Goal: Task Accomplishment & Management: Complete application form

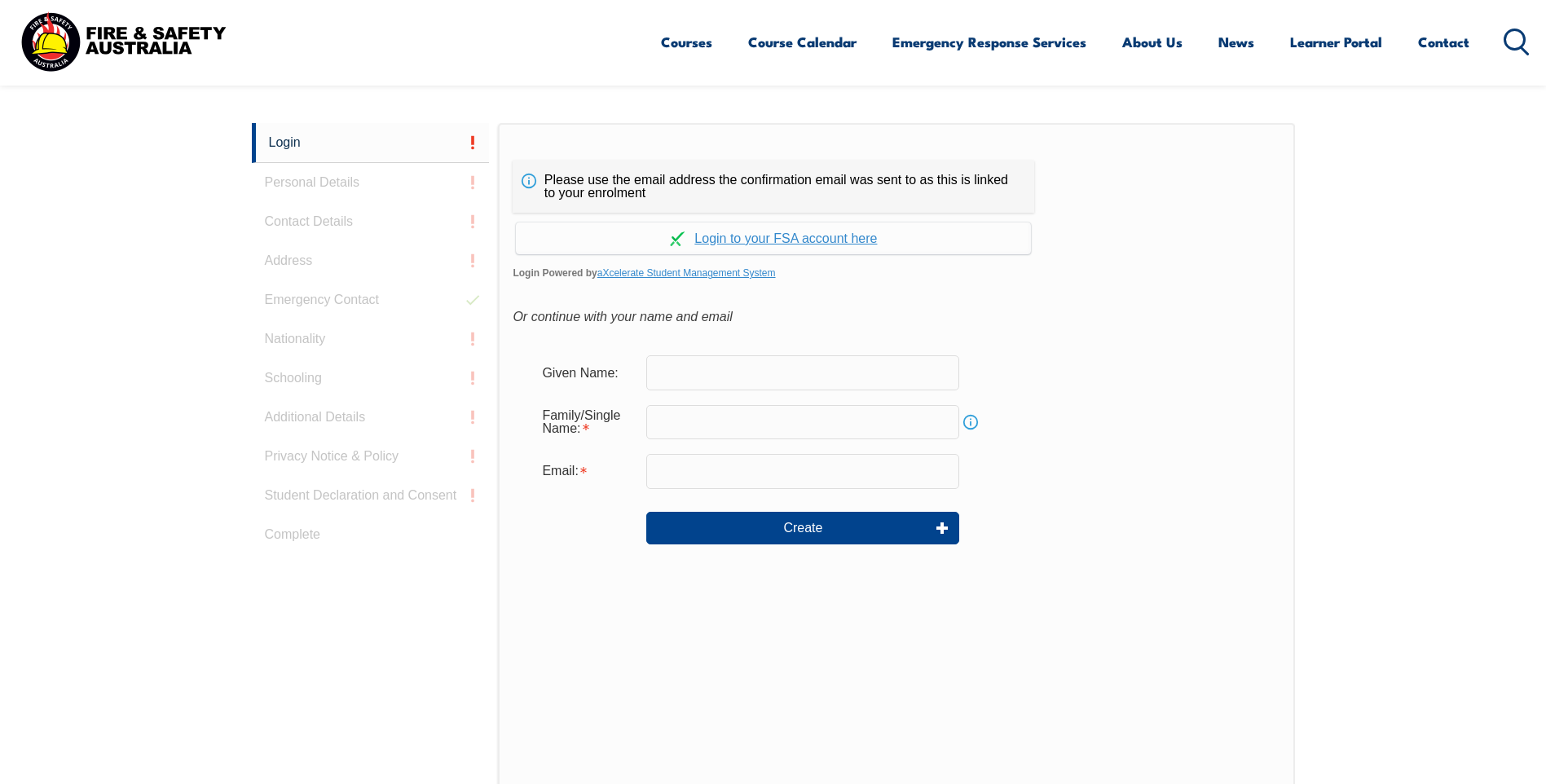
scroll to position [435, 0]
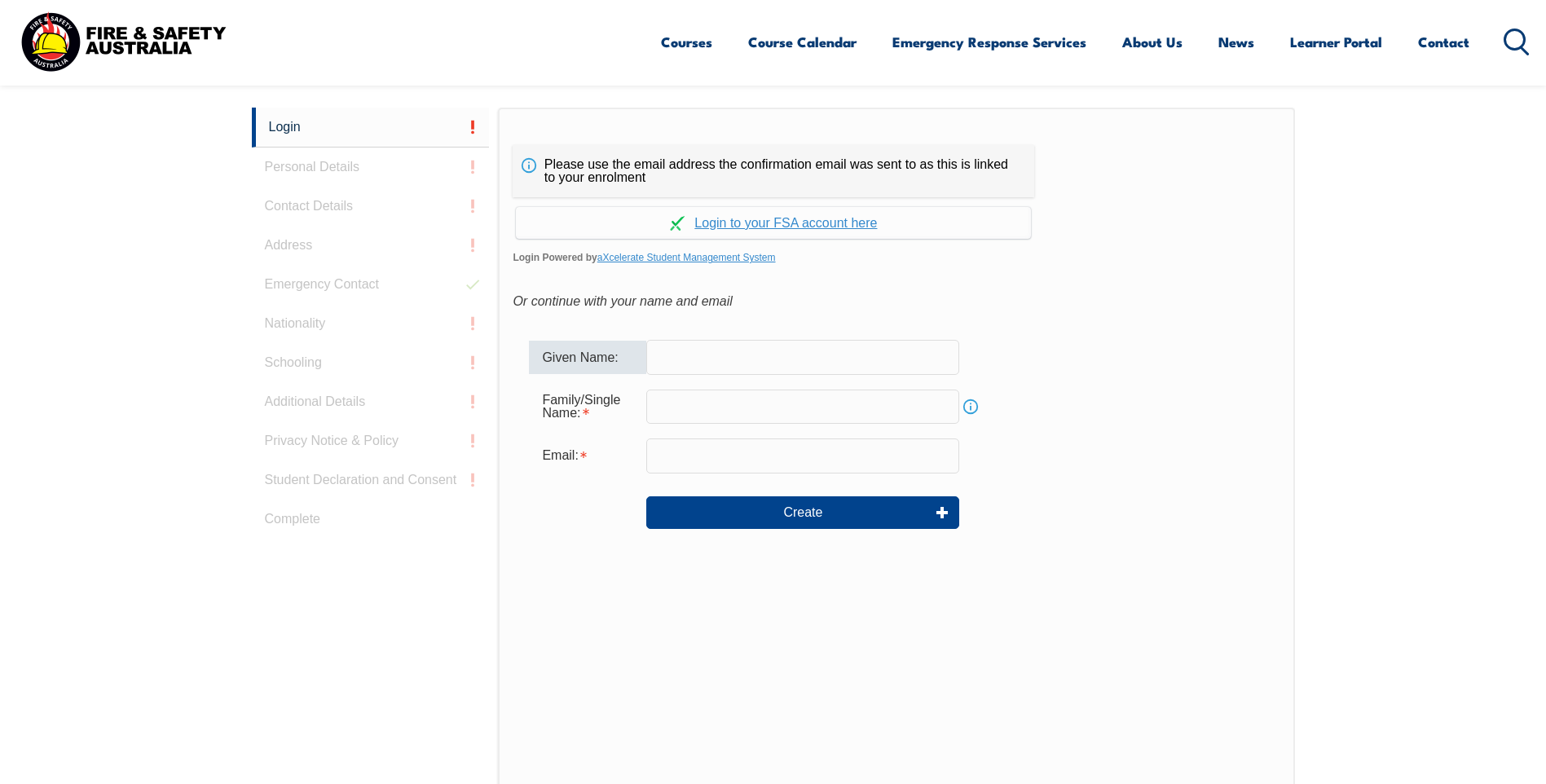
click at [685, 354] on input "text" at bounding box center [802, 357] width 313 height 35
type input "David"
type input "Mullins"
type input "david.mullins@thomasfoods.com"
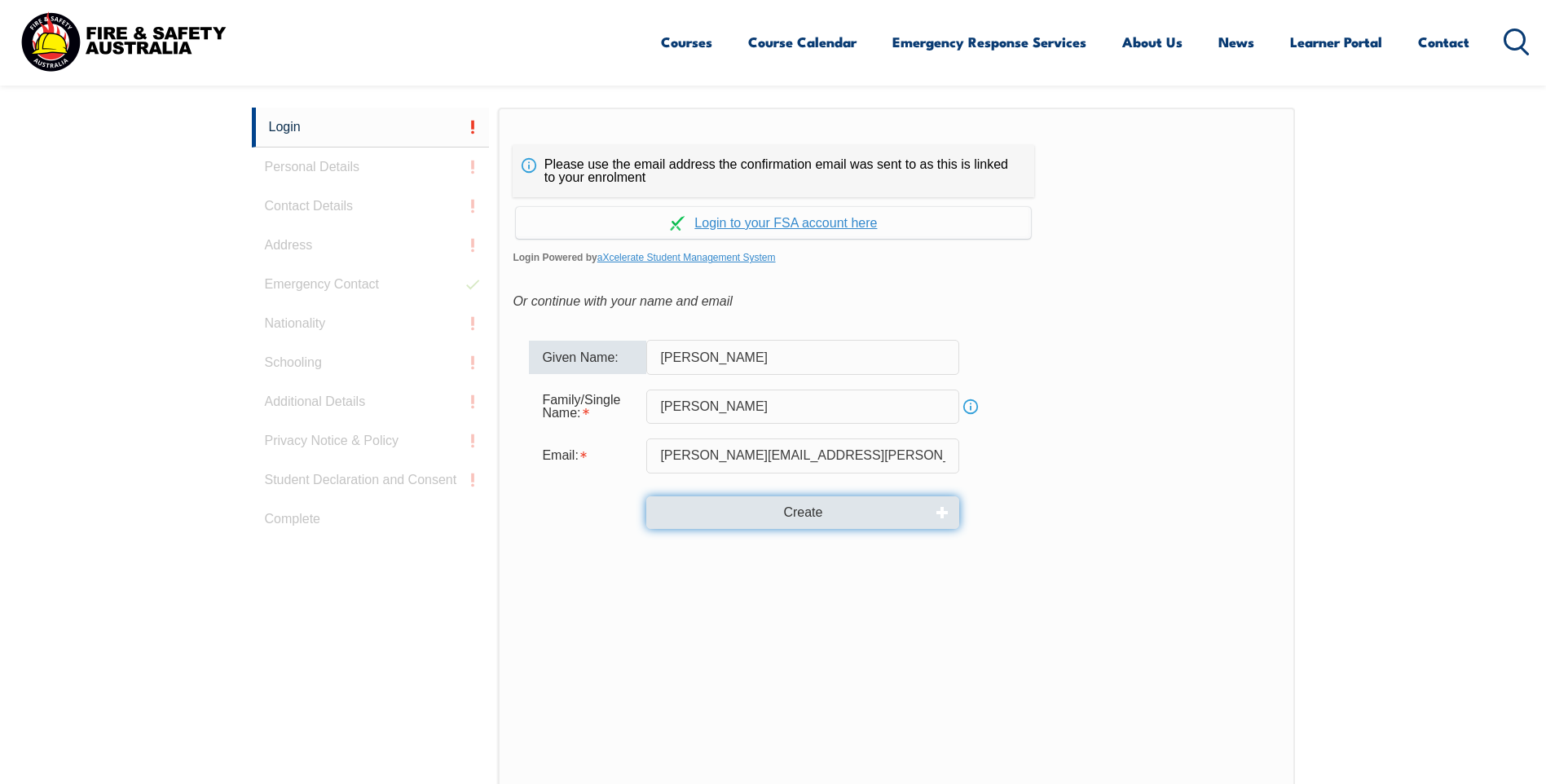
click at [761, 516] on button "Create" at bounding box center [802, 512] width 313 height 33
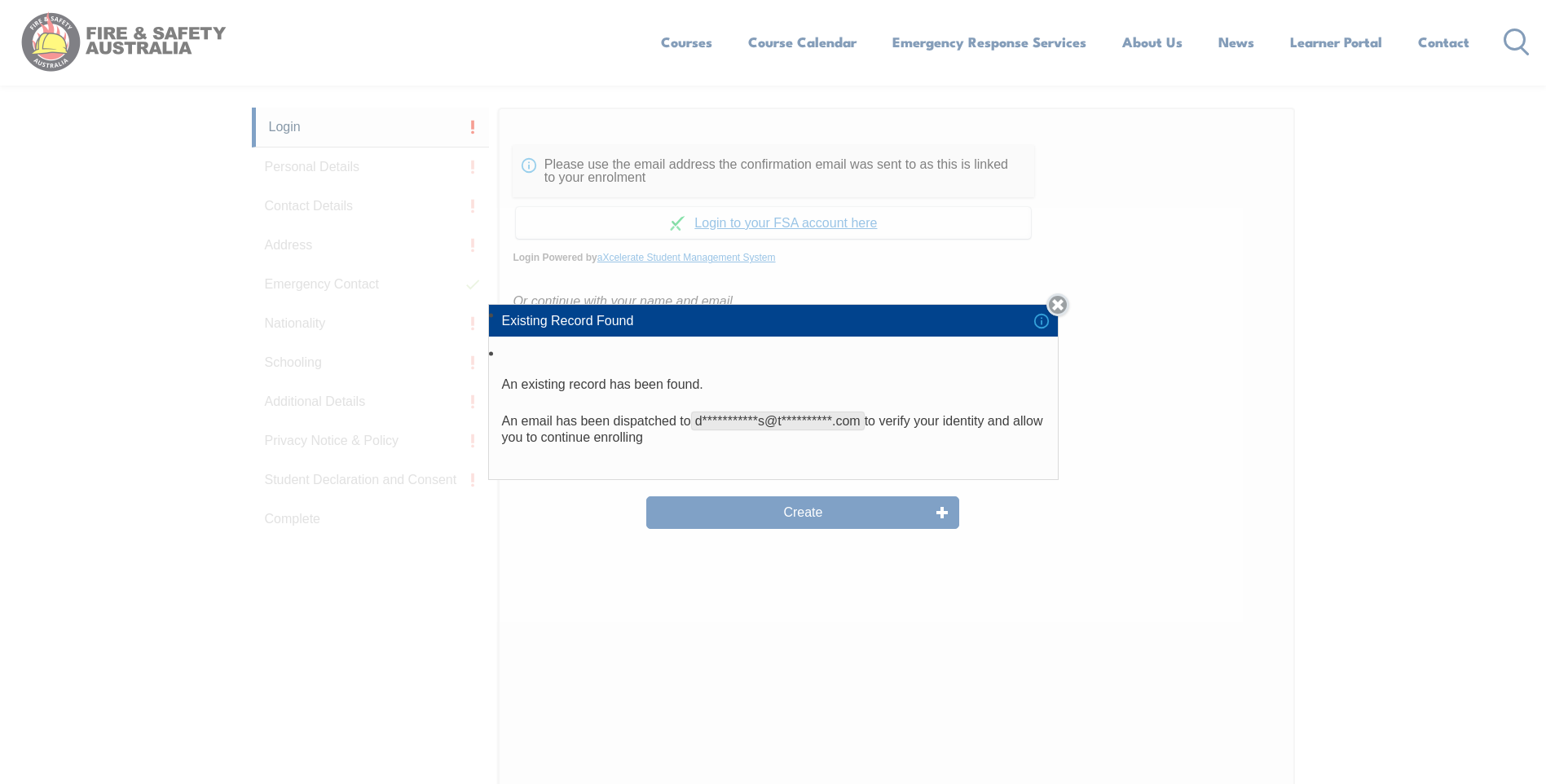
click at [1061, 309] on link "Close" at bounding box center [1058, 305] width 23 height 23
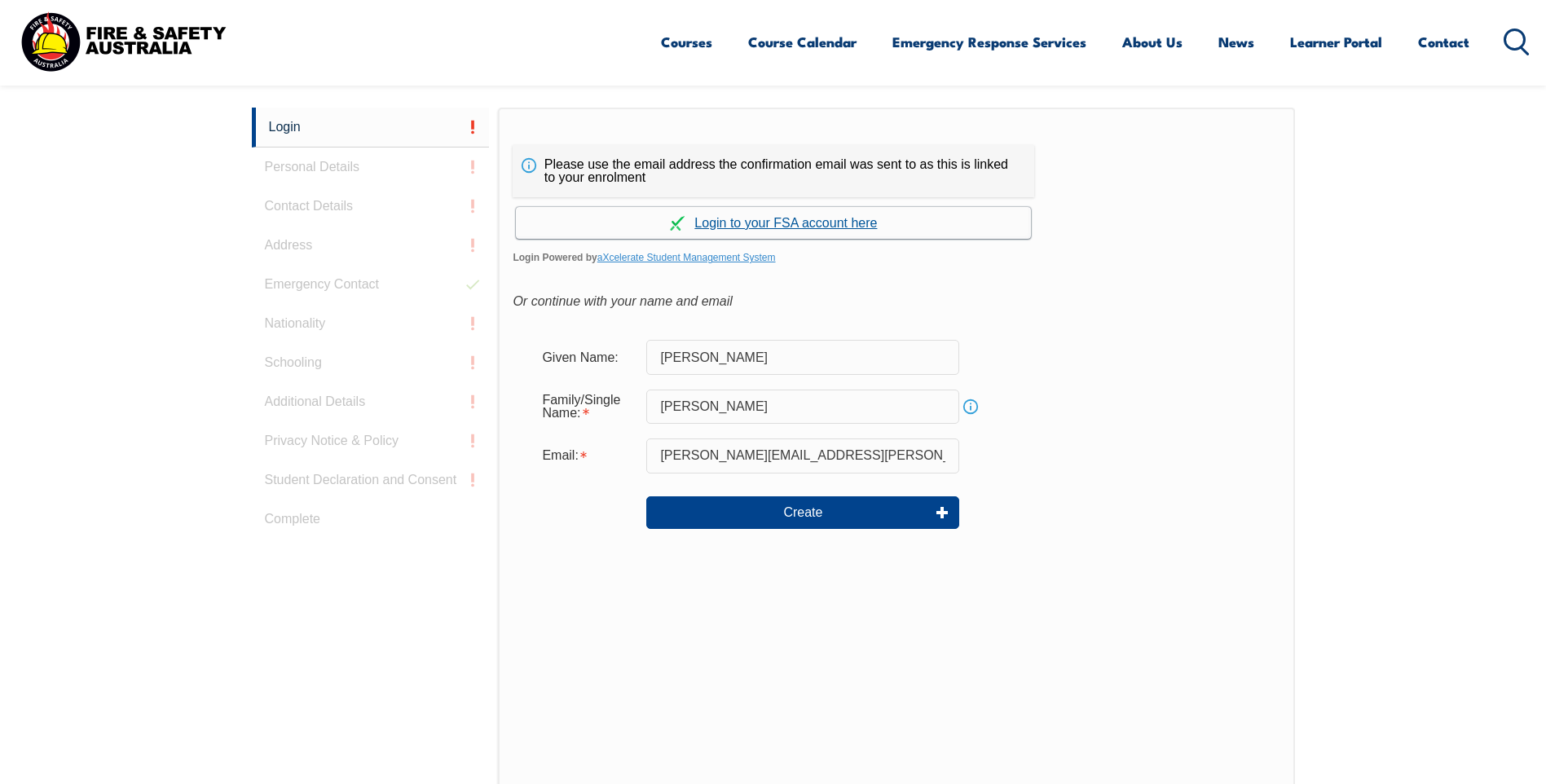
click at [766, 222] on link "Continue with aXcelerate" at bounding box center [773, 223] width 515 height 32
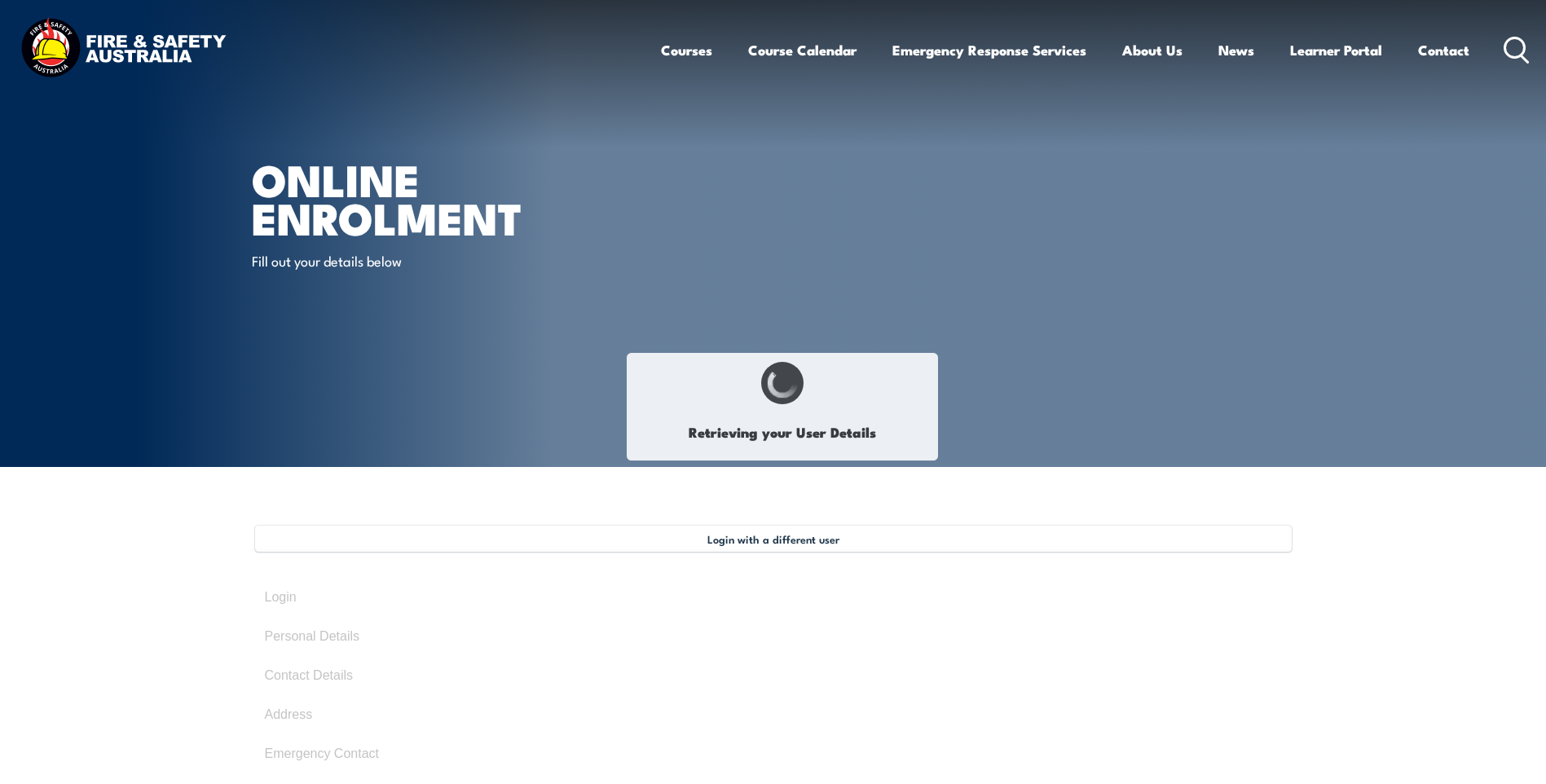
type input "Dave"
type input "Mullins"
type input "July 10, 1970"
type input "KT8UE5YDQG"
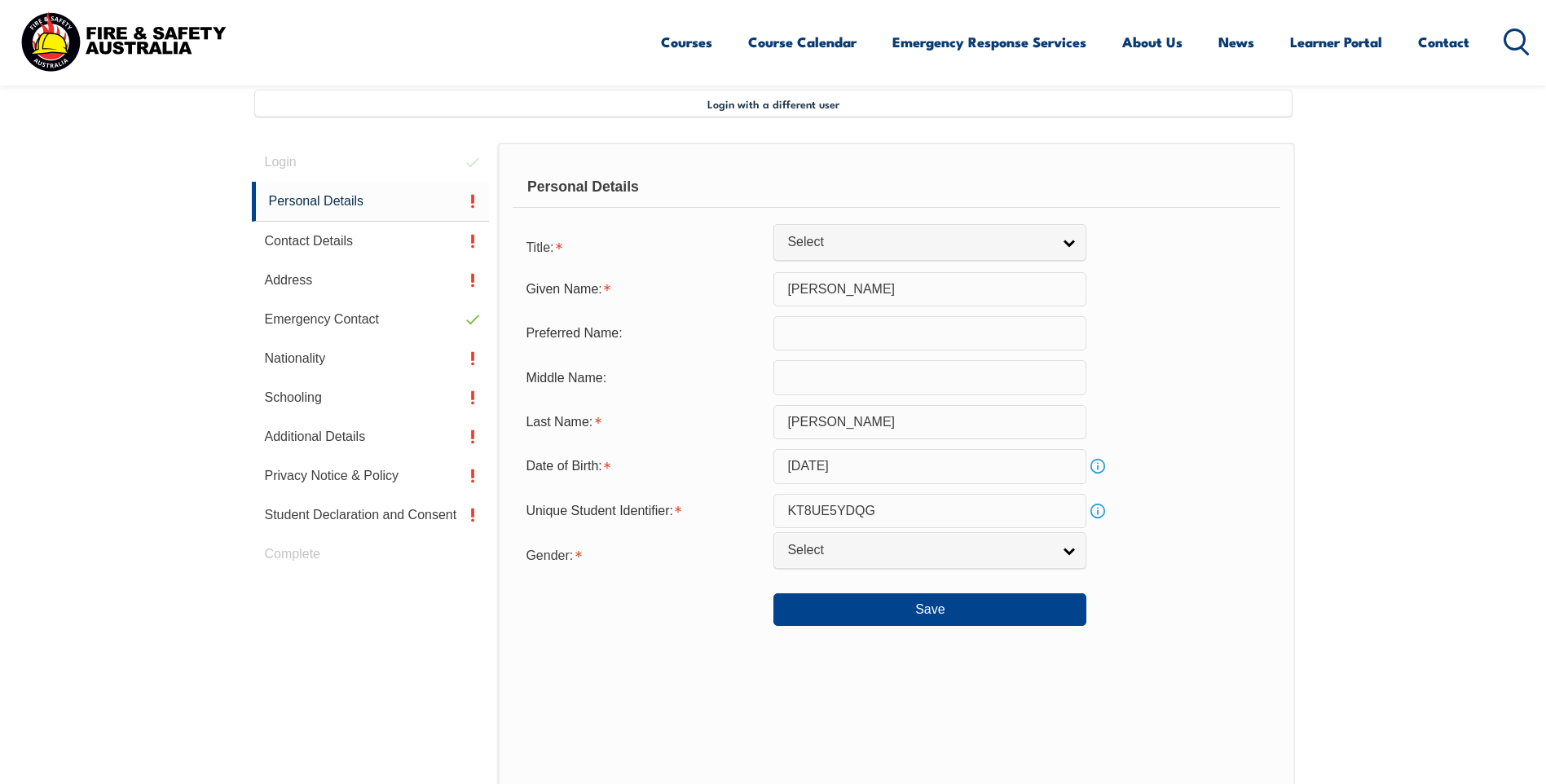
scroll to position [444, 0]
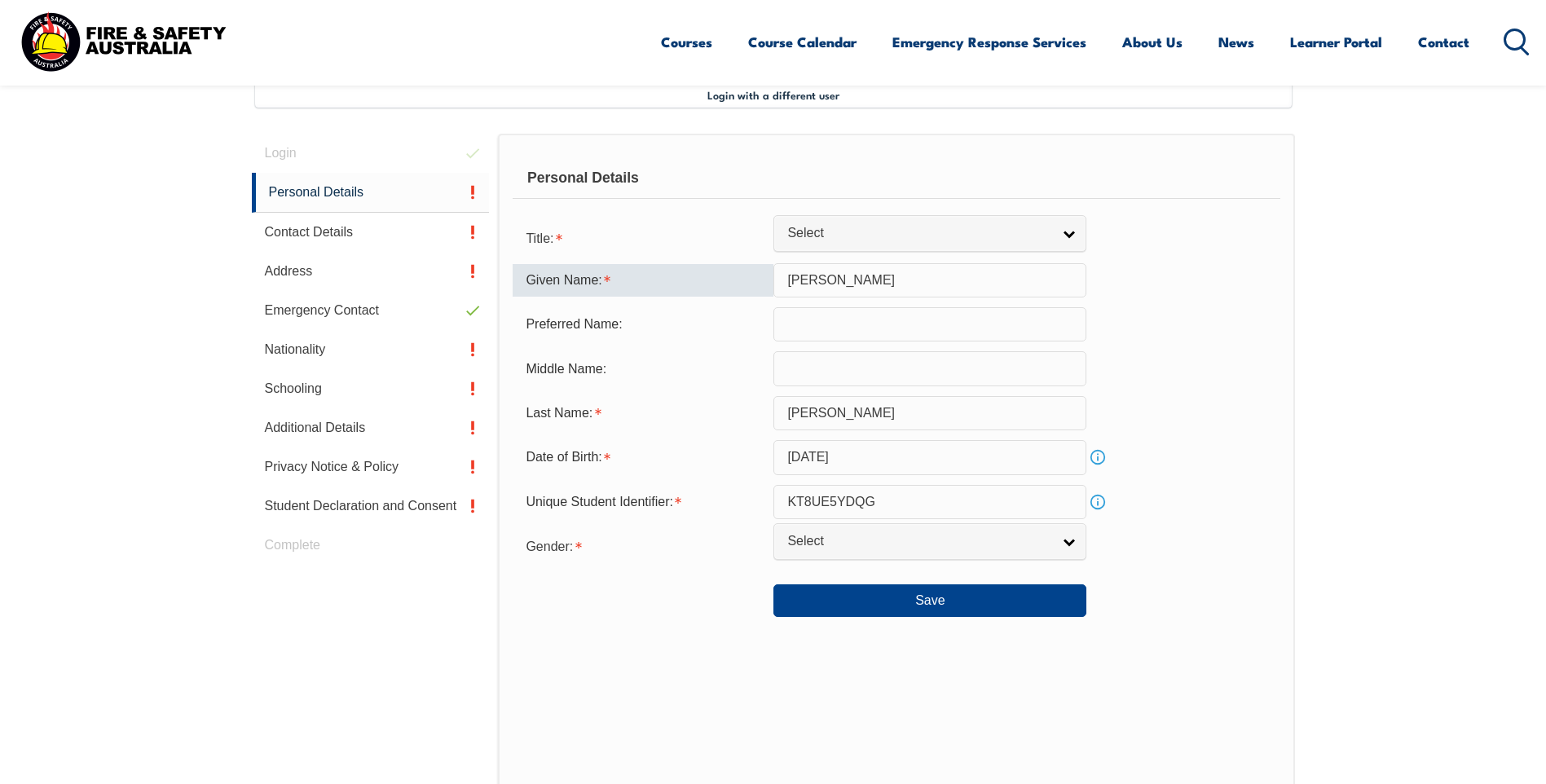
click at [836, 280] on input "Dave" at bounding box center [930, 280] width 313 height 35
type input "David"
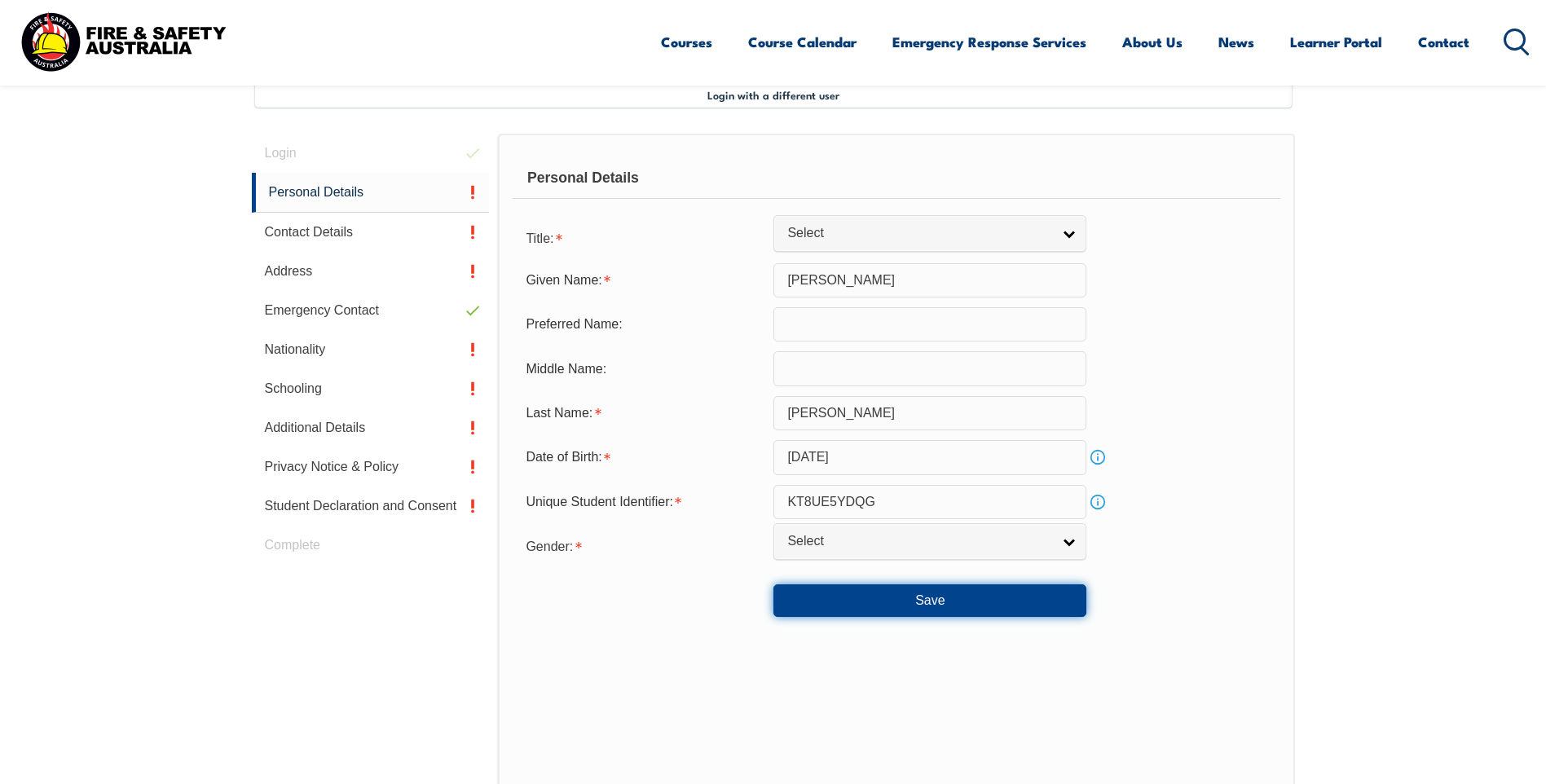
click at [898, 598] on button "Save" at bounding box center [930, 601] width 313 height 33
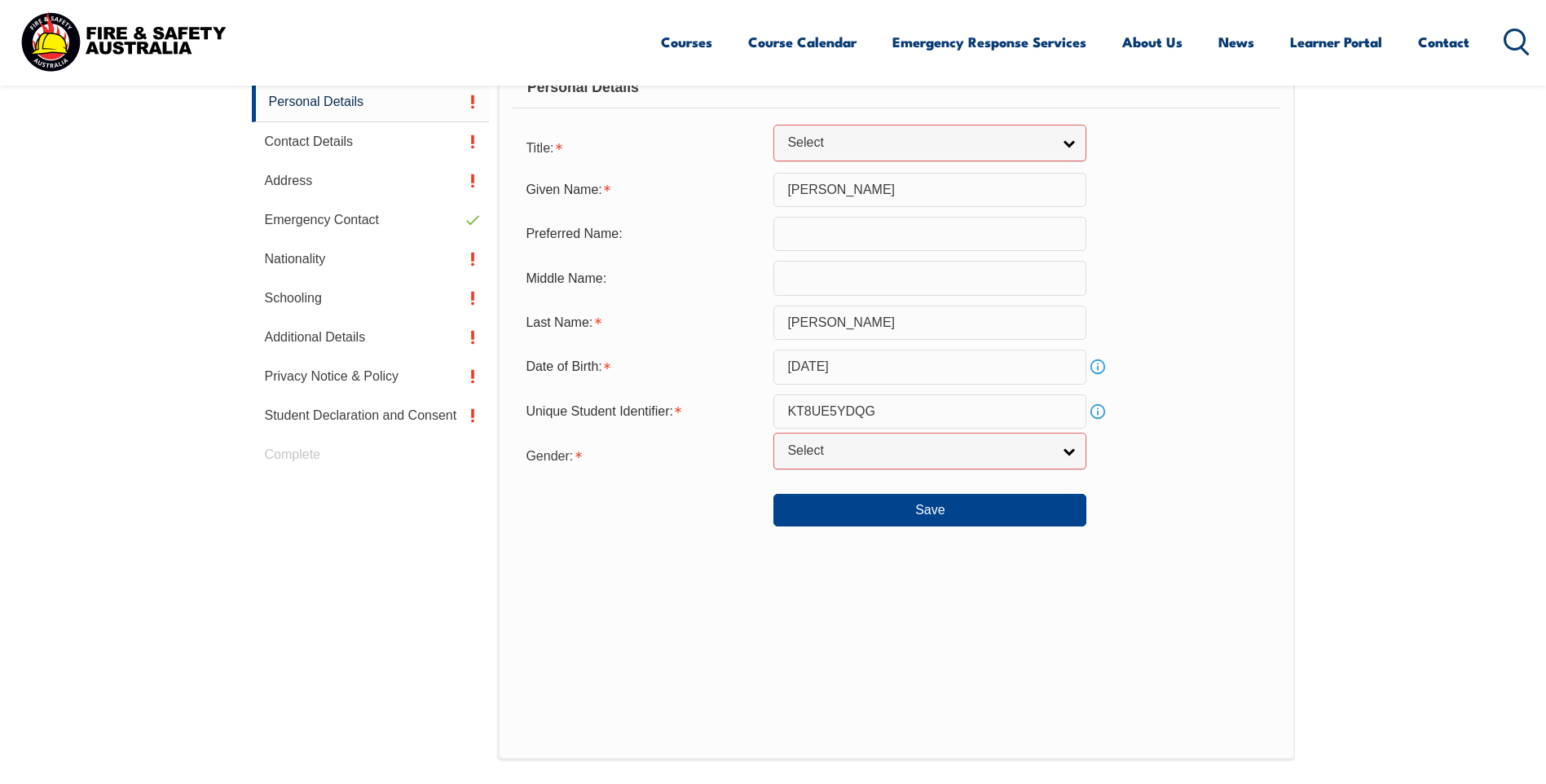
scroll to position [576, 0]
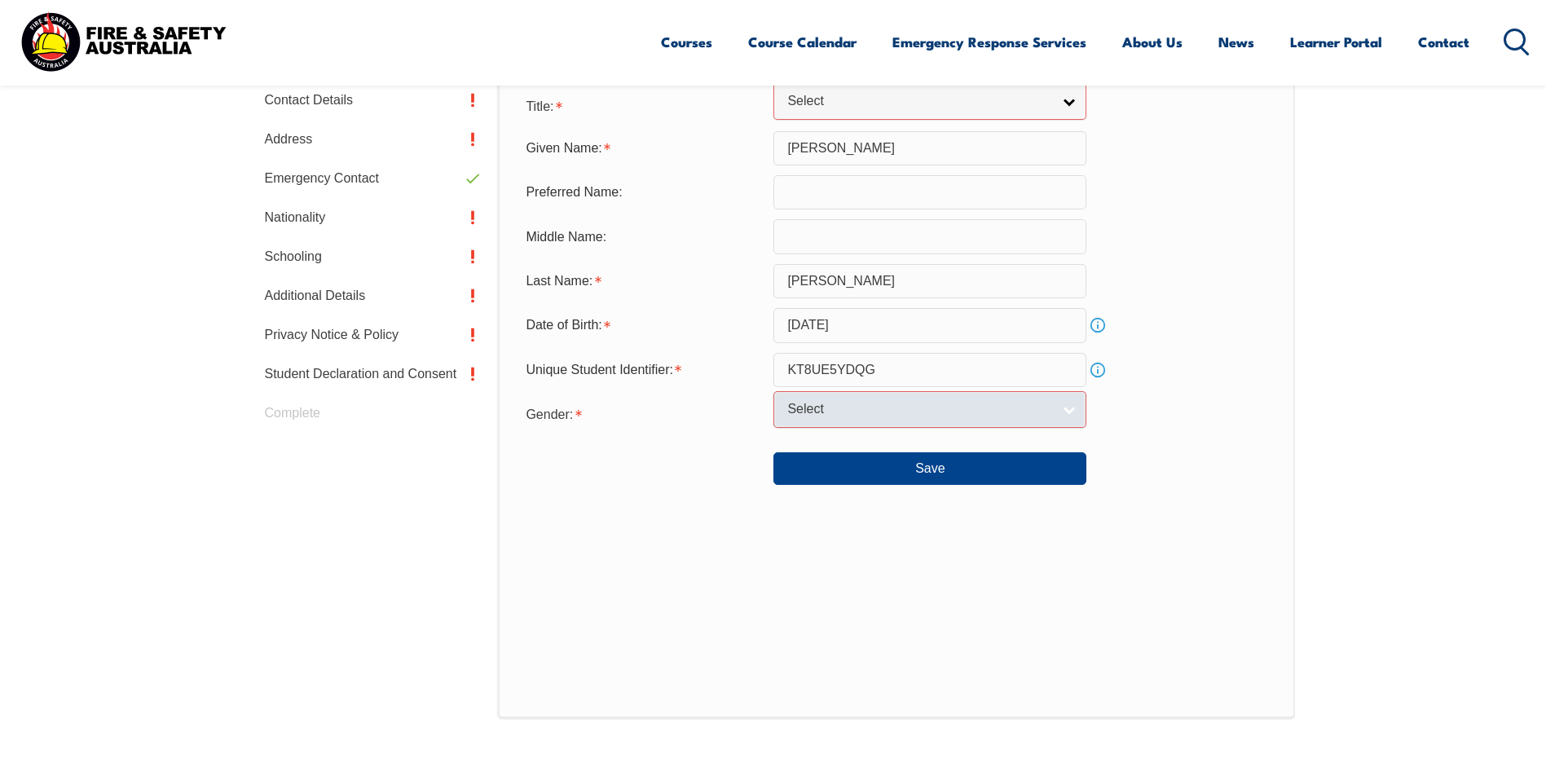
click at [898, 408] on span "Select" at bounding box center [918, 410] width 264 height 17
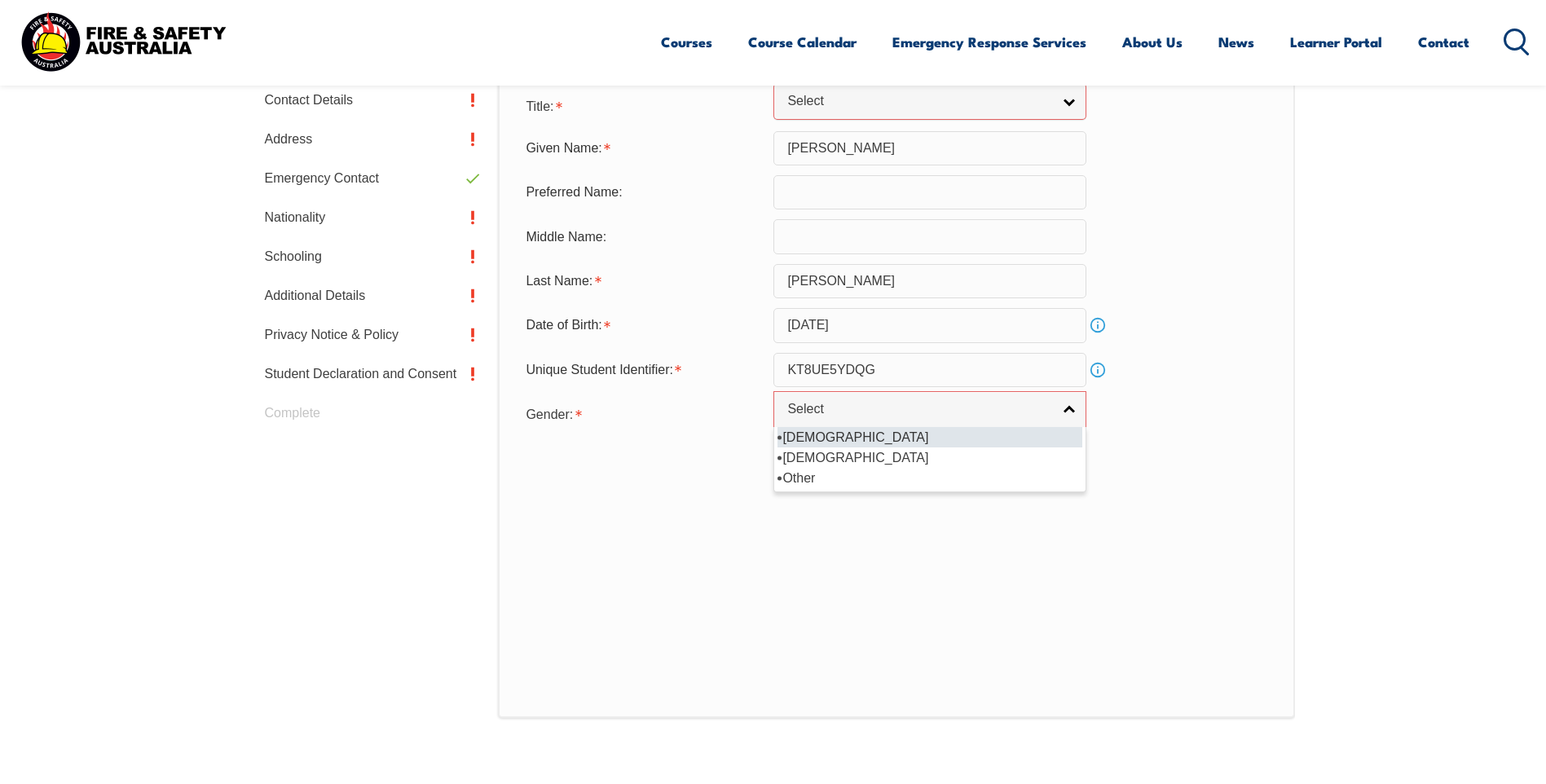
click at [876, 438] on li "Male" at bounding box center [930, 437] width 305 height 20
select select "M"
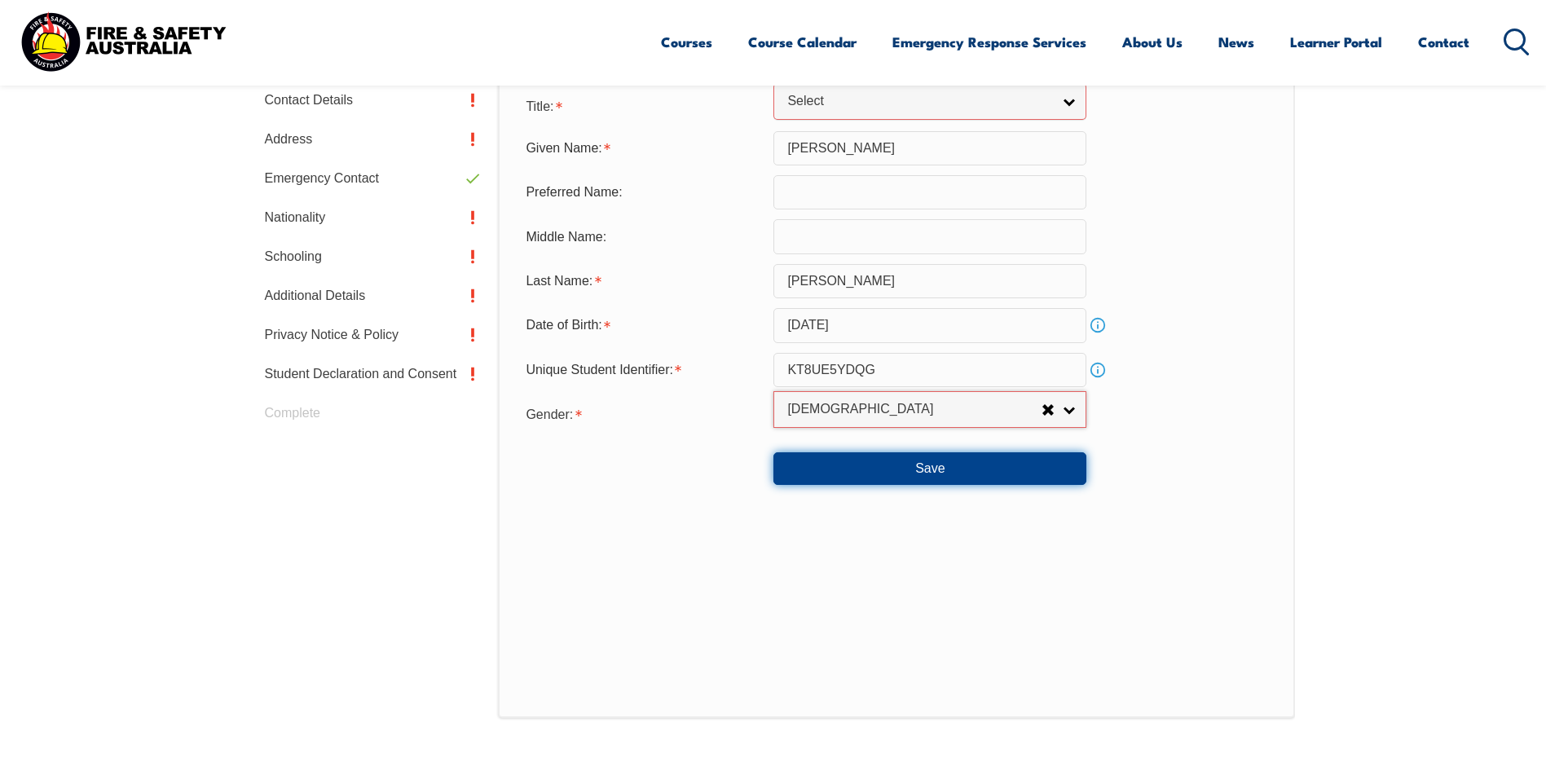
click at [906, 466] on button "Save" at bounding box center [930, 468] width 313 height 33
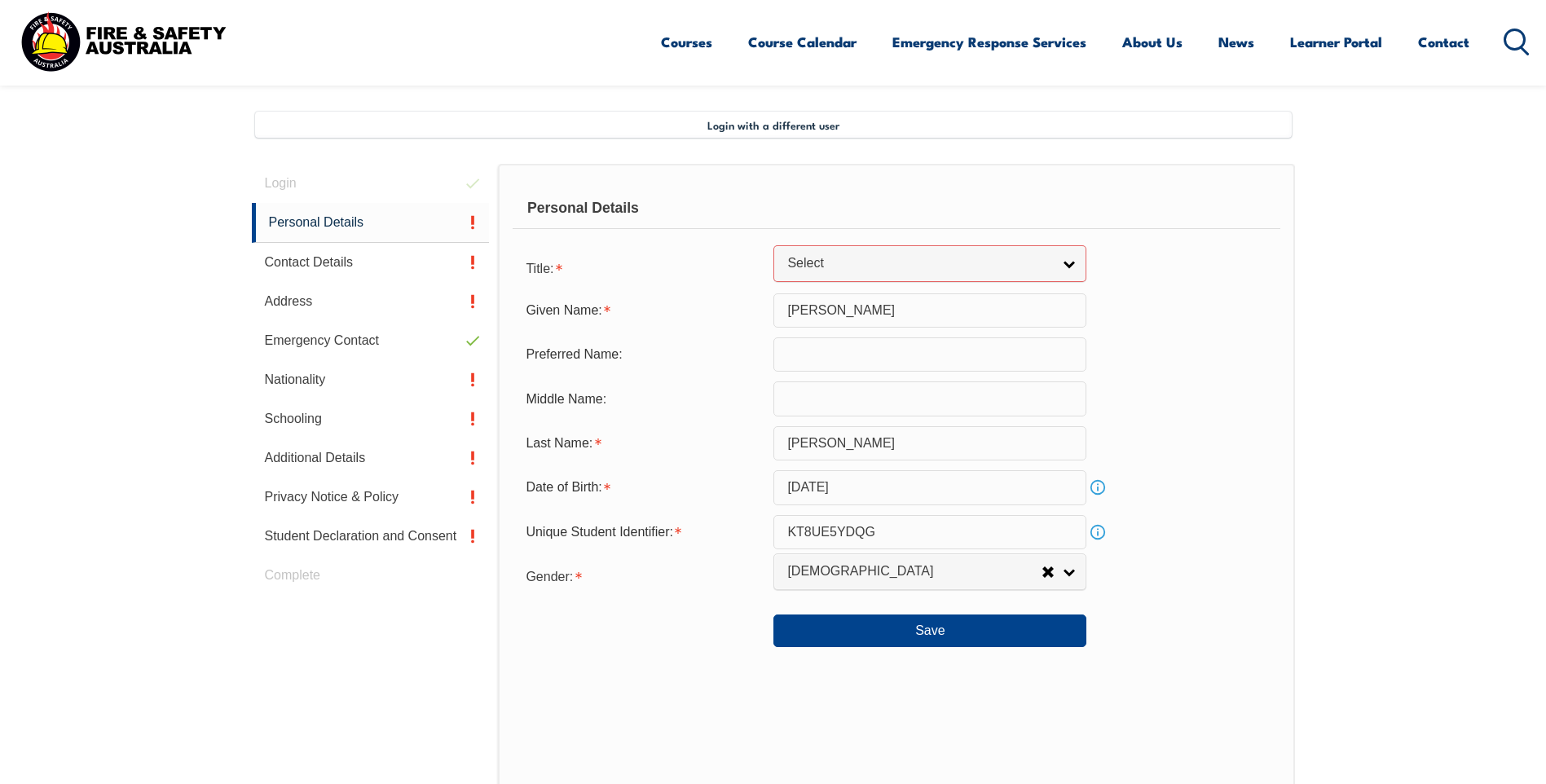
scroll to position [414, 0]
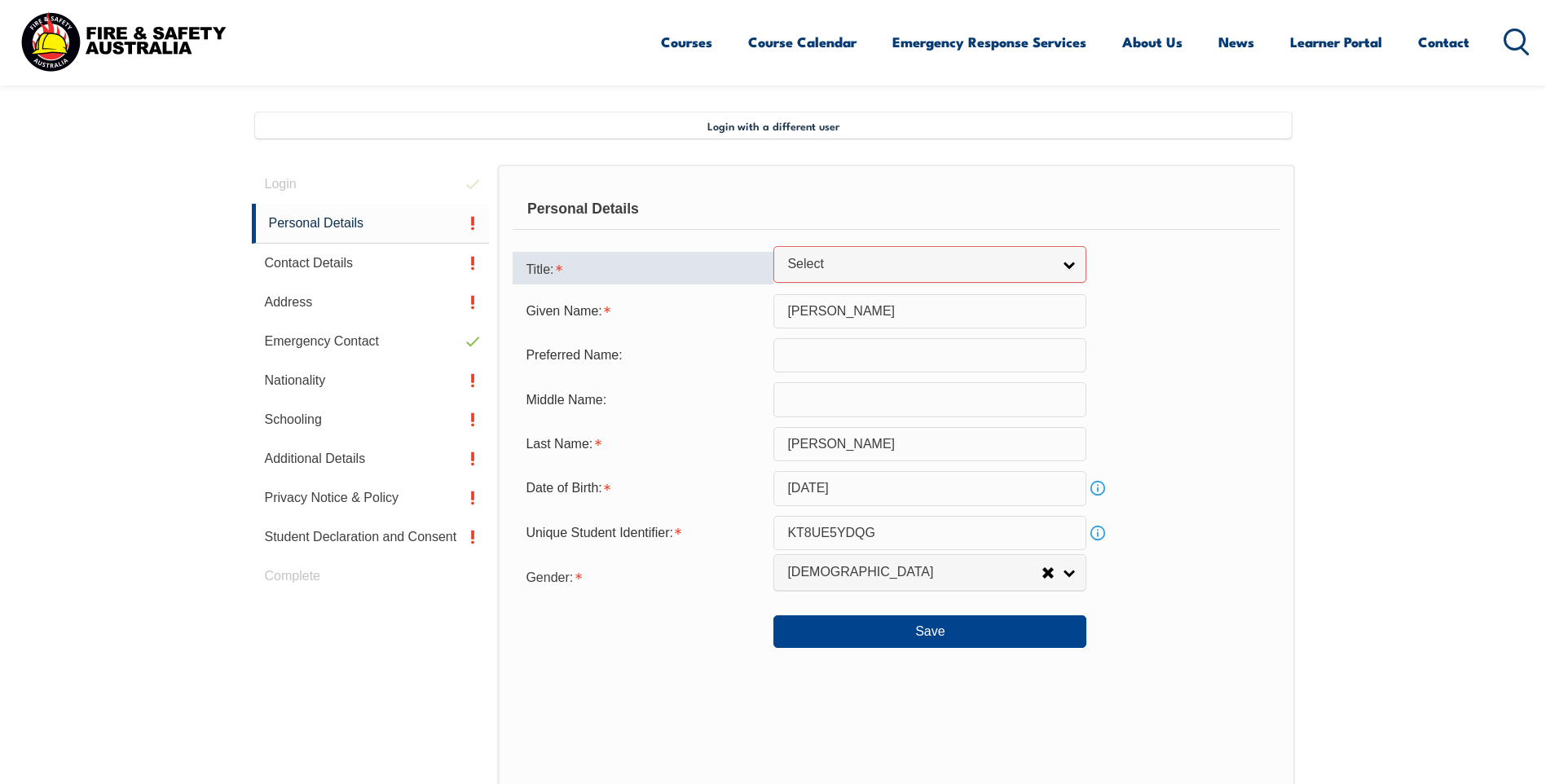
click at [698, 261] on div "Title:" at bounding box center [643, 268] width 261 height 33
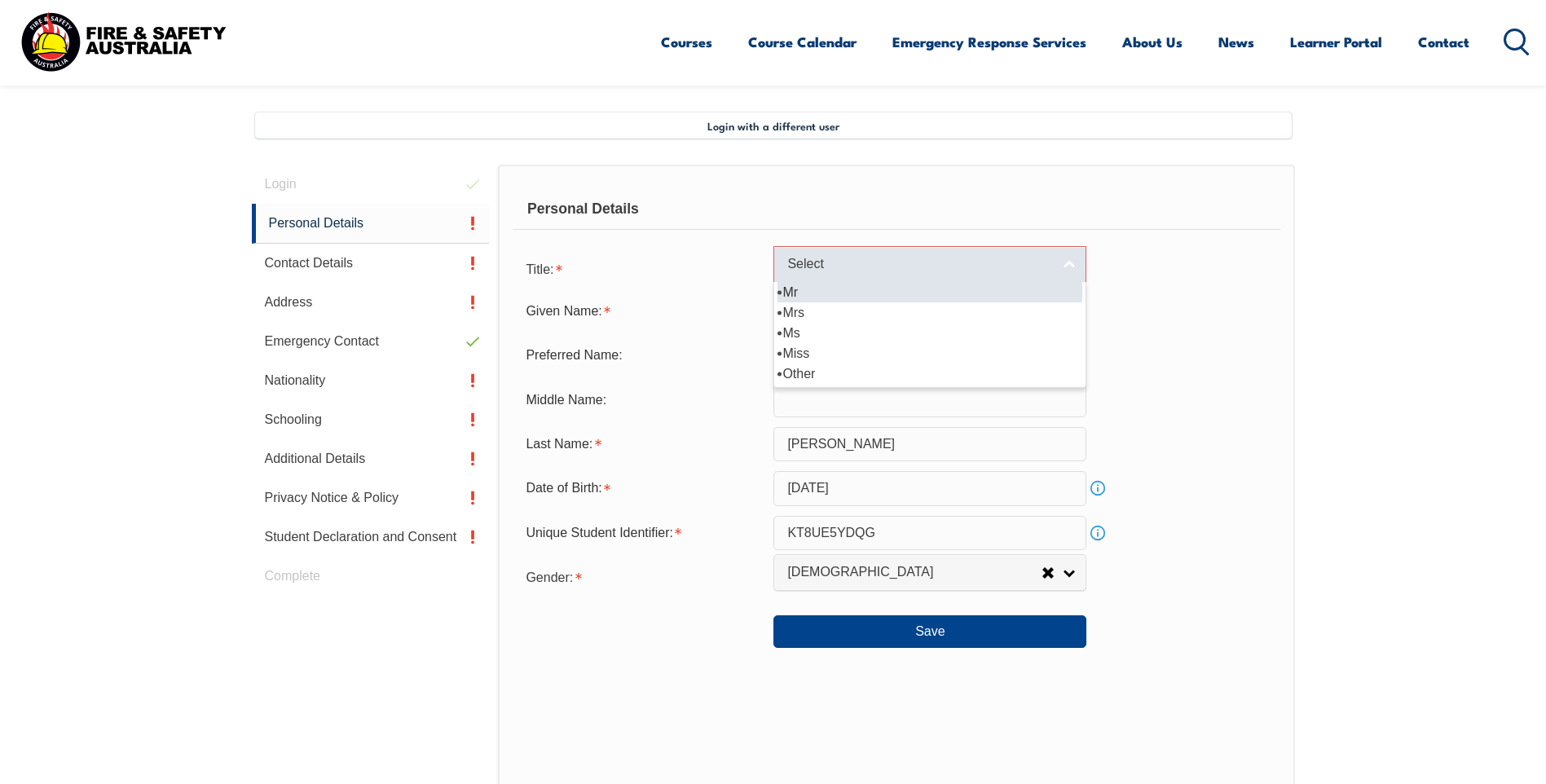
click at [980, 275] on link "Select" at bounding box center [930, 264] width 313 height 36
click at [948, 295] on li "Mr" at bounding box center [930, 292] width 305 height 20
select select "Mr"
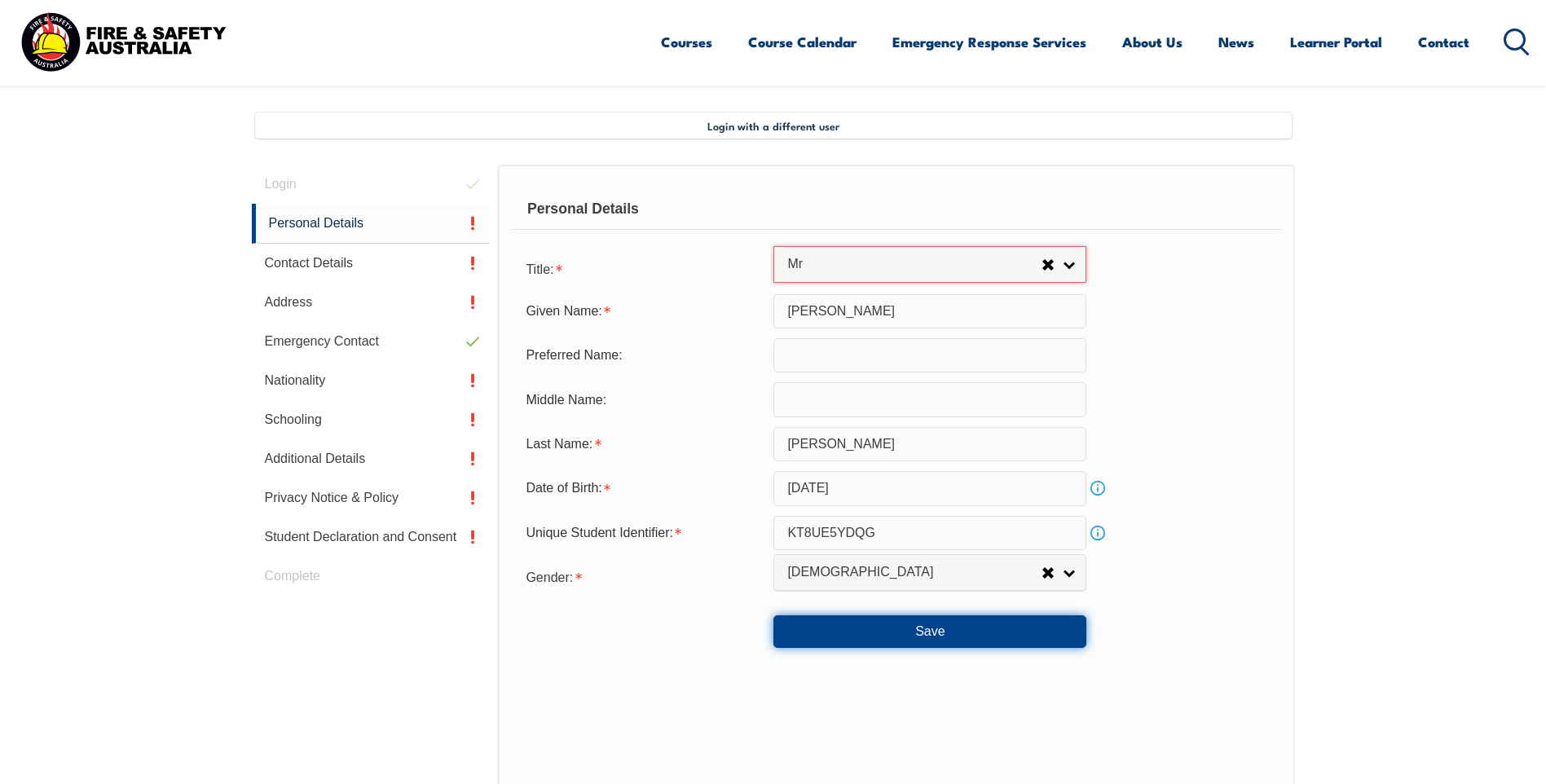
click at [1005, 624] on button "Save" at bounding box center [930, 631] width 313 height 33
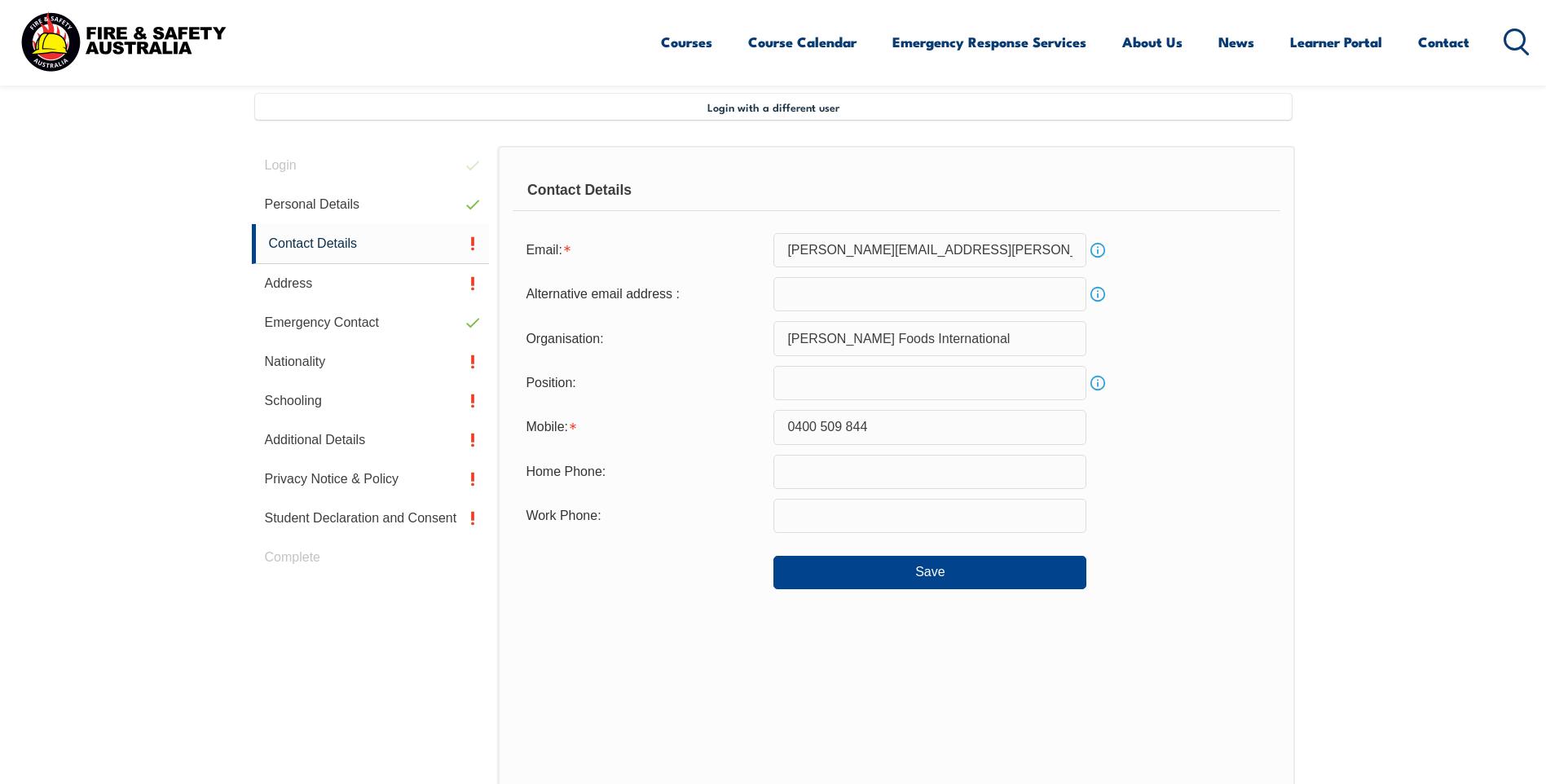
scroll to position [444, 0]
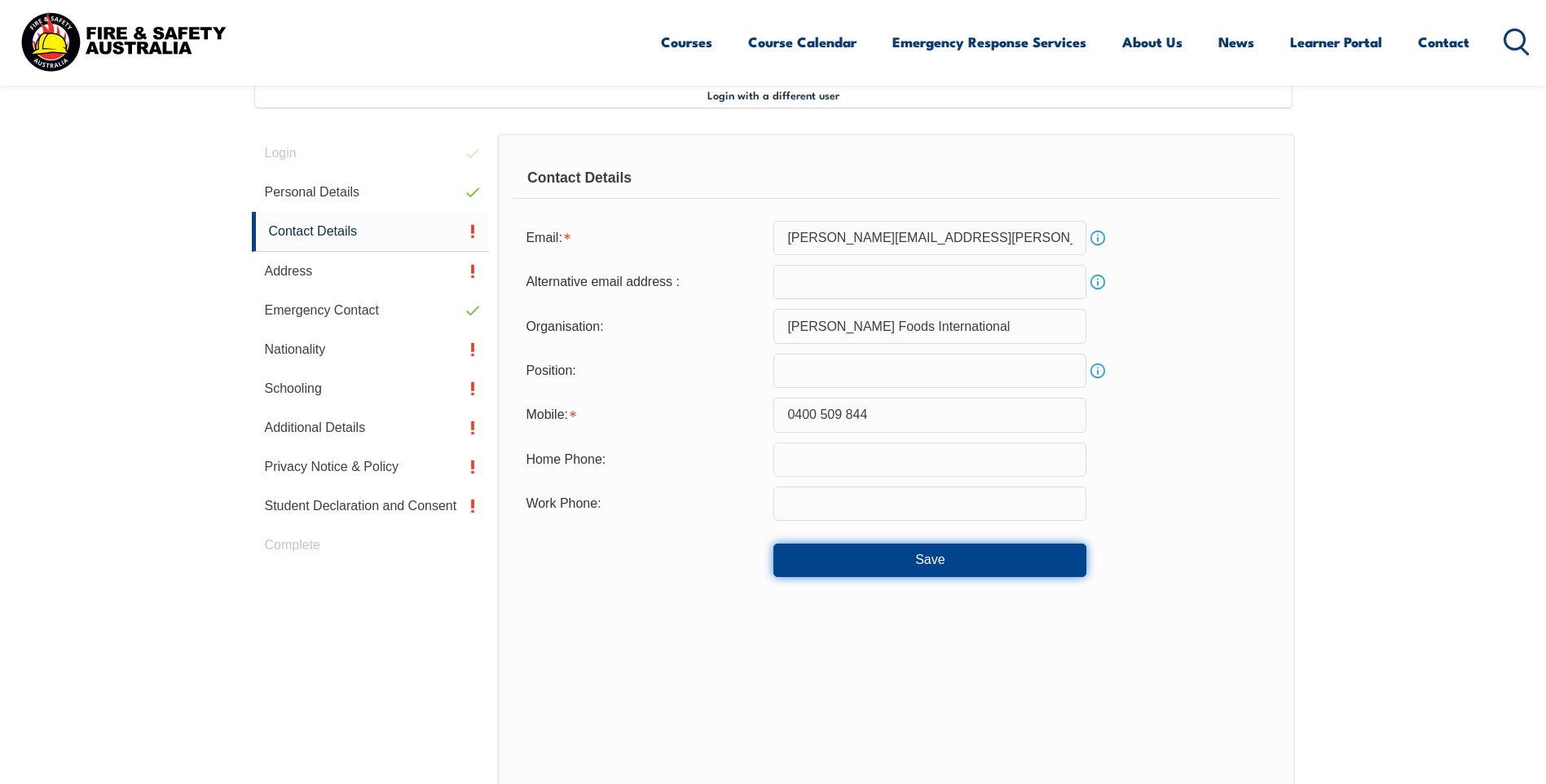
click at [911, 559] on button "Save" at bounding box center [930, 559] width 313 height 33
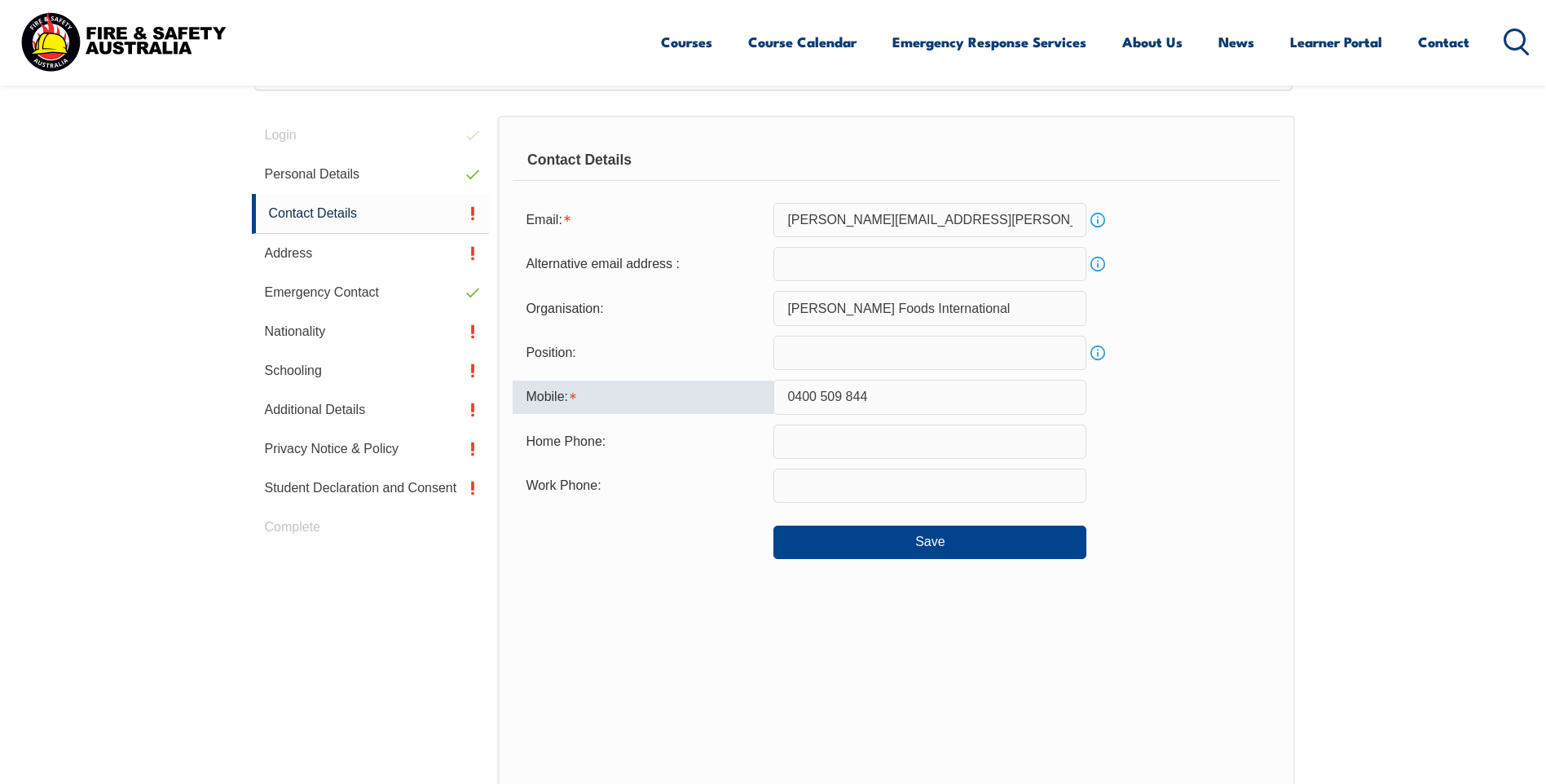
scroll to position [435, 0]
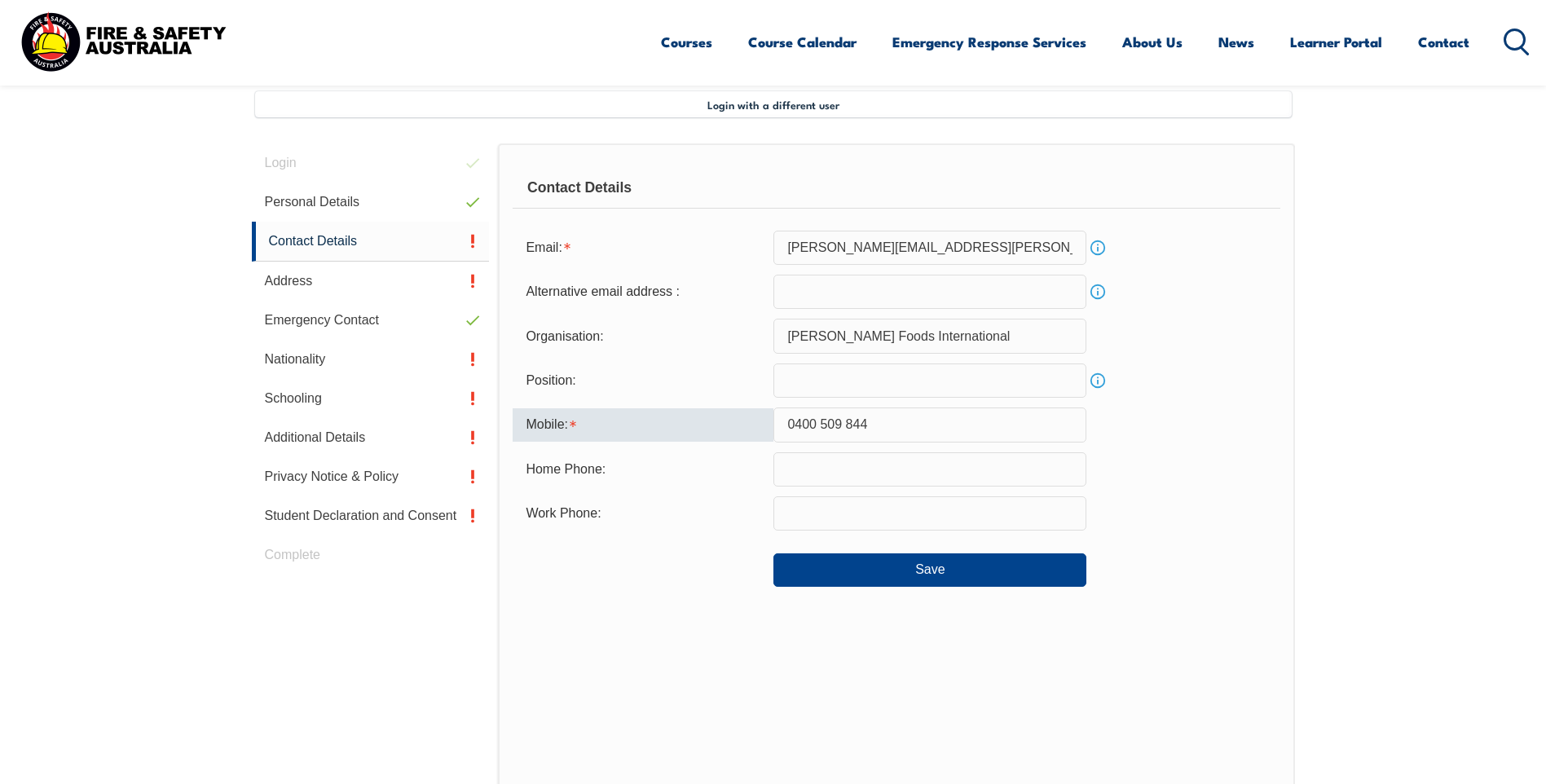
click at [815, 424] on input "0400 509 844" at bounding box center [930, 425] width 313 height 35
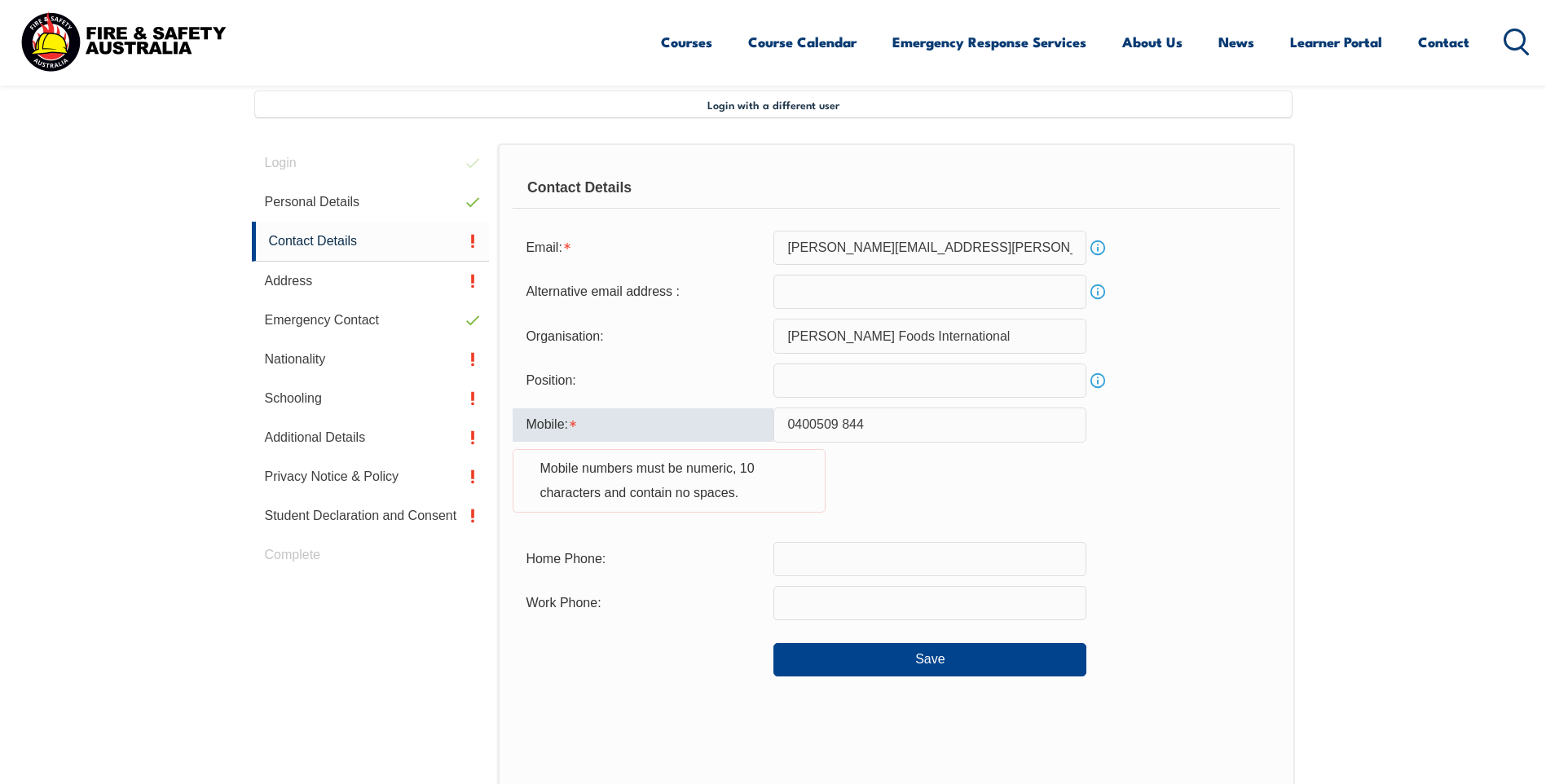
click at [839, 425] on input "0400509 844" at bounding box center [930, 425] width 313 height 35
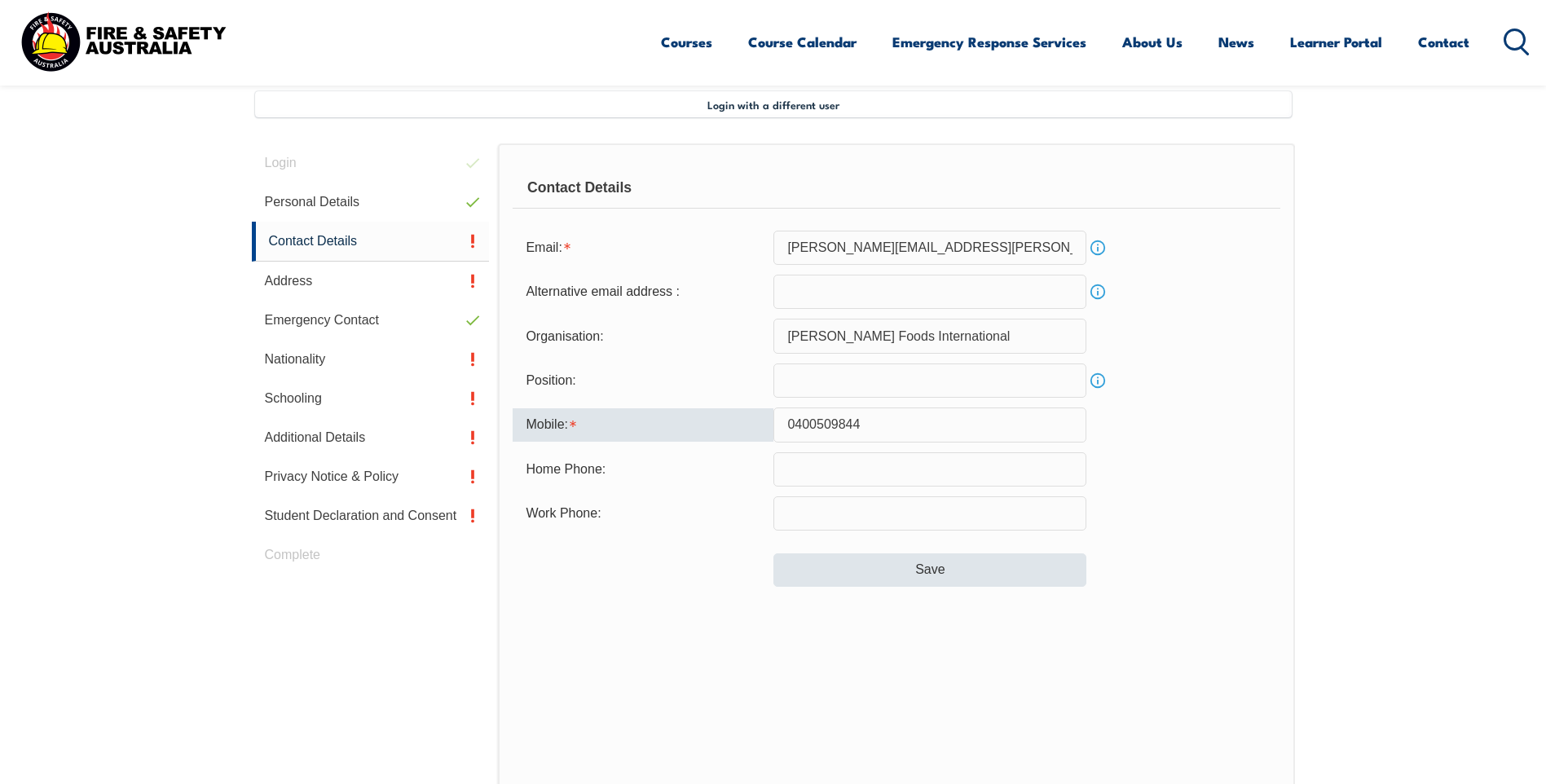
type input "0400509844"
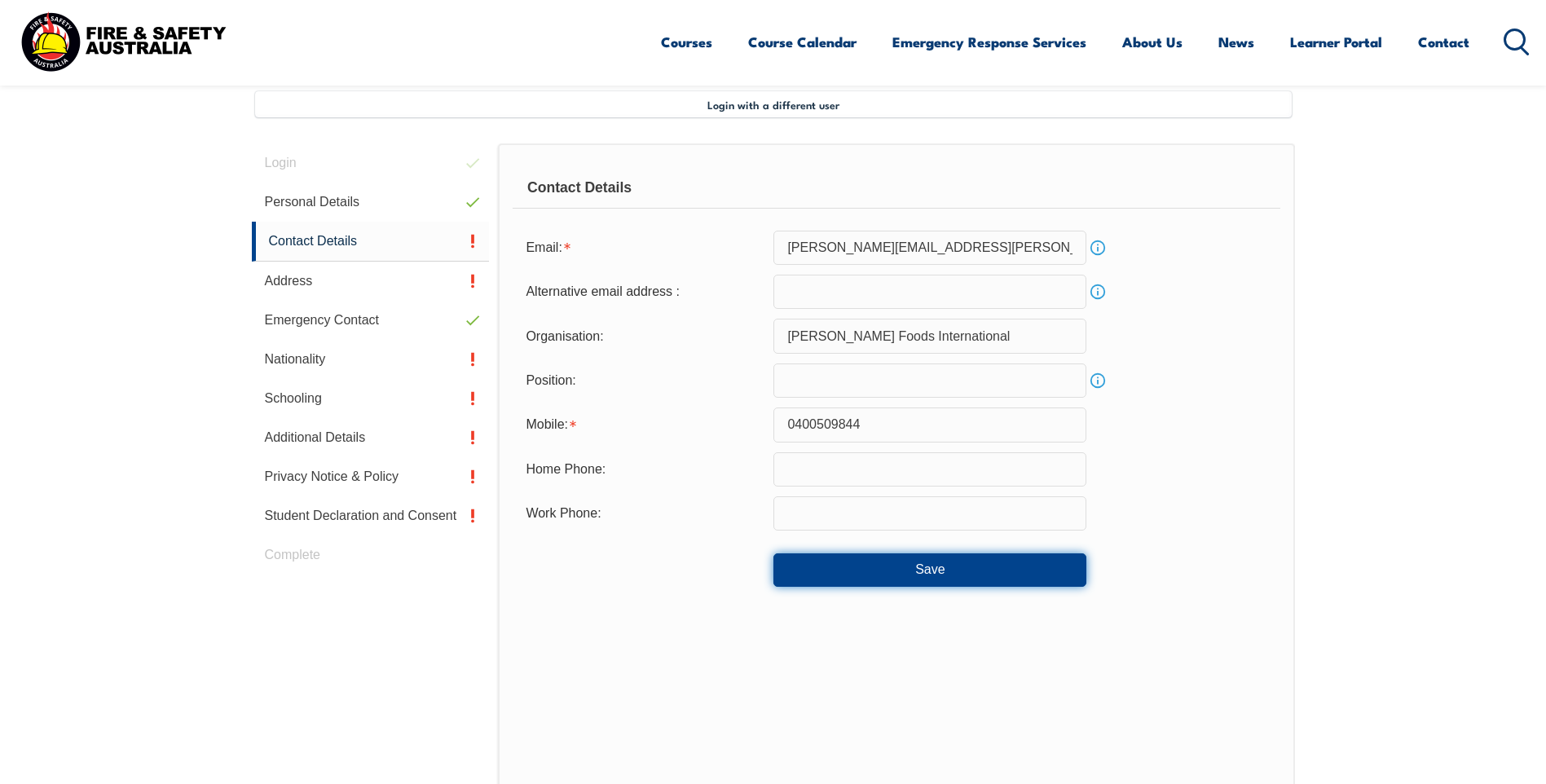
click at [909, 576] on button "Save" at bounding box center [930, 570] width 313 height 33
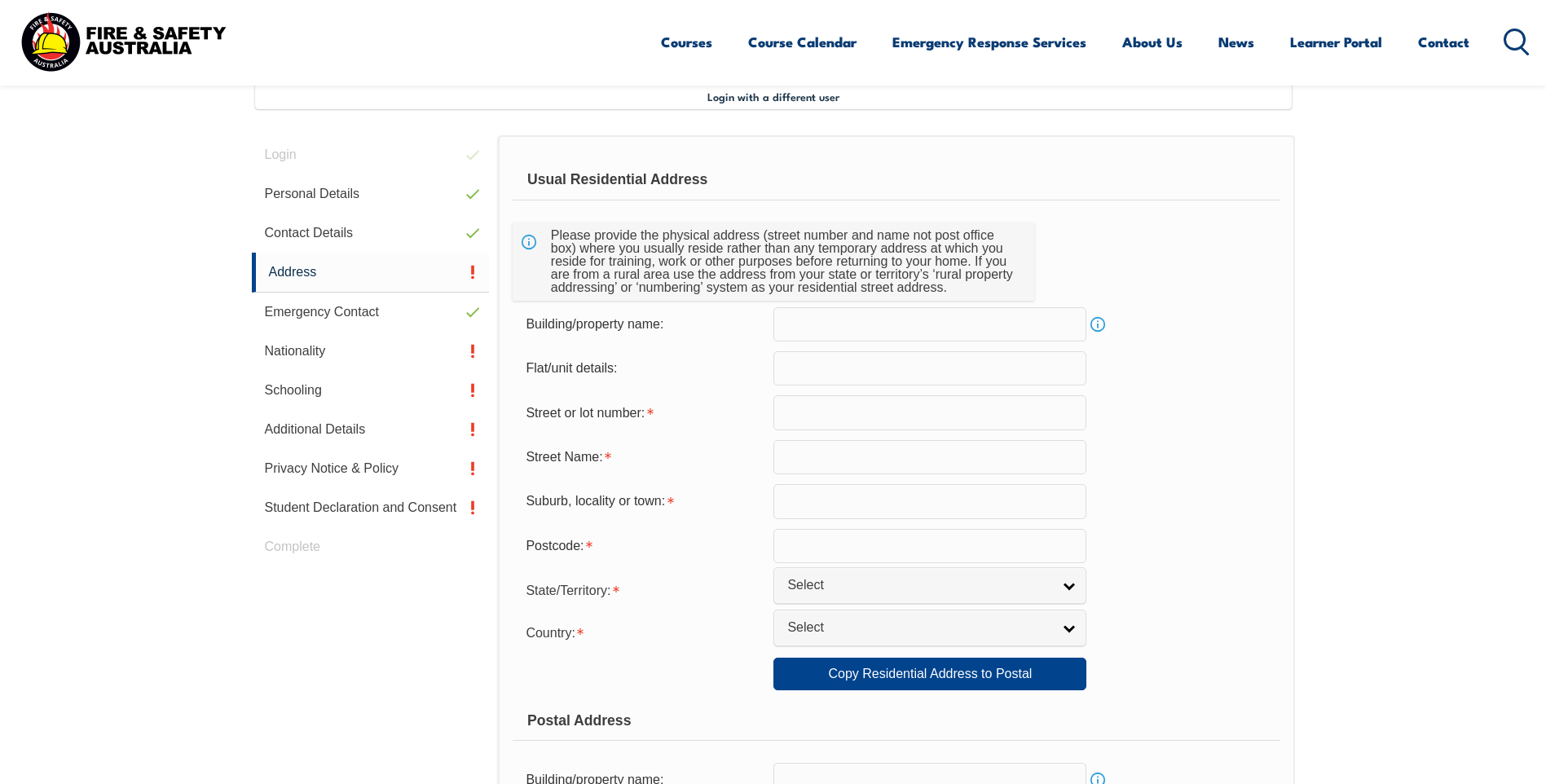
scroll to position [444, 0]
click at [806, 414] on input "text" at bounding box center [930, 411] width 313 height 35
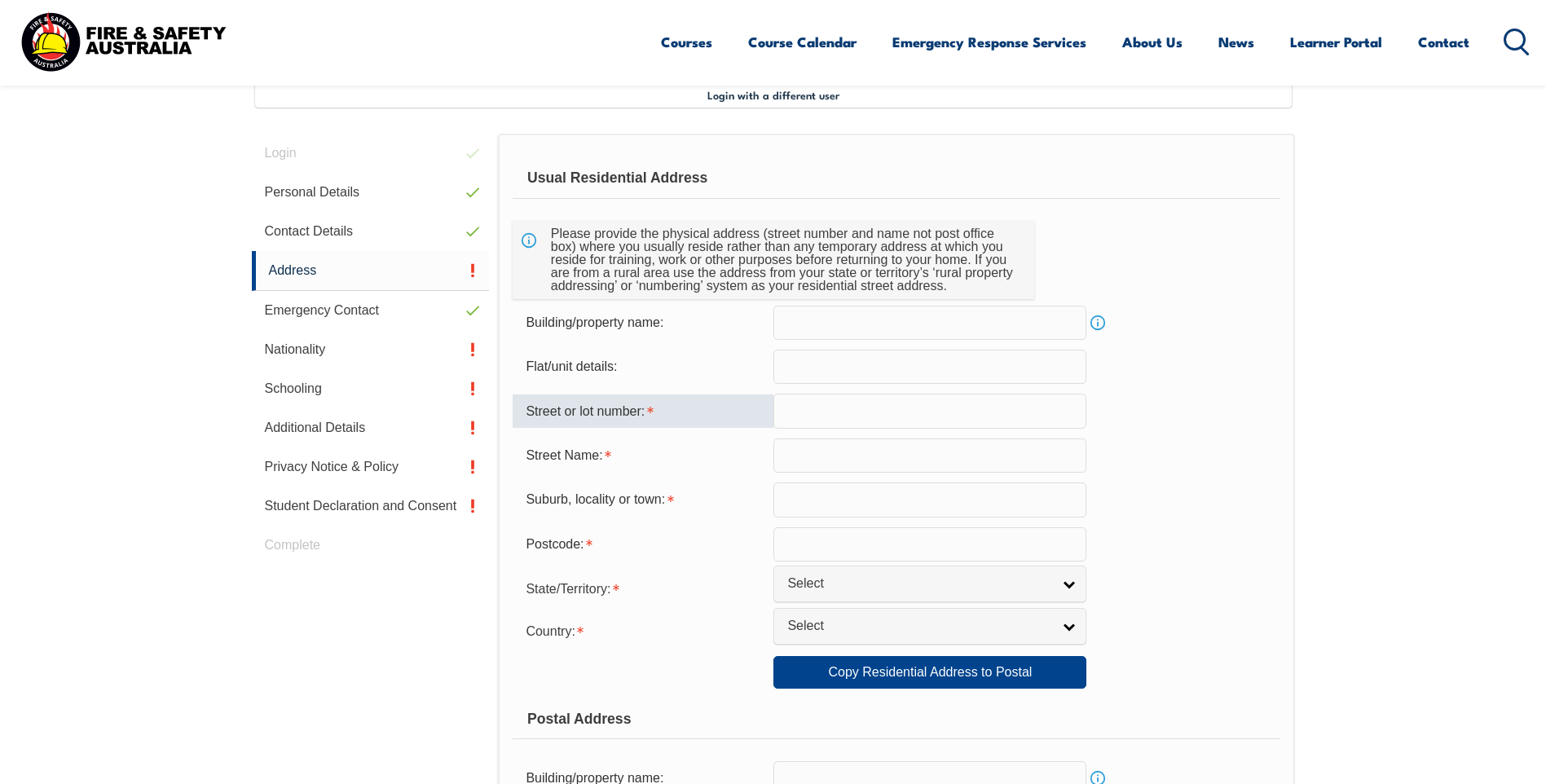
type input "32 Hillman Driv"
type input "LITTLEHAMPTON"
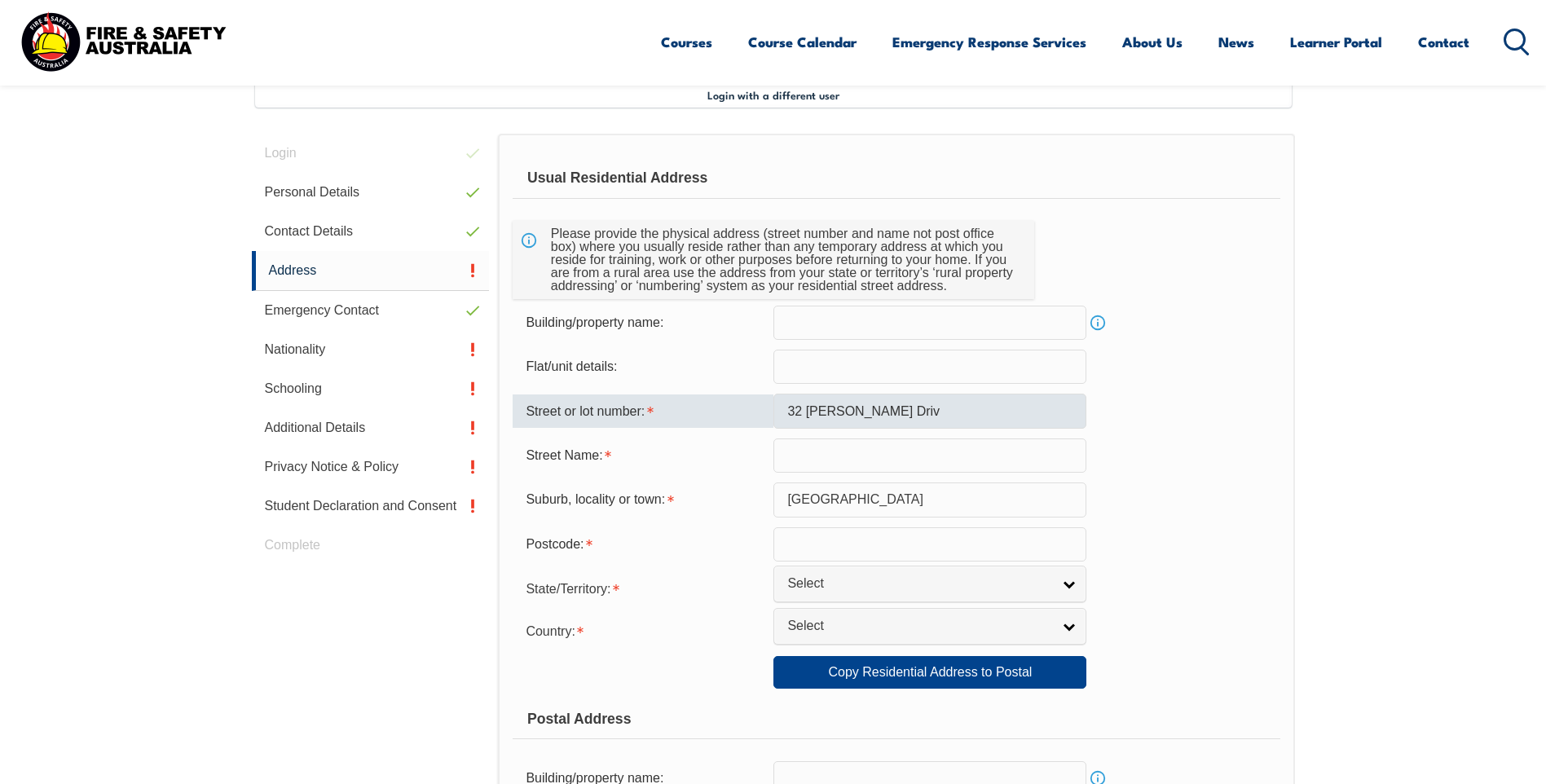
type input "5250"
select select "SA"
select select "1101"
click at [787, 408] on input "32 Hillman Driv" at bounding box center [930, 411] width 313 height 35
click at [920, 502] on input "LITTLEHAMPTON" at bounding box center [930, 500] width 313 height 35
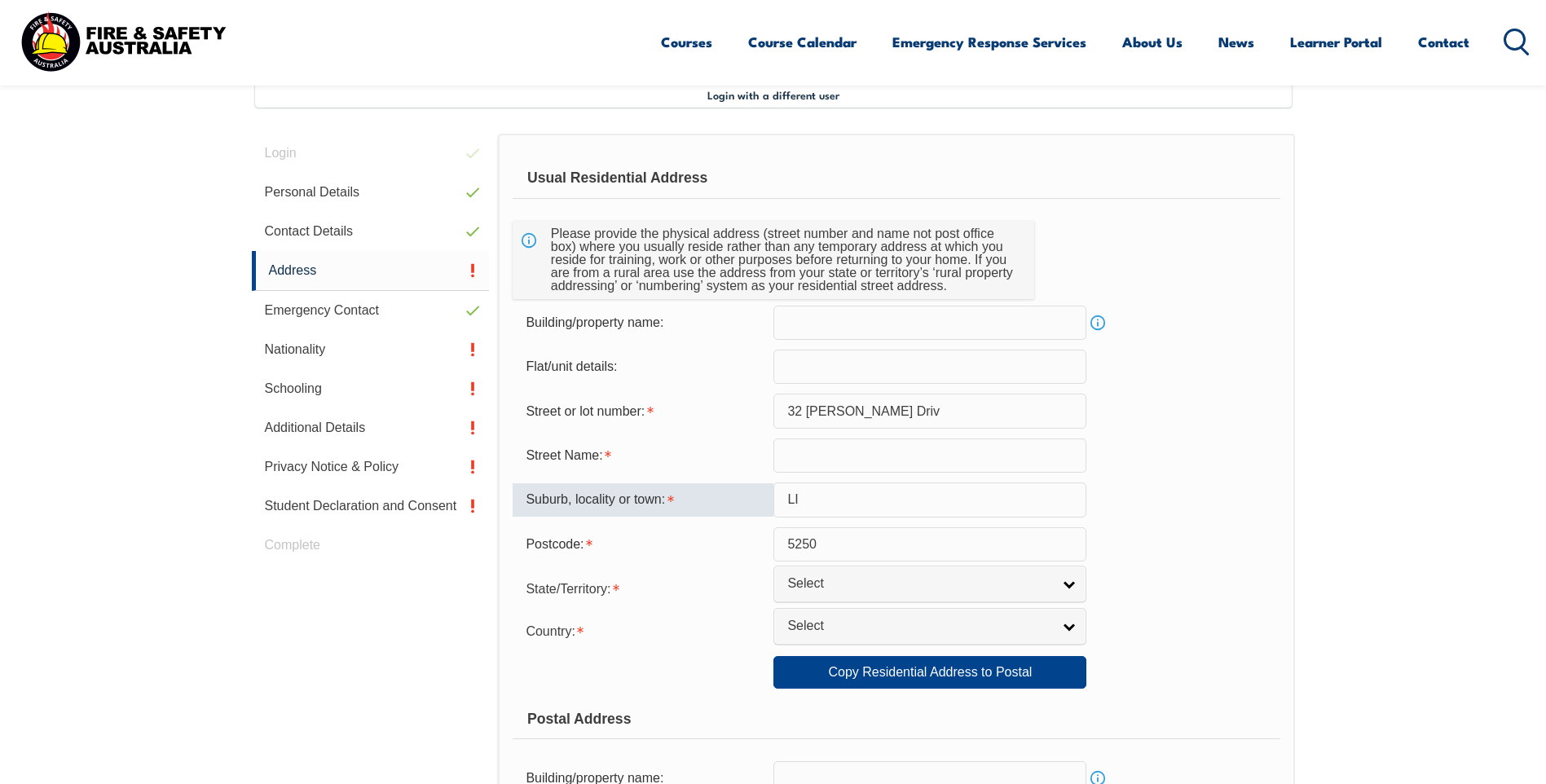
type input "L"
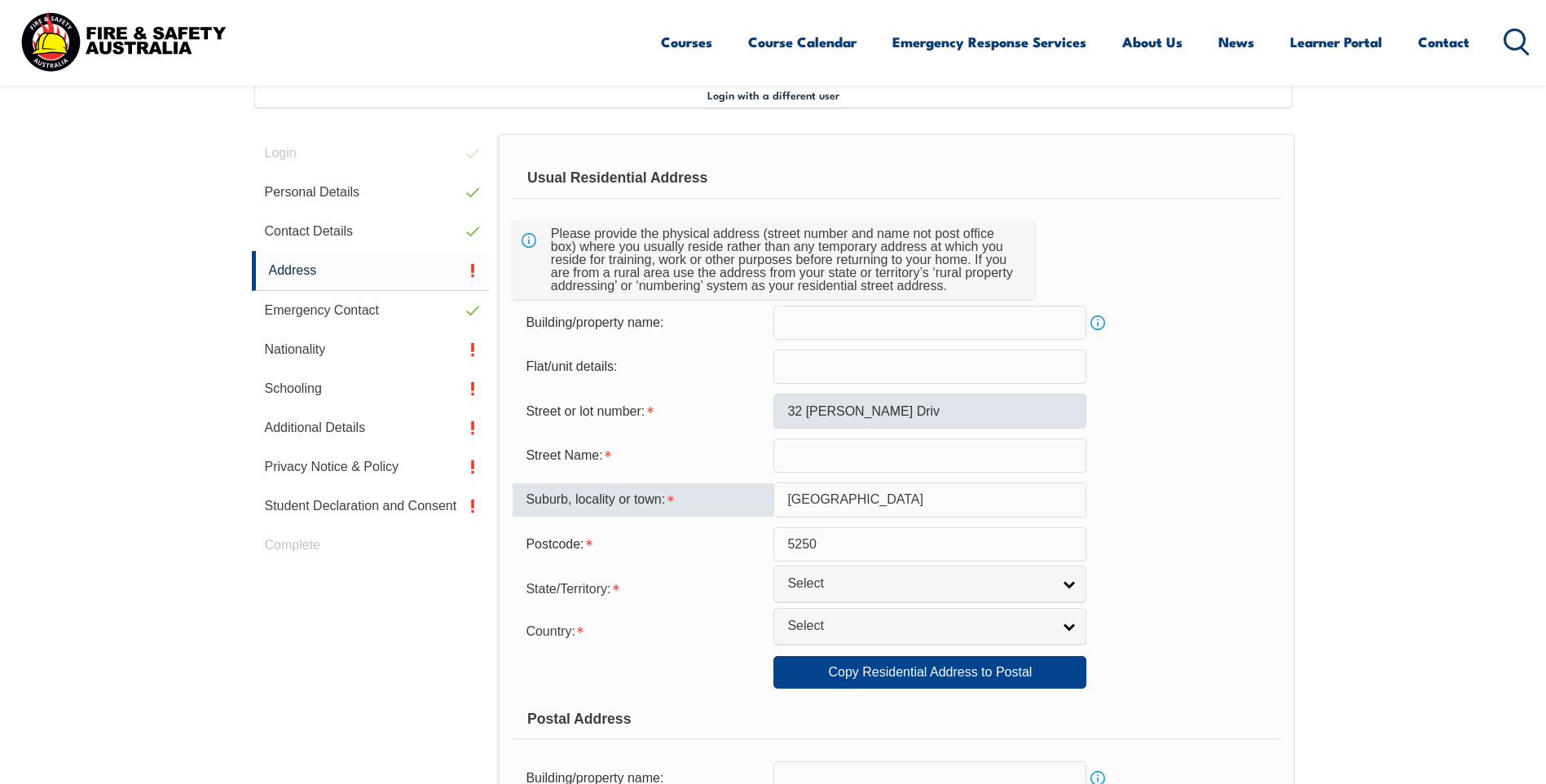
type input "Nairne"
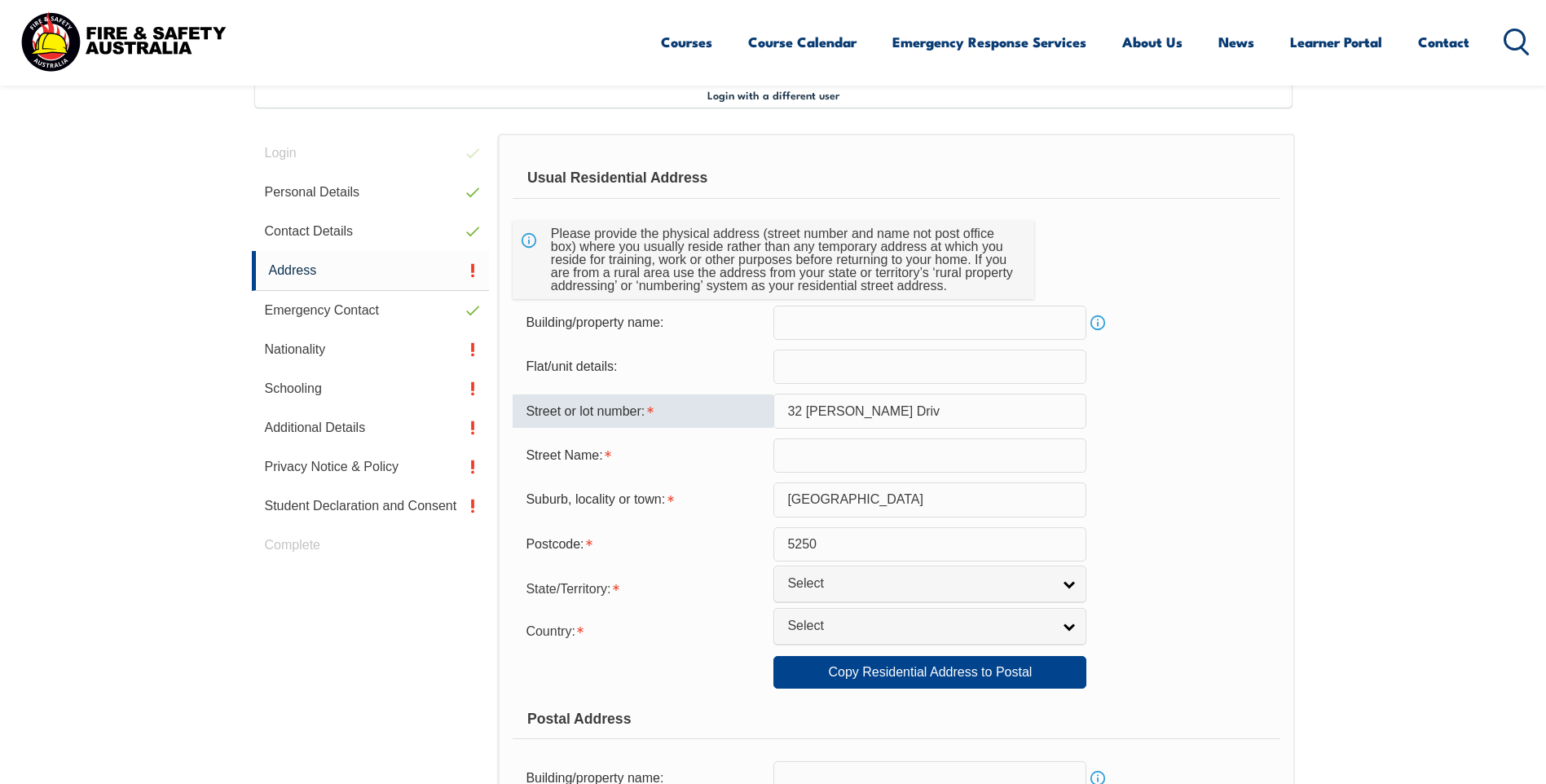
click at [919, 416] on input "32 Hillman Driv" at bounding box center [930, 411] width 313 height 35
click at [700, 446] on div "Street Name:" at bounding box center [643, 456] width 261 height 31
click at [889, 413] on input "32 Hillman Driv" at bounding box center [930, 411] width 313 height 35
type input "32"
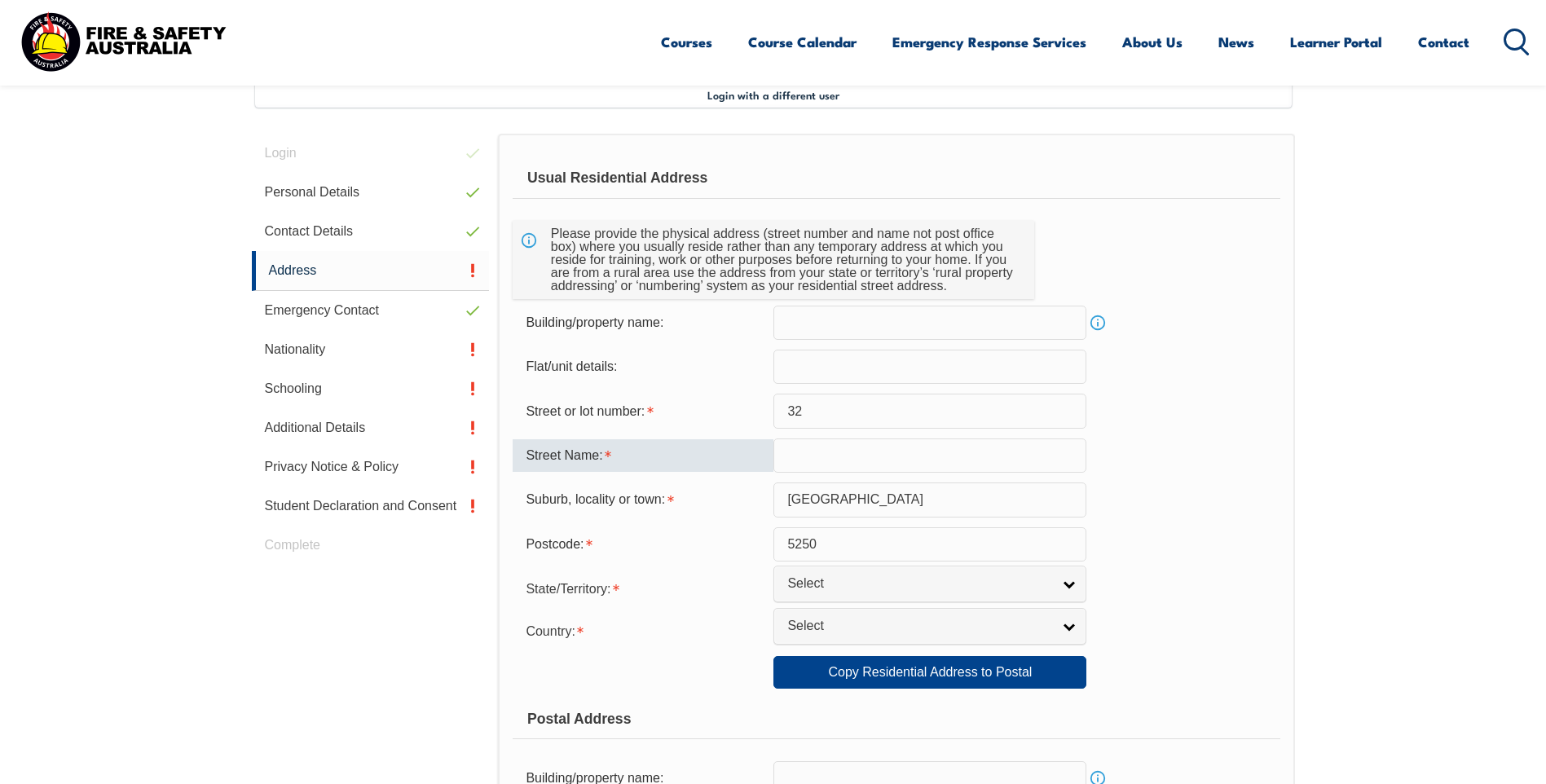
click at [783, 451] on input "text" at bounding box center [930, 456] width 313 height 35
type input "Hillman Drive"
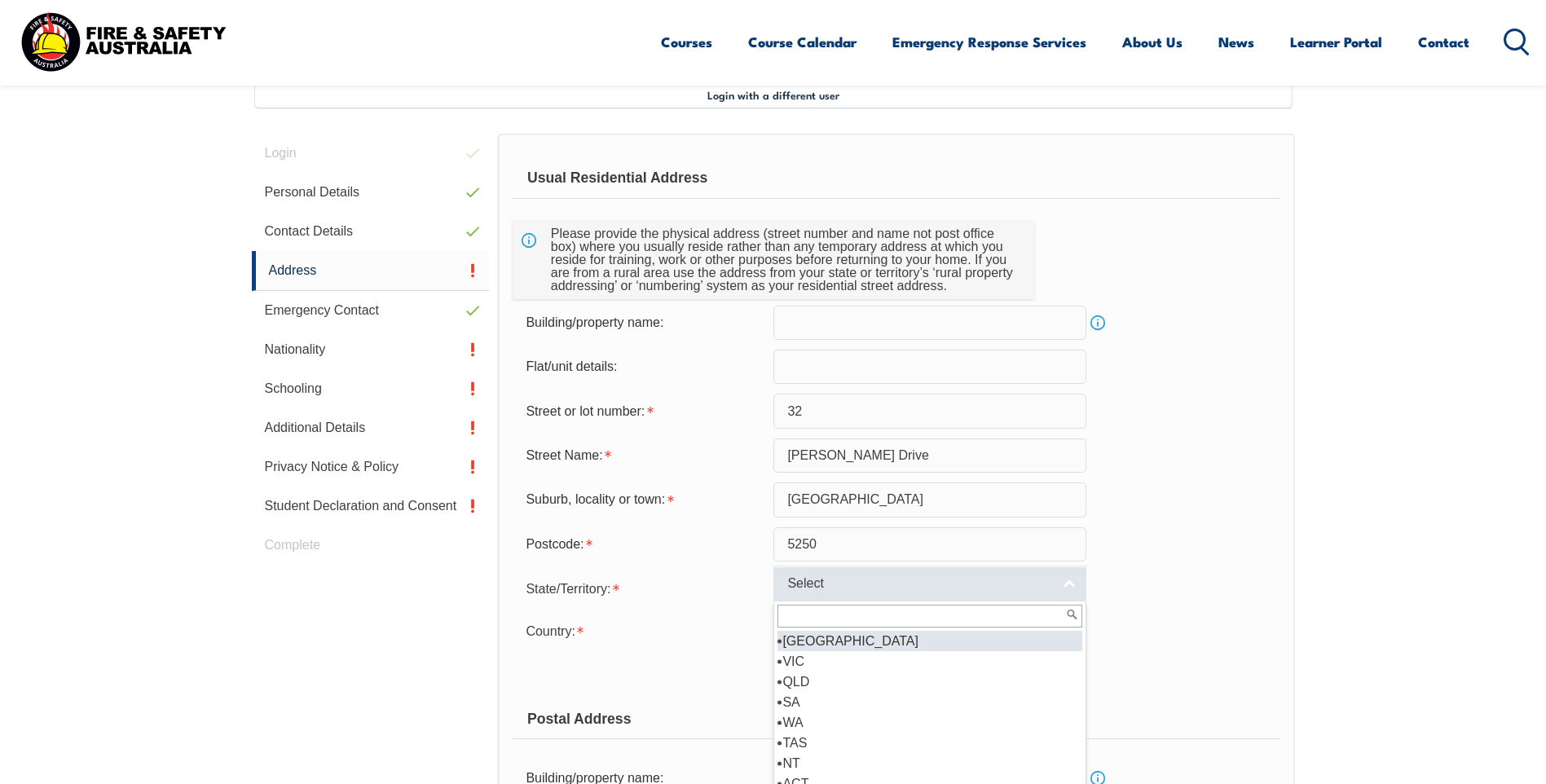
click at [833, 586] on span "Select" at bounding box center [918, 584] width 264 height 17
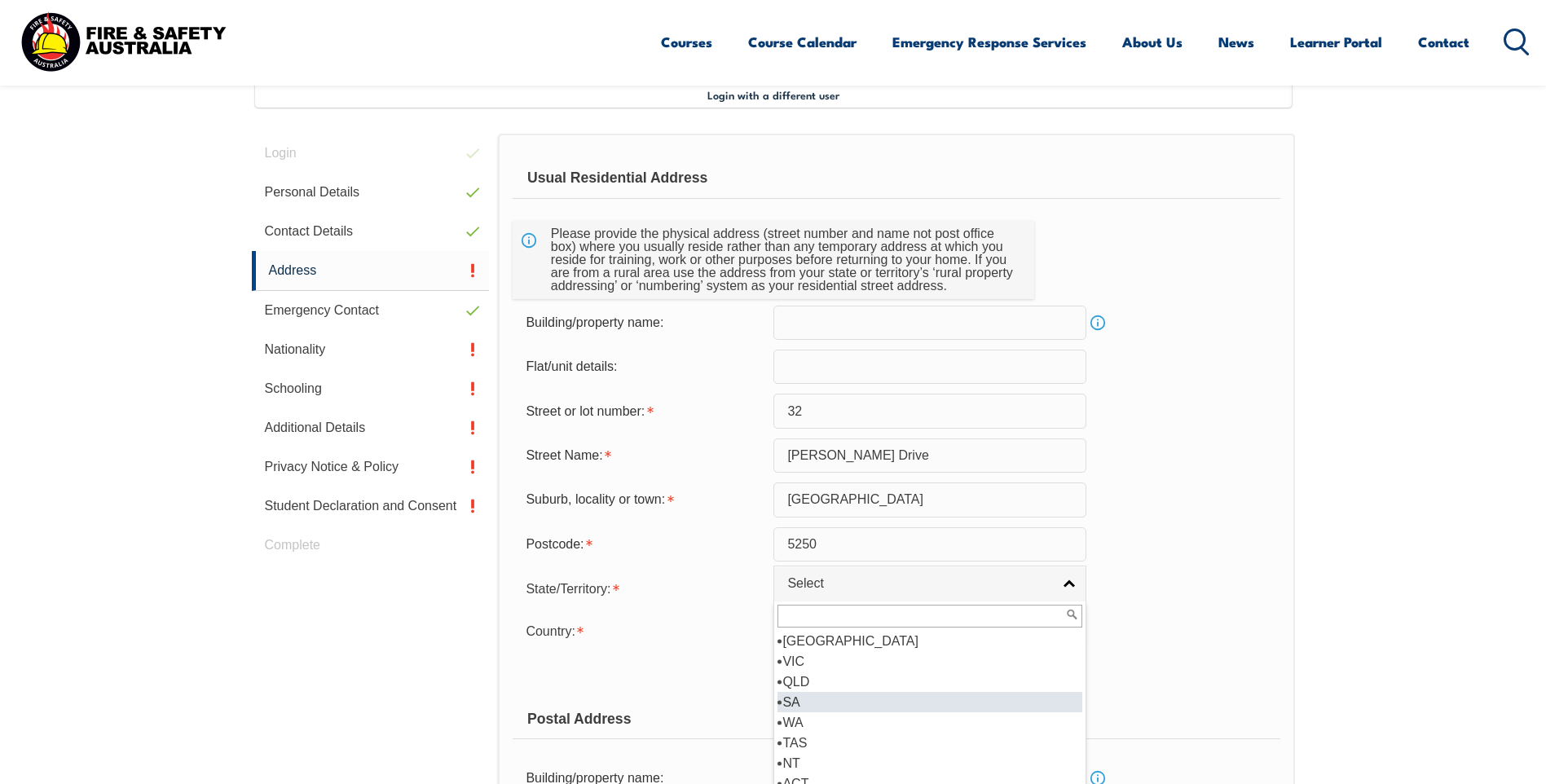
click at [833, 705] on li "SA" at bounding box center [930, 701] width 305 height 20
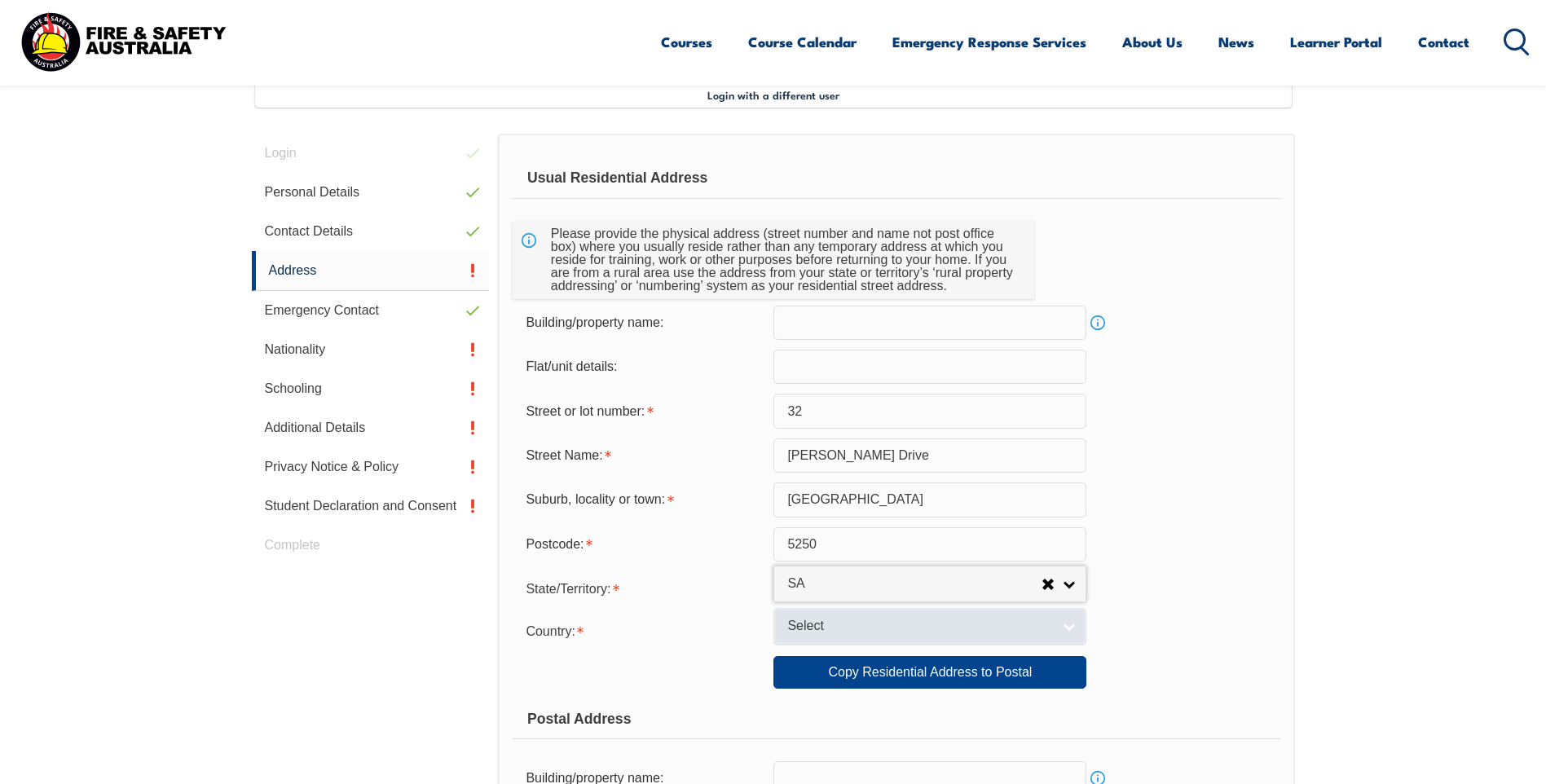
click at [849, 627] on span "Select" at bounding box center [918, 627] width 264 height 17
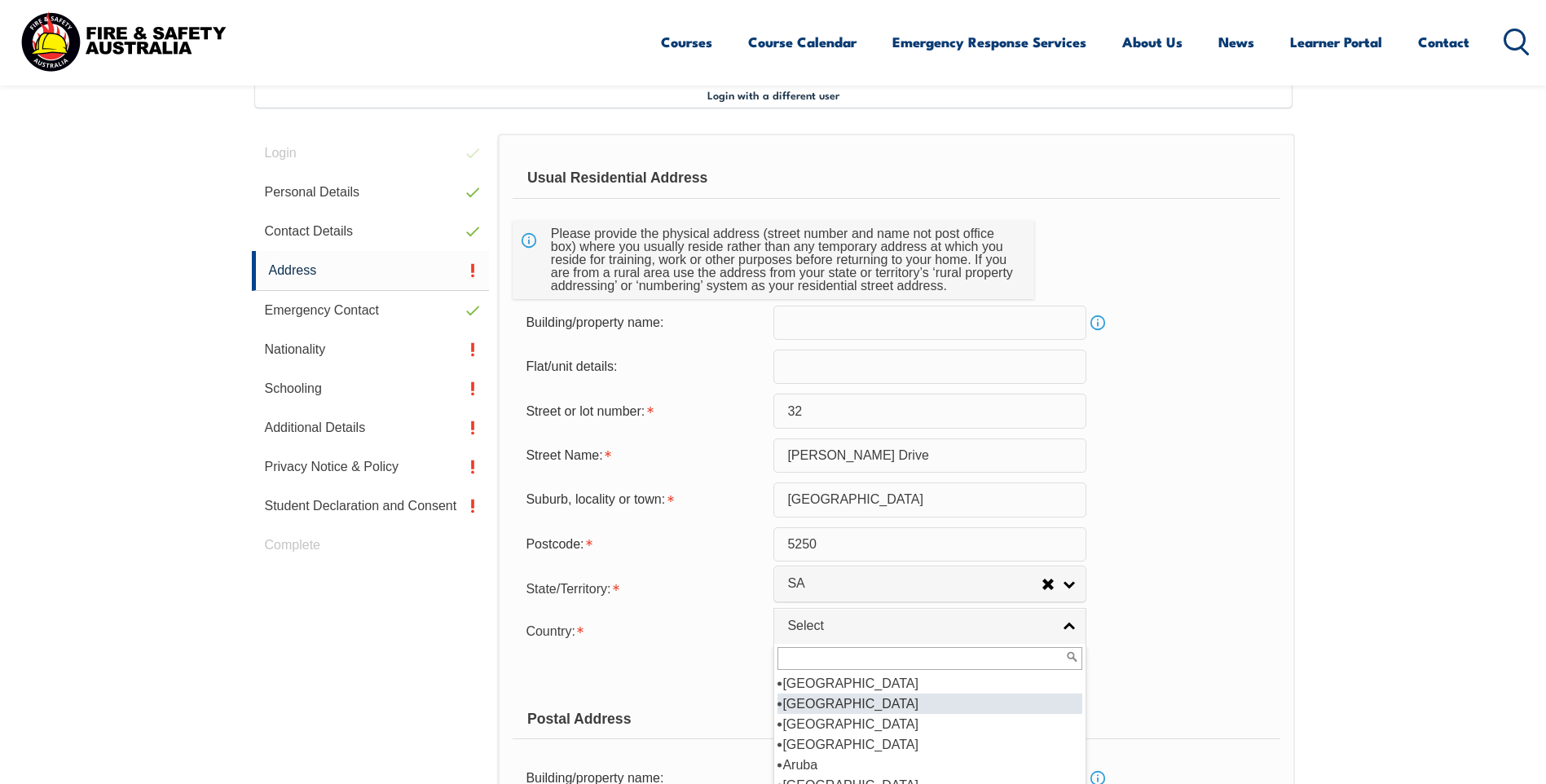
scroll to position [245, 0]
click at [851, 699] on li "Australia" at bounding box center [930, 703] width 305 height 20
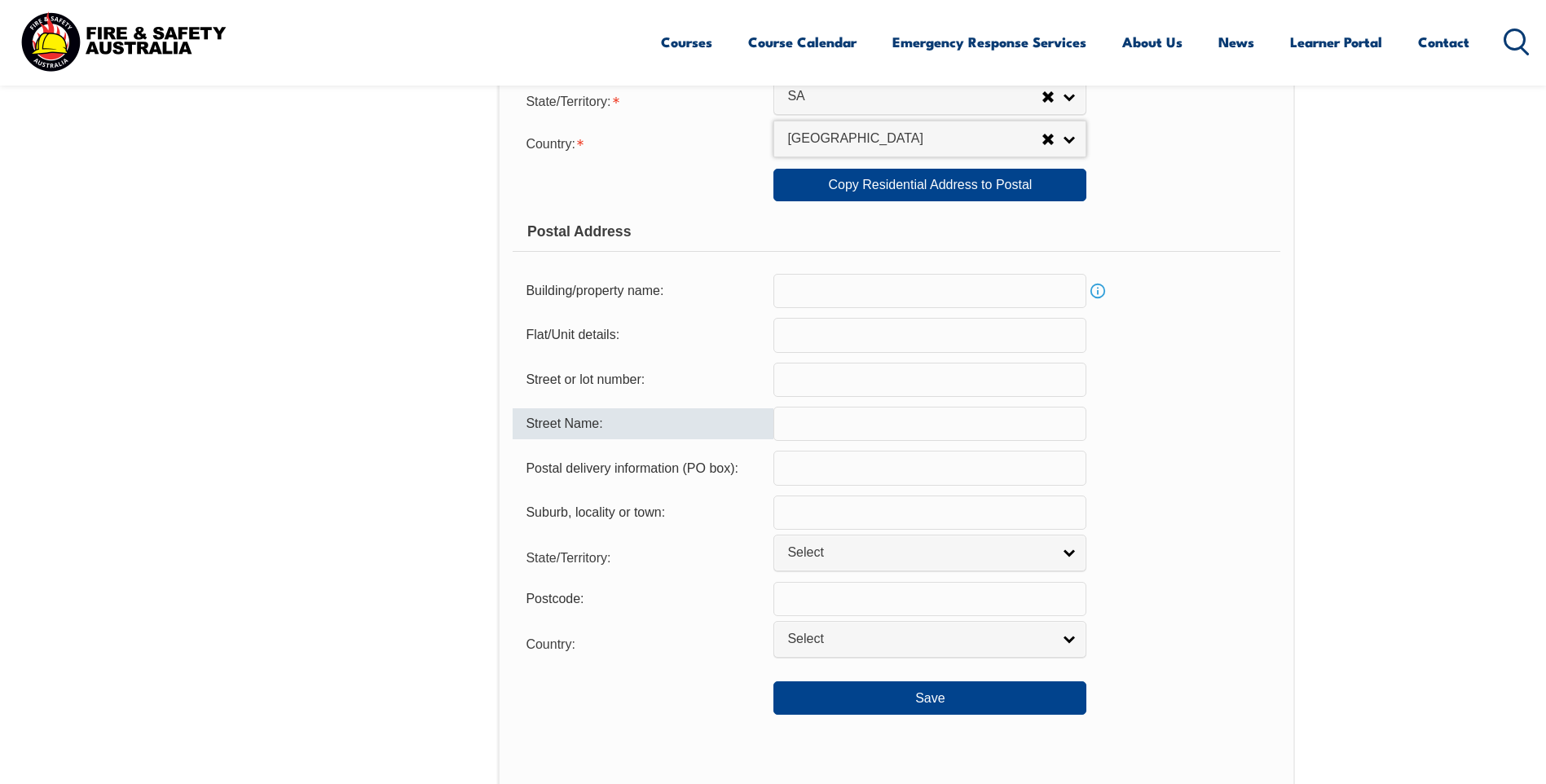
scroll to position [933, 0]
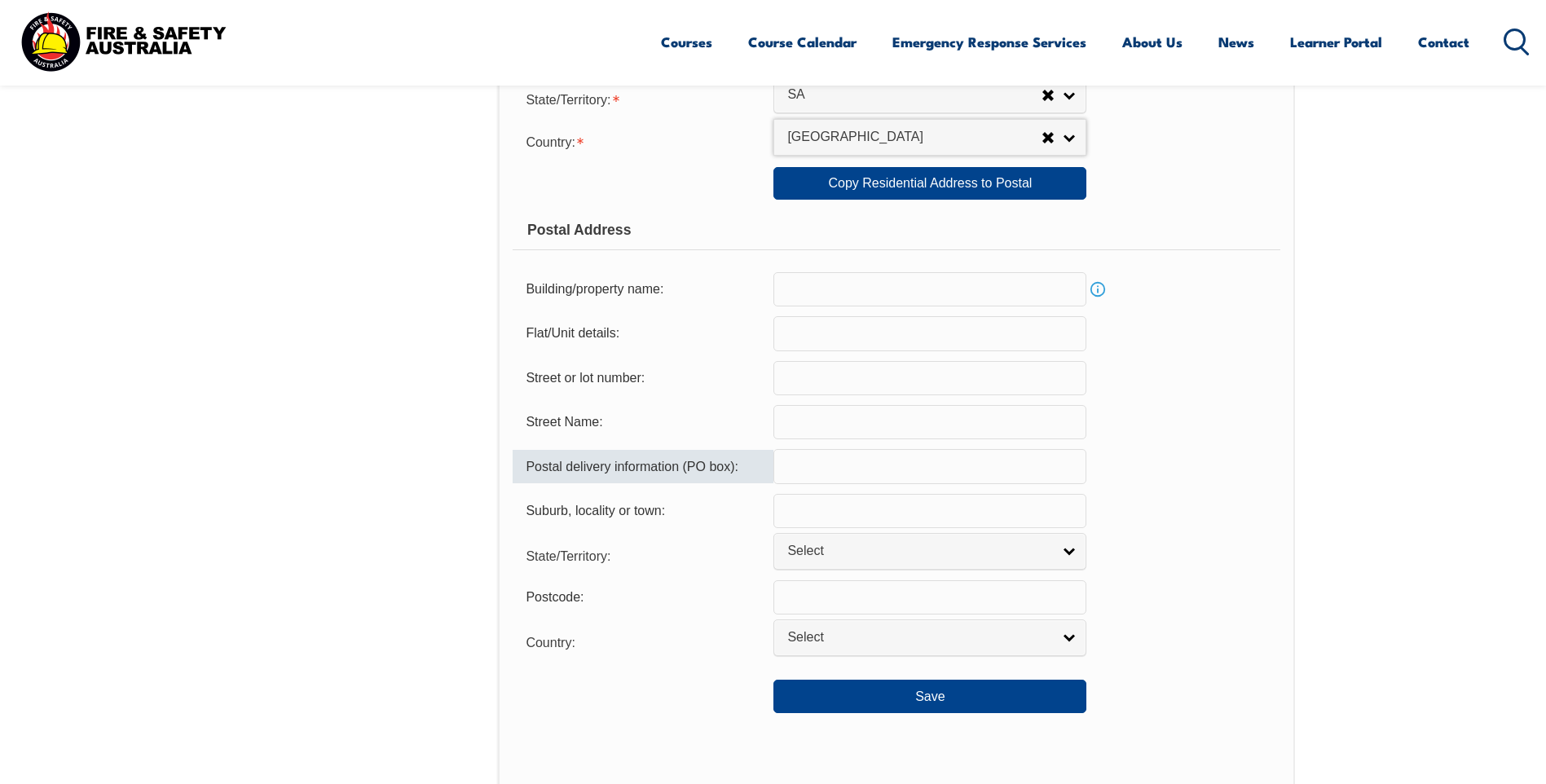
click at [811, 464] on input "text" at bounding box center [930, 466] width 313 height 35
type input "PO BOX 405"
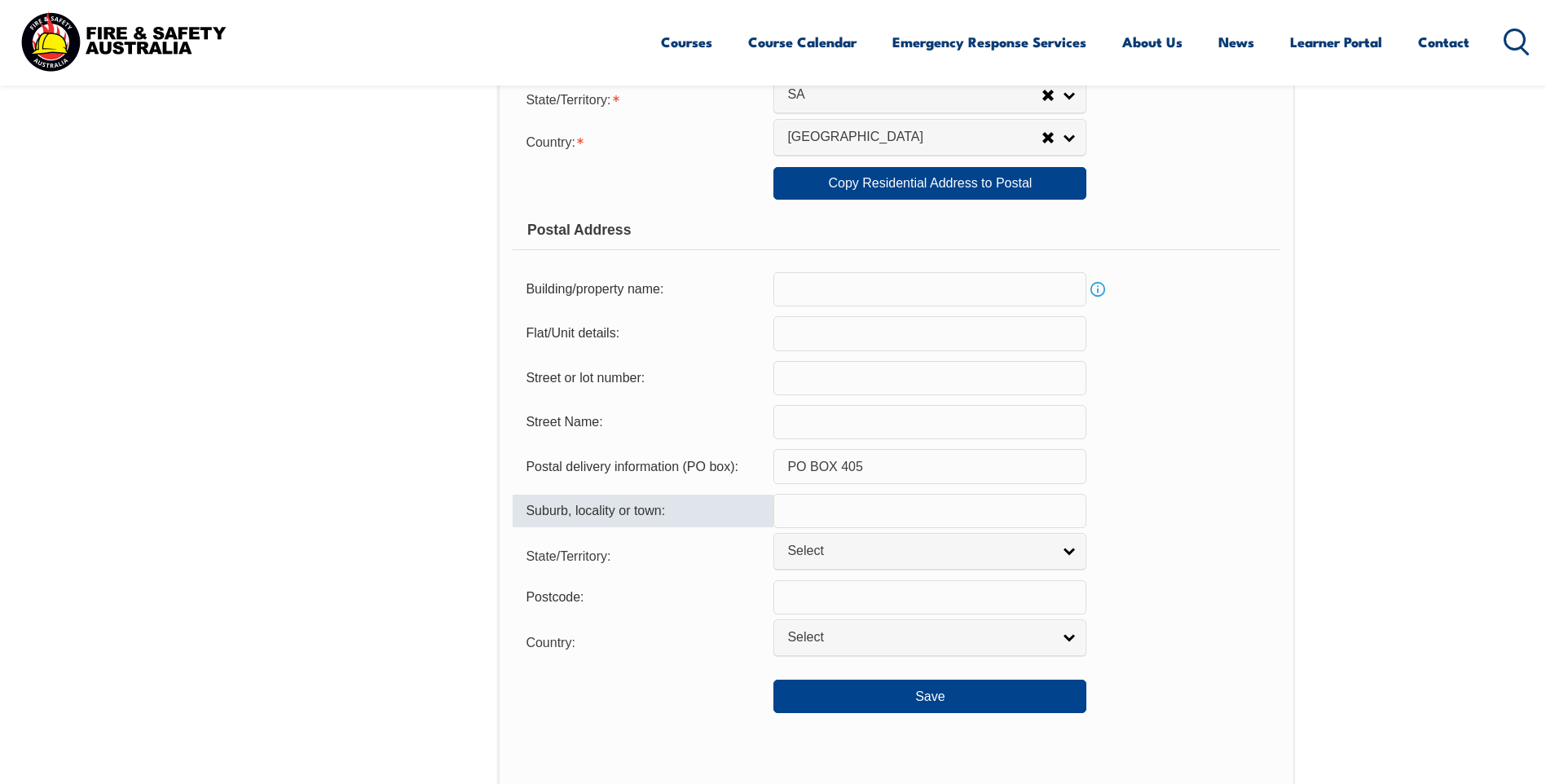
click at [813, 516] on input "text" at bounding box center [930, 511] width 313 height 35
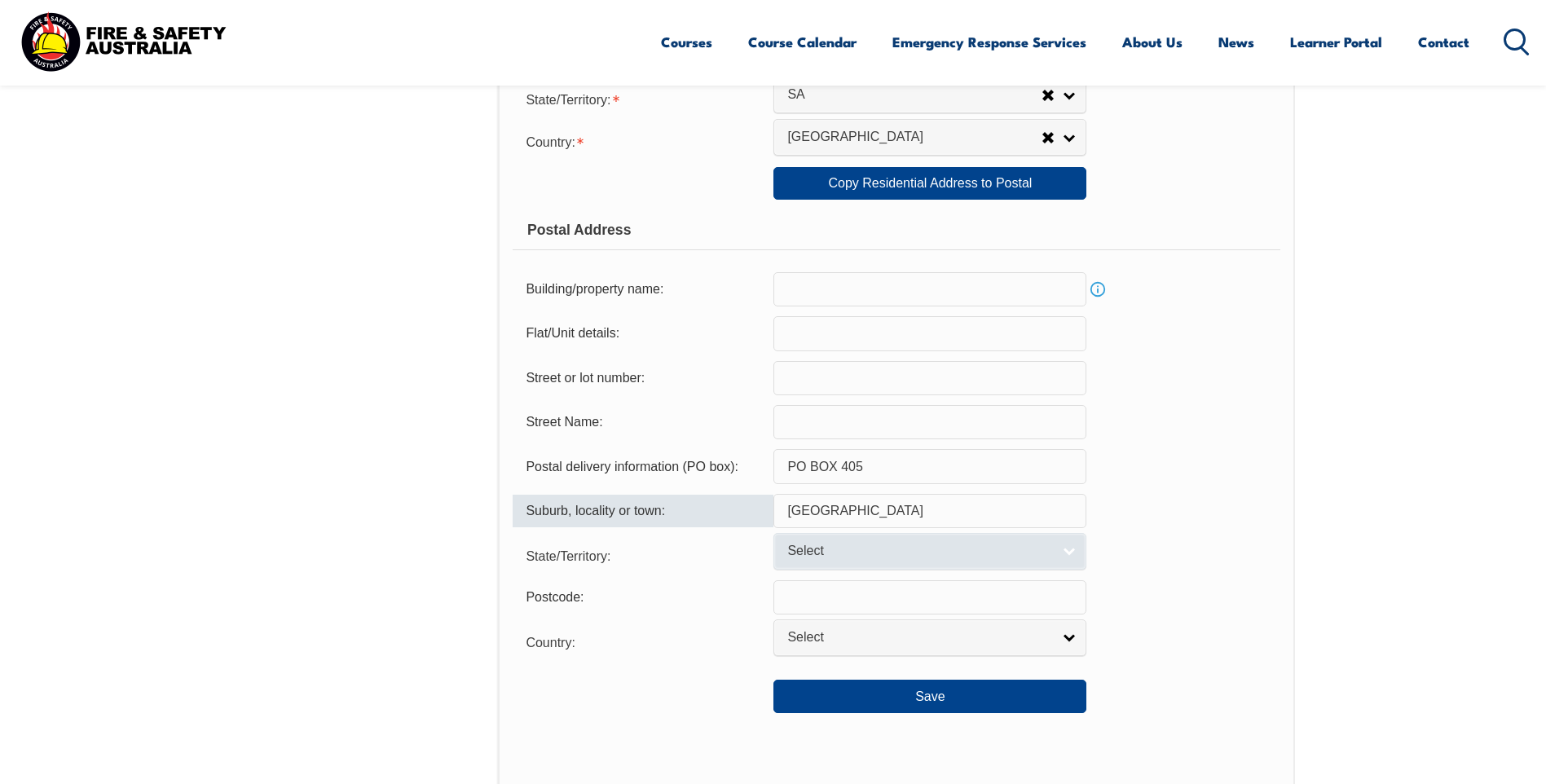
type input "Littlehampton"
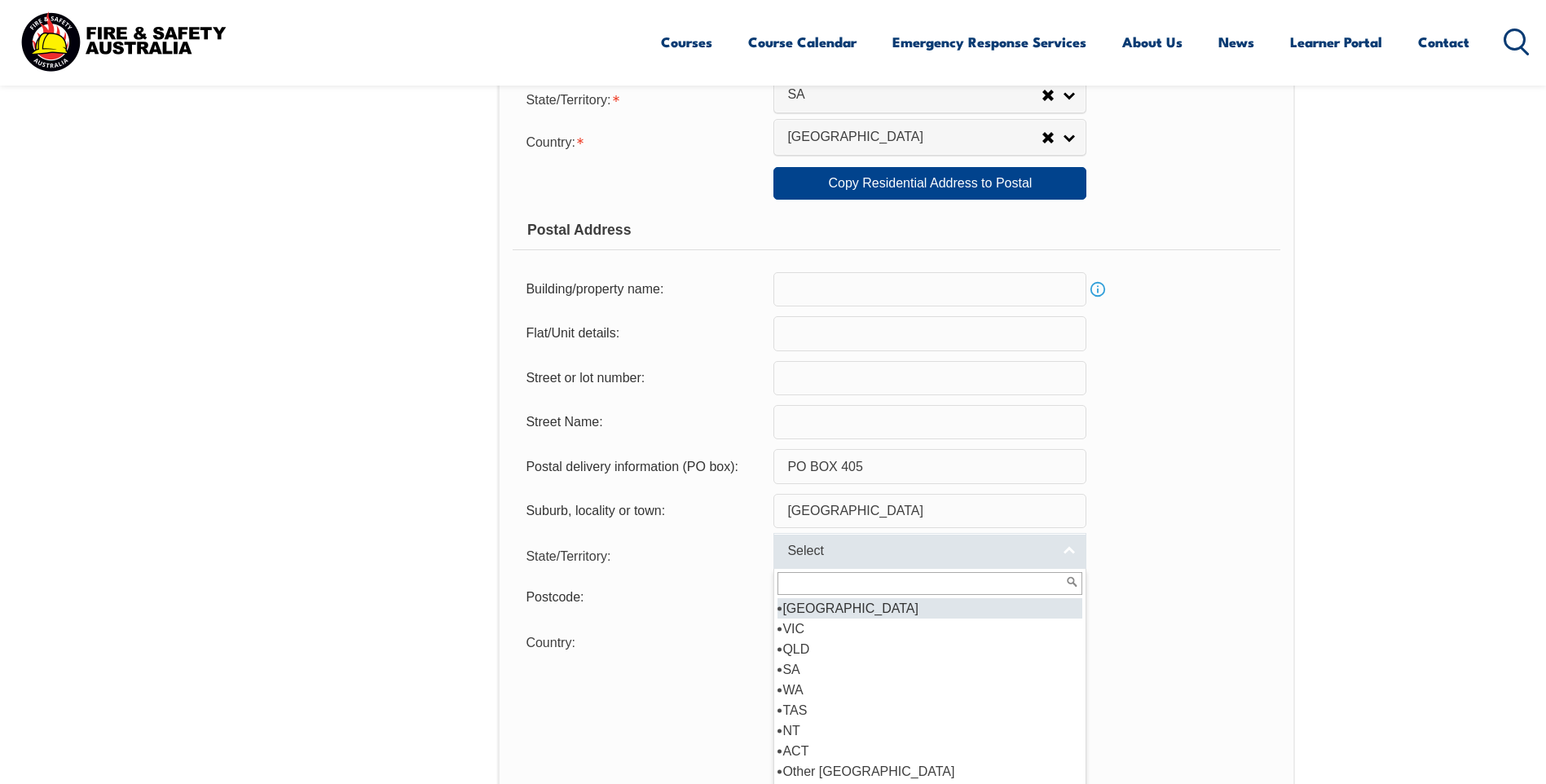
click at [788, 554] on span "Select" at bounding box center [918, 552] width 264 height 17
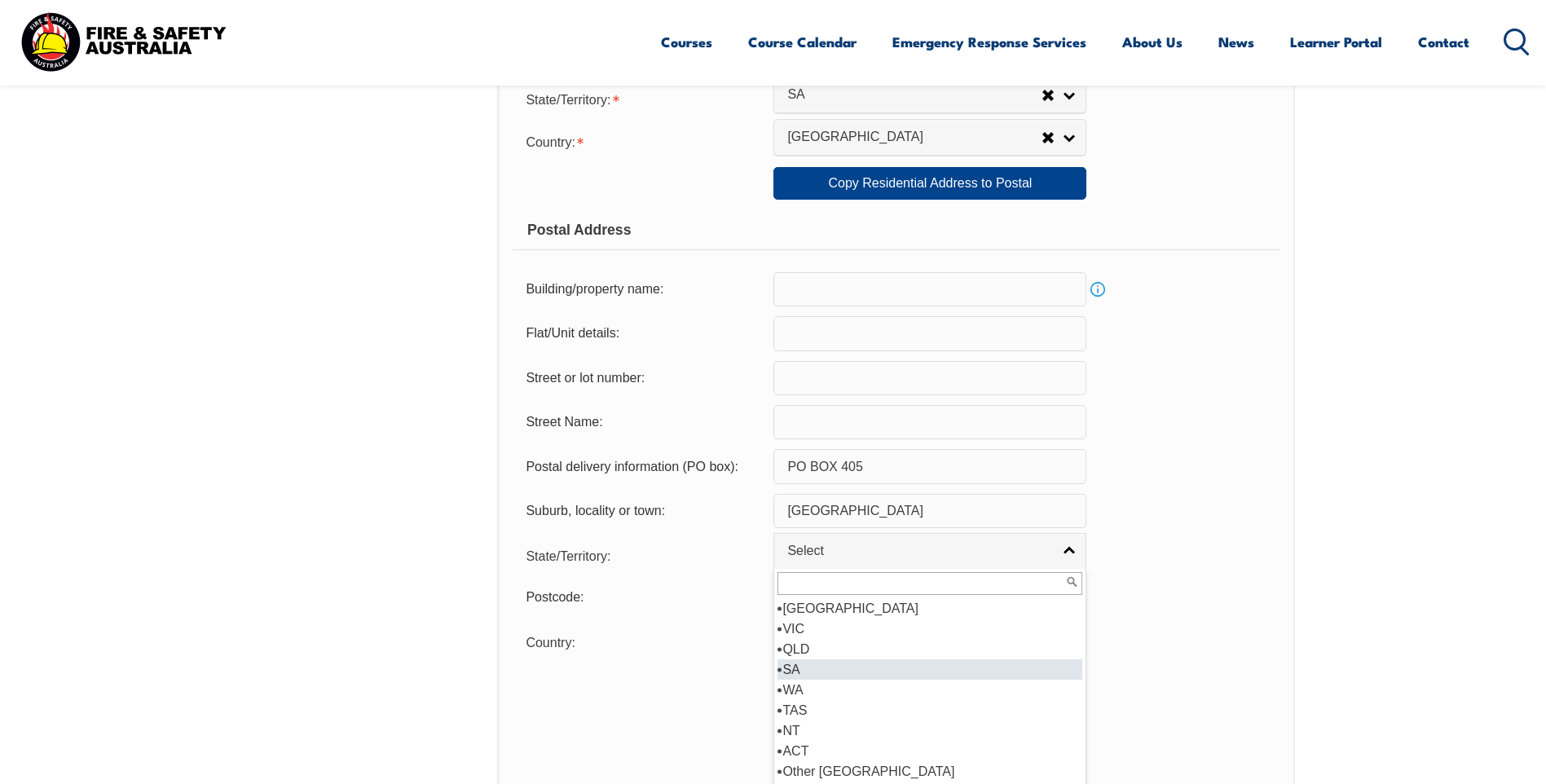
click at [836, 662] on li "SA" at bounding box center [930, 669] width 305 height 20
select select "SA"
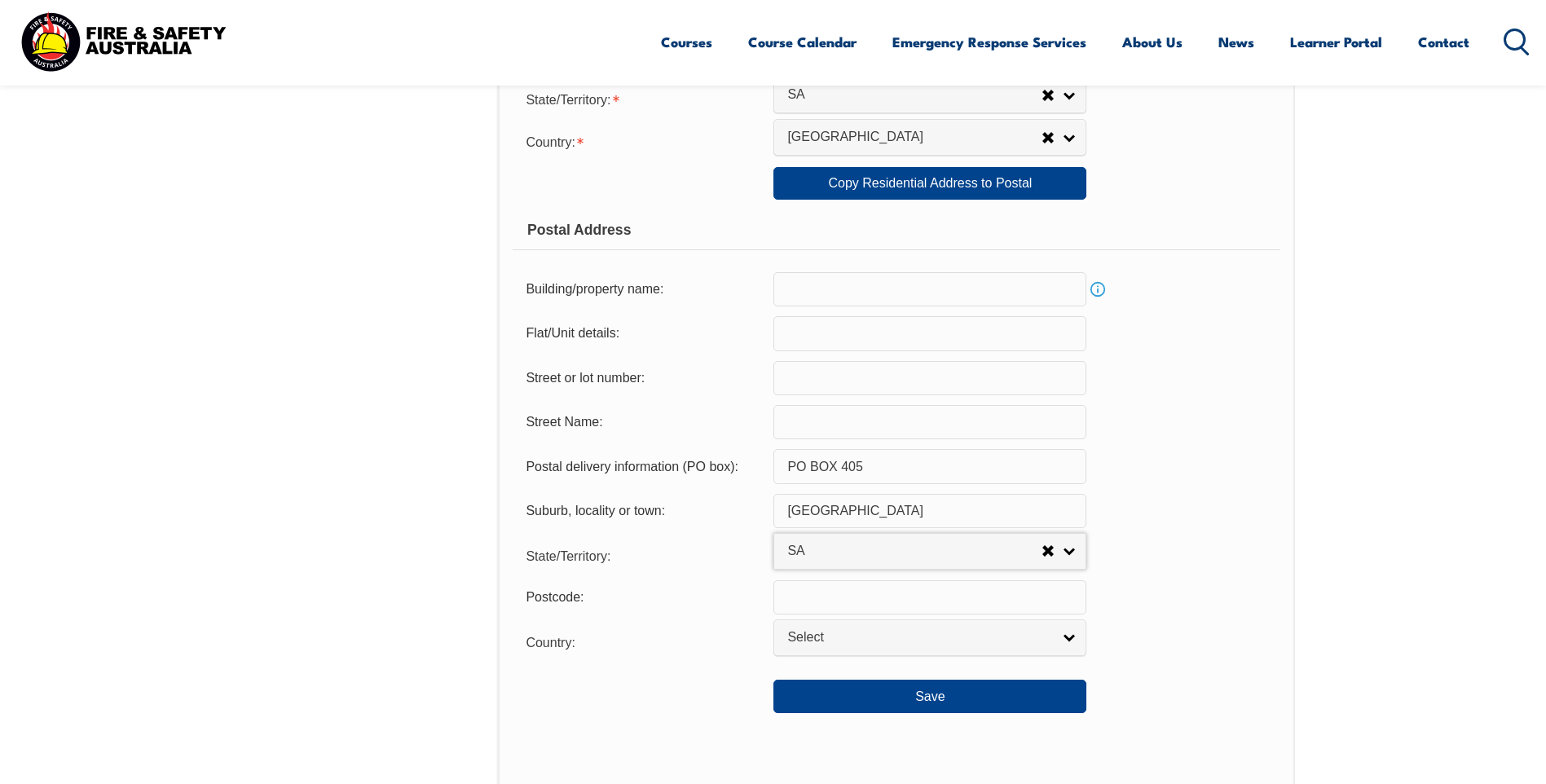
click at [852, 605] on input "text" at bounding box center [930, 598] width 313 height 35
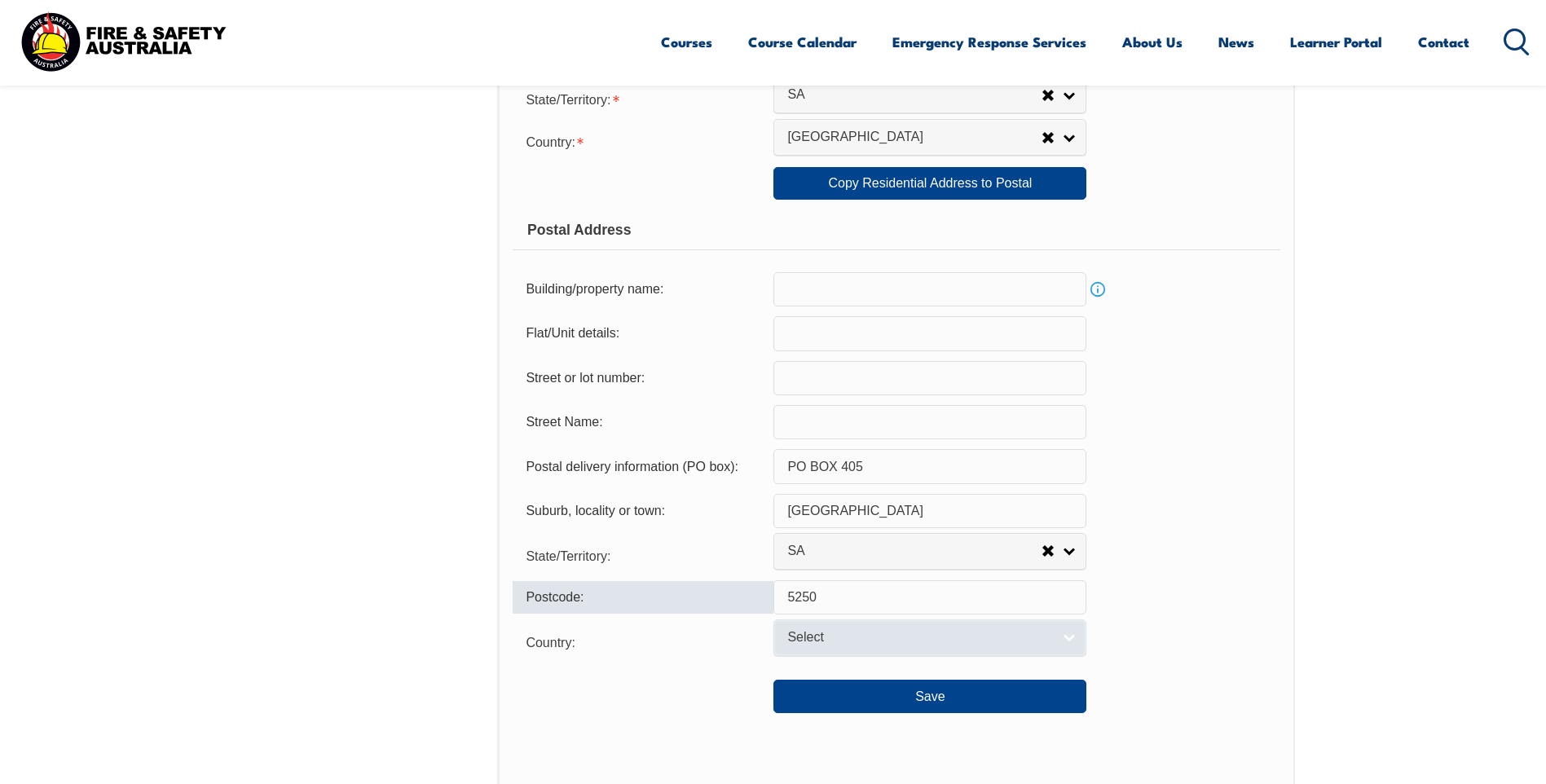
type input "5250"
click at [795, 635] on span "Select" at bounding box center [918, 638] width 264 height 17
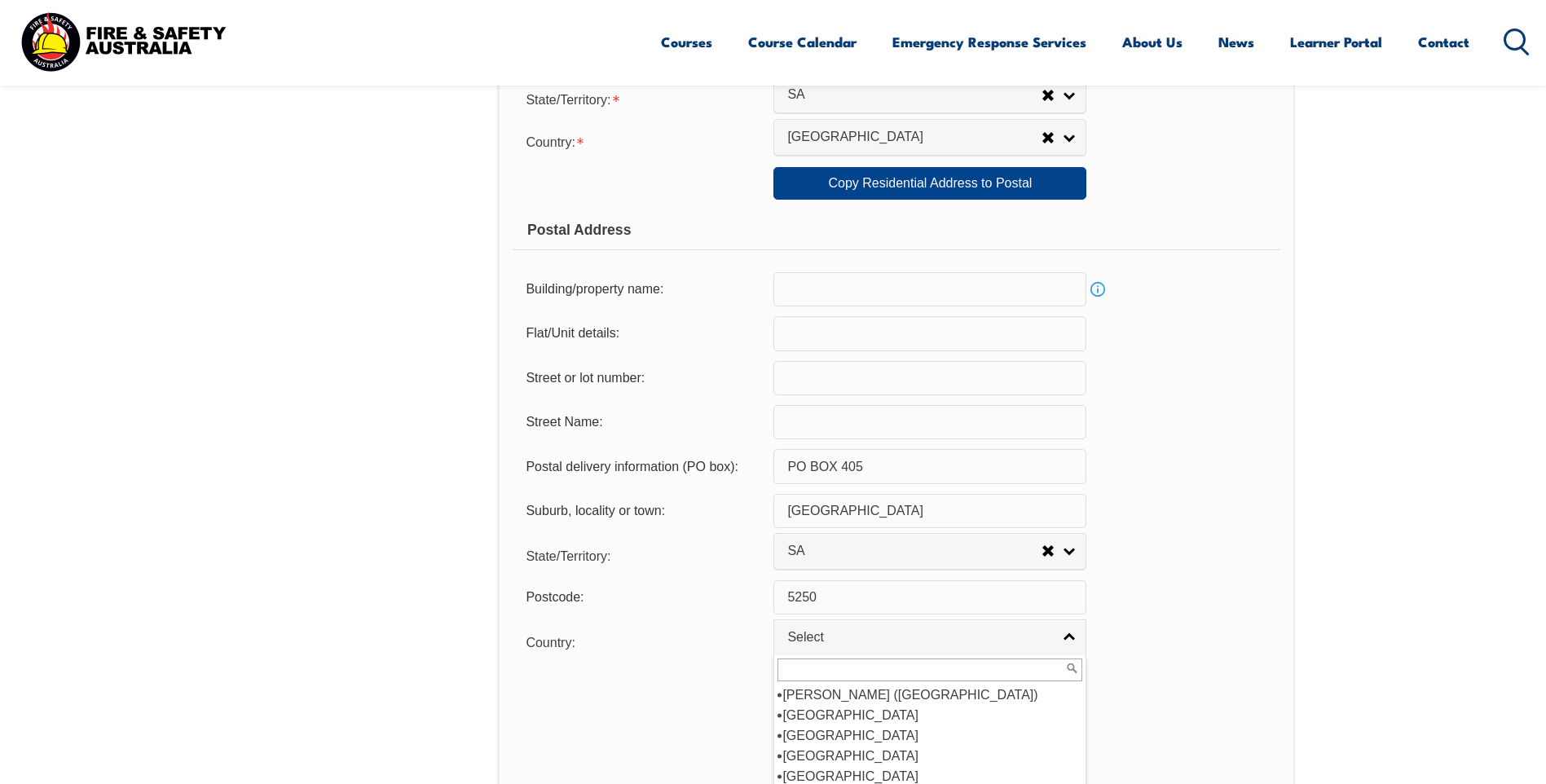
scroll to position [245, 0]
click at [846, 710] on li "Australia" at bounding box center [930, 715] width 305 height 20
select select "1101"
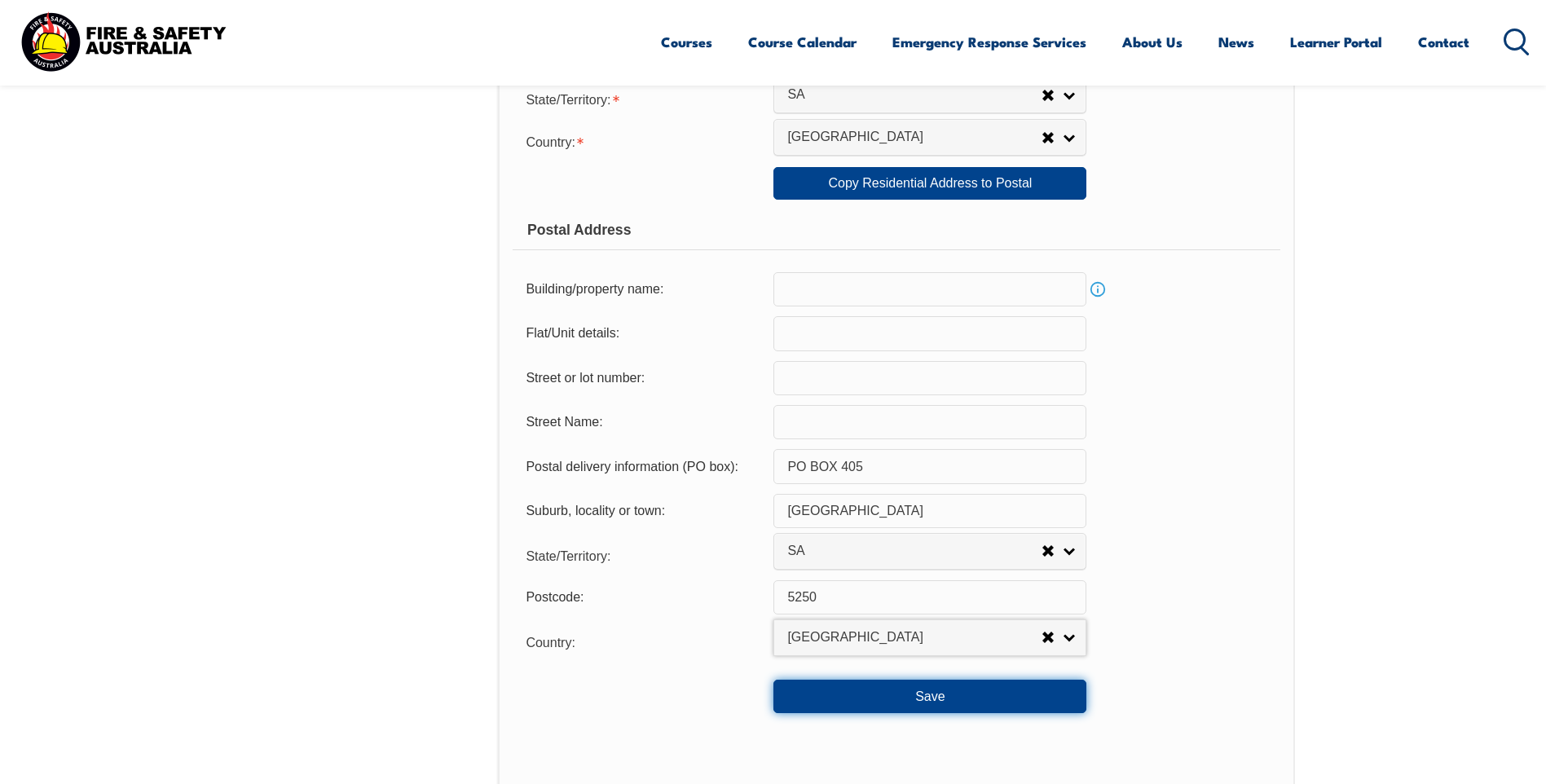
click at [895, 698] on button "Save" at bounding box center [930, 696] width 313 height 33
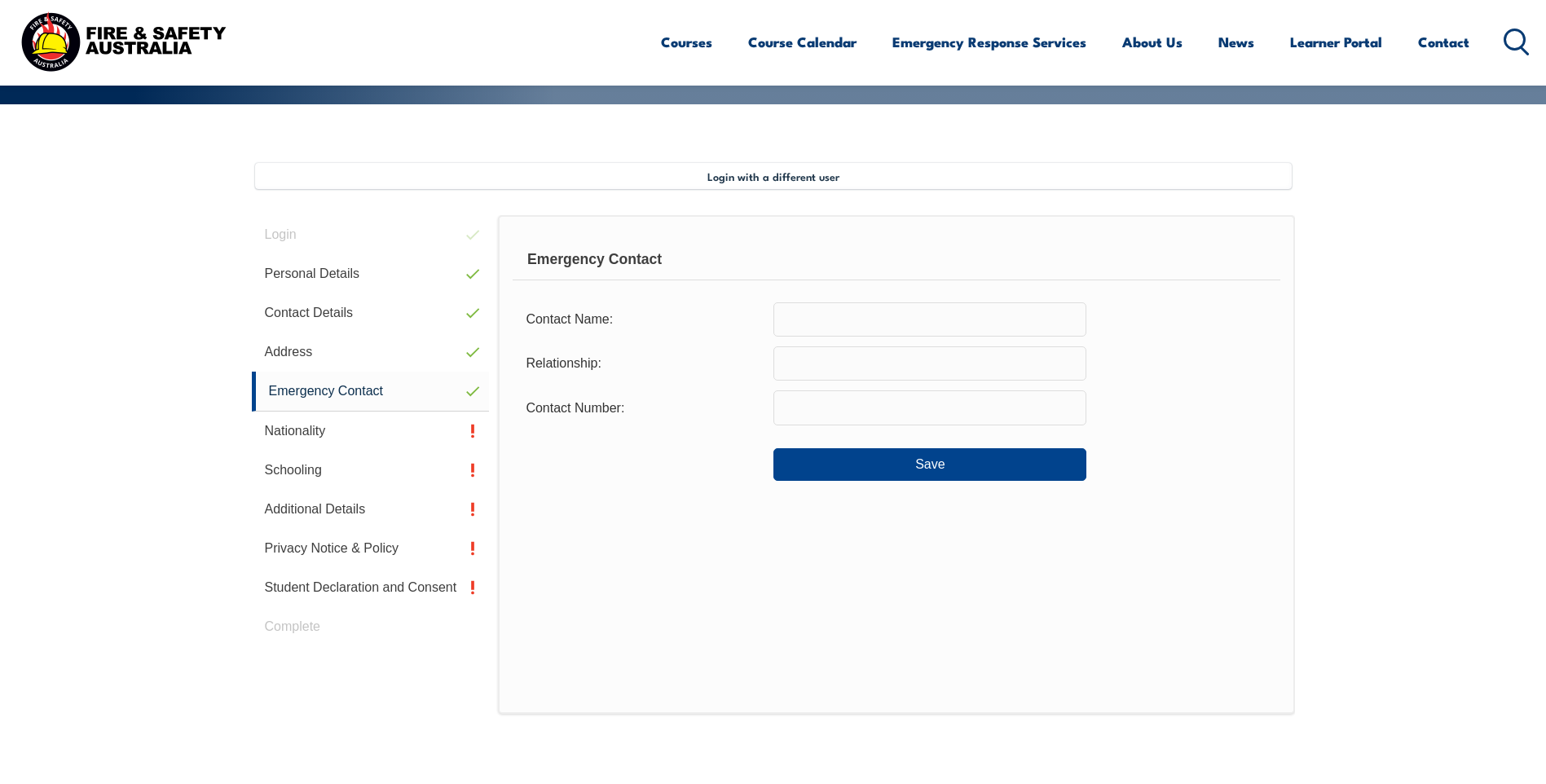
scroll to position [281, 0]
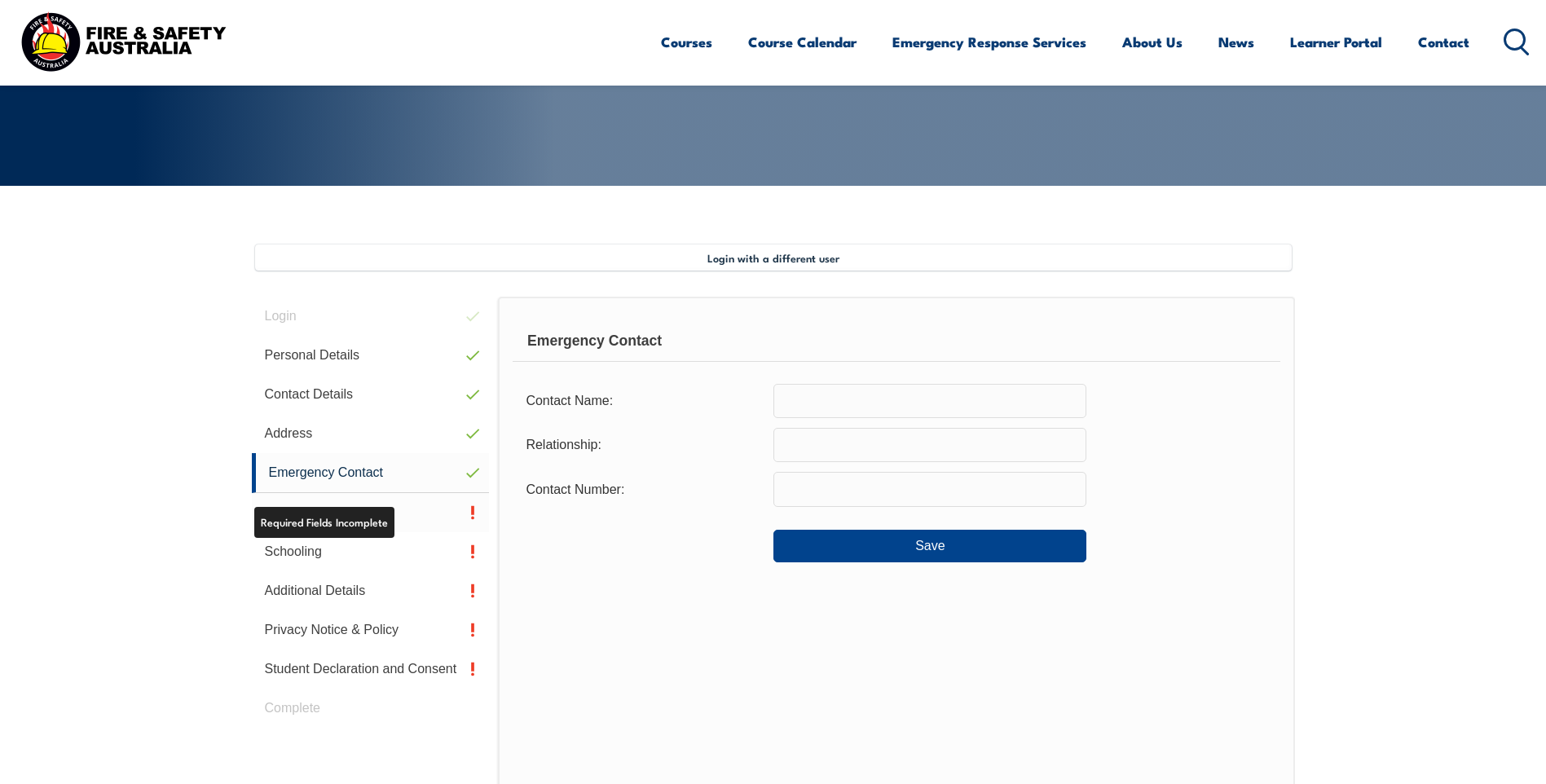
click at [376, 519] on link "Nationality" at bounding box center [370, 512] width 238 height 39
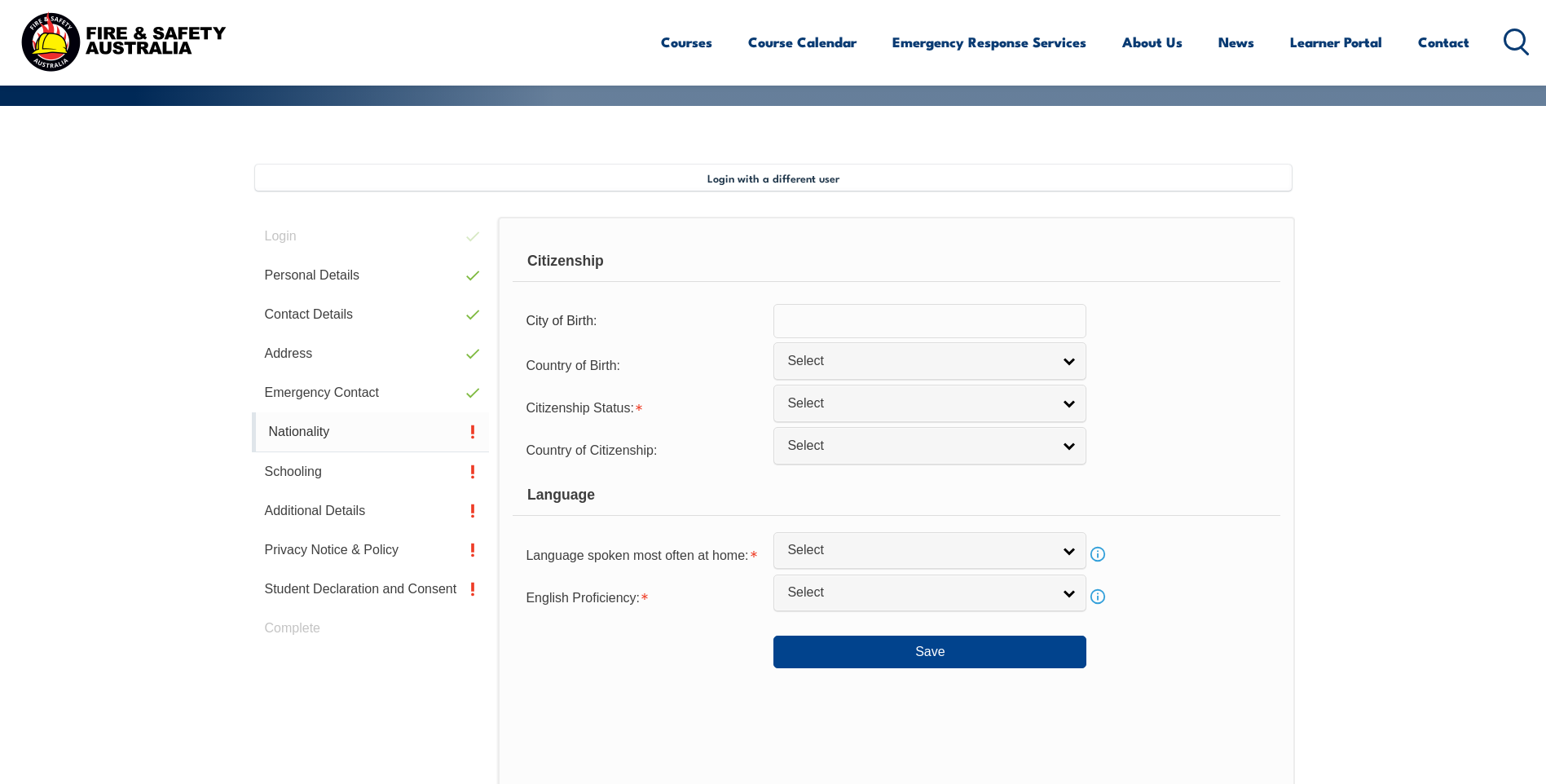
scroll to position [444, 0]
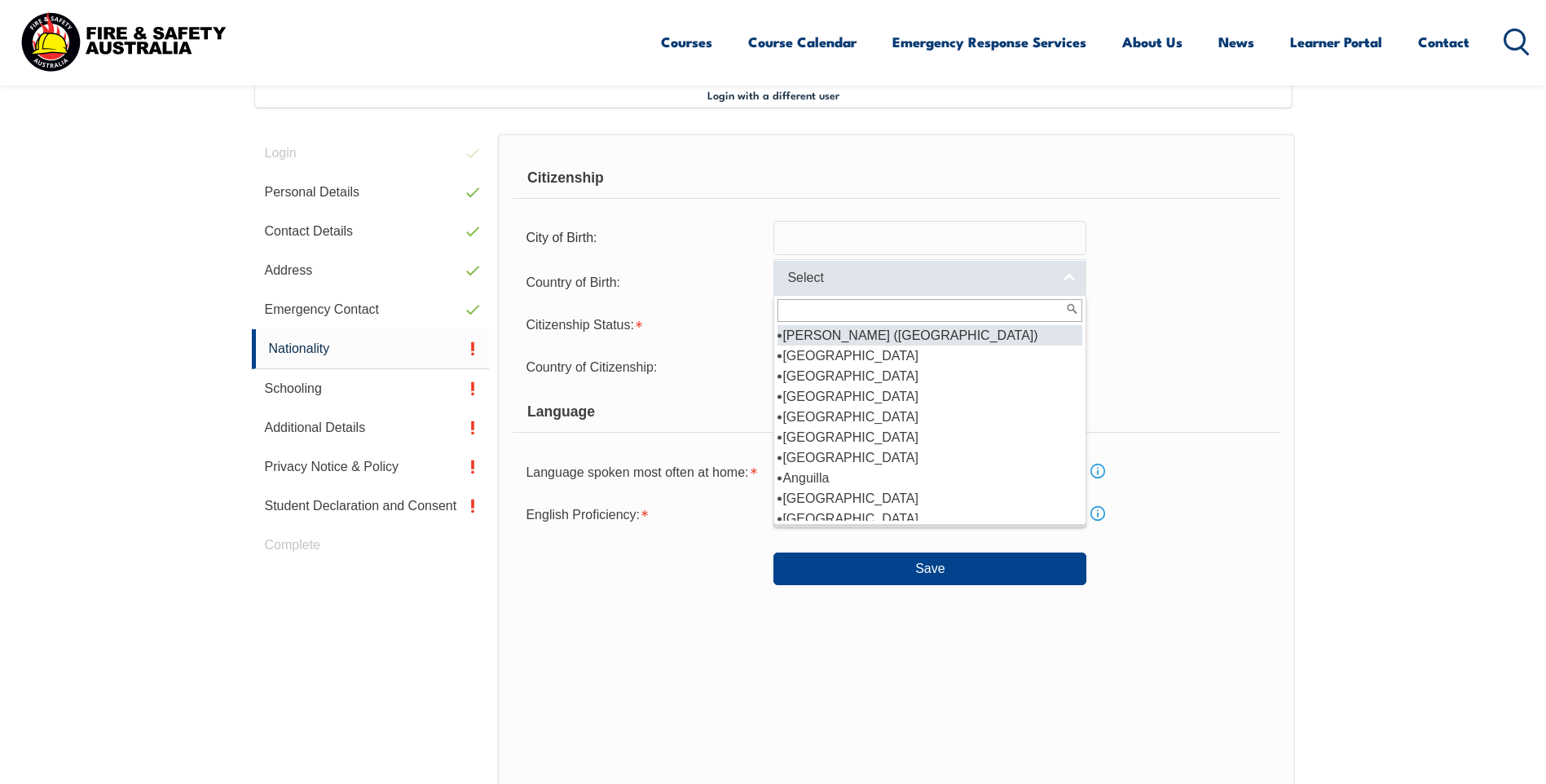
click at [870, 286] on span "Select" at bounding box center [918, 278] width 264 height 17
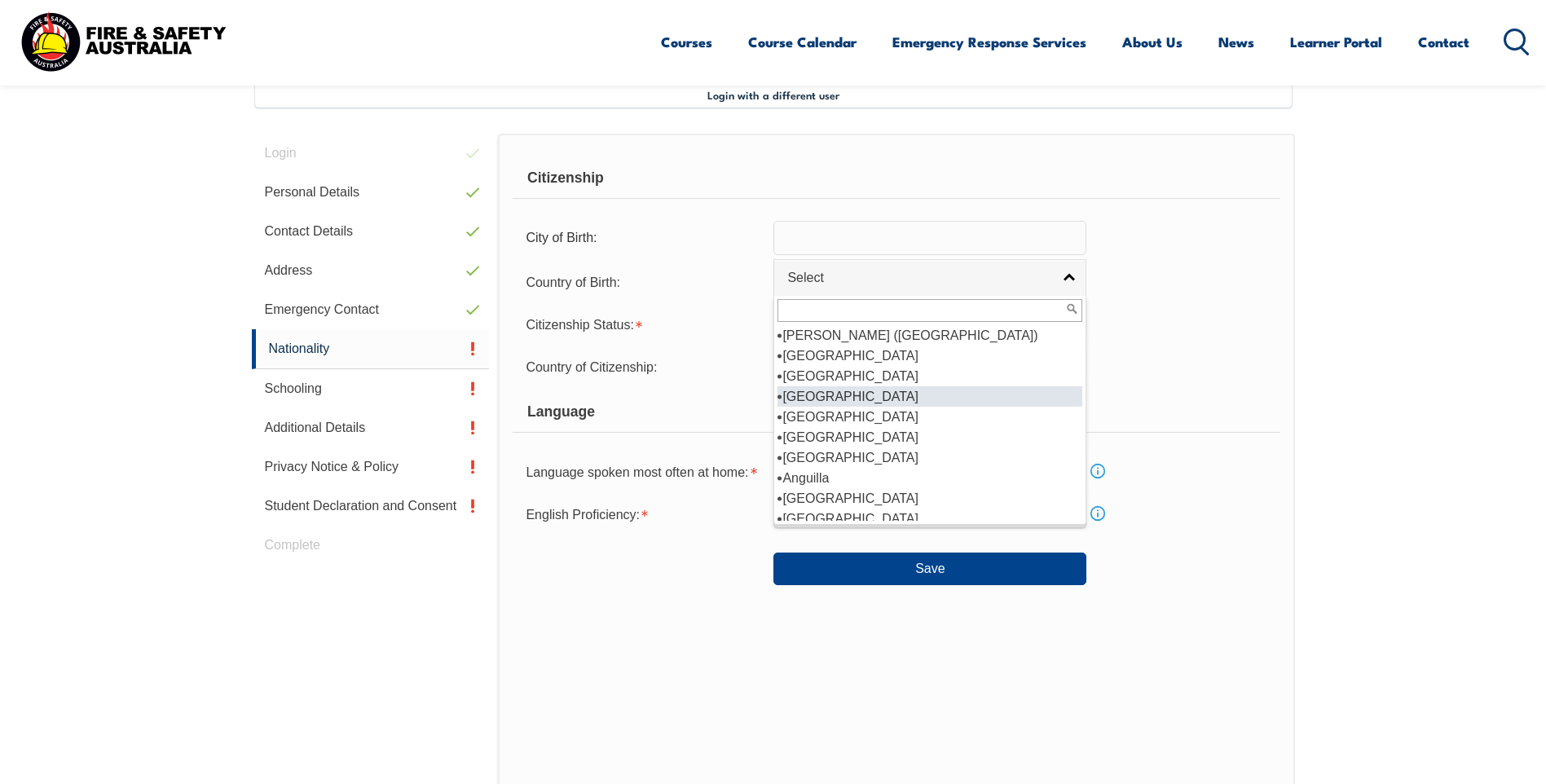
scroll to position [163, 0]
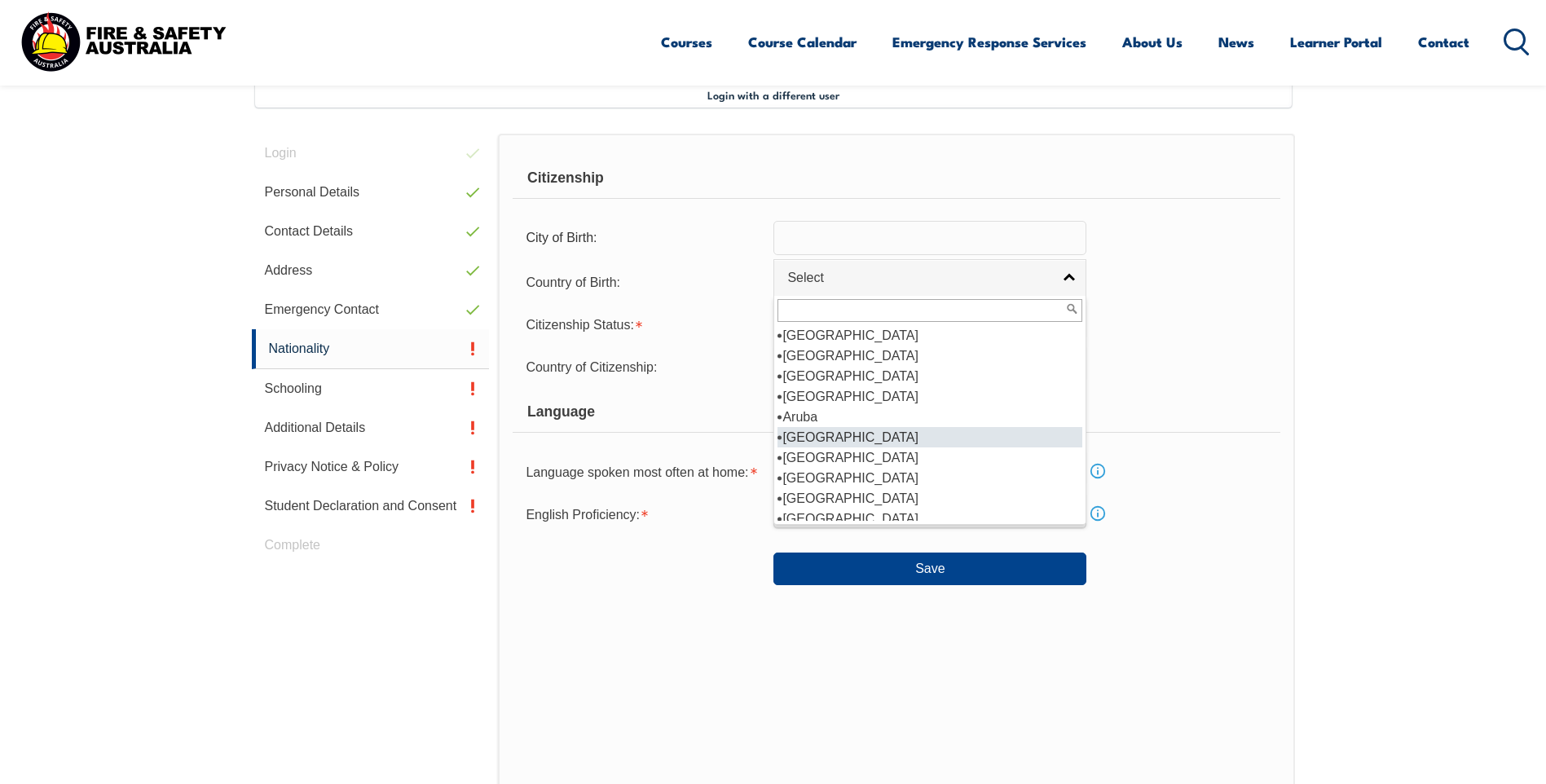
click at [871, 433] on li "Australia" at bounding box center [930, 437] width 305 height 20
select select "1101"
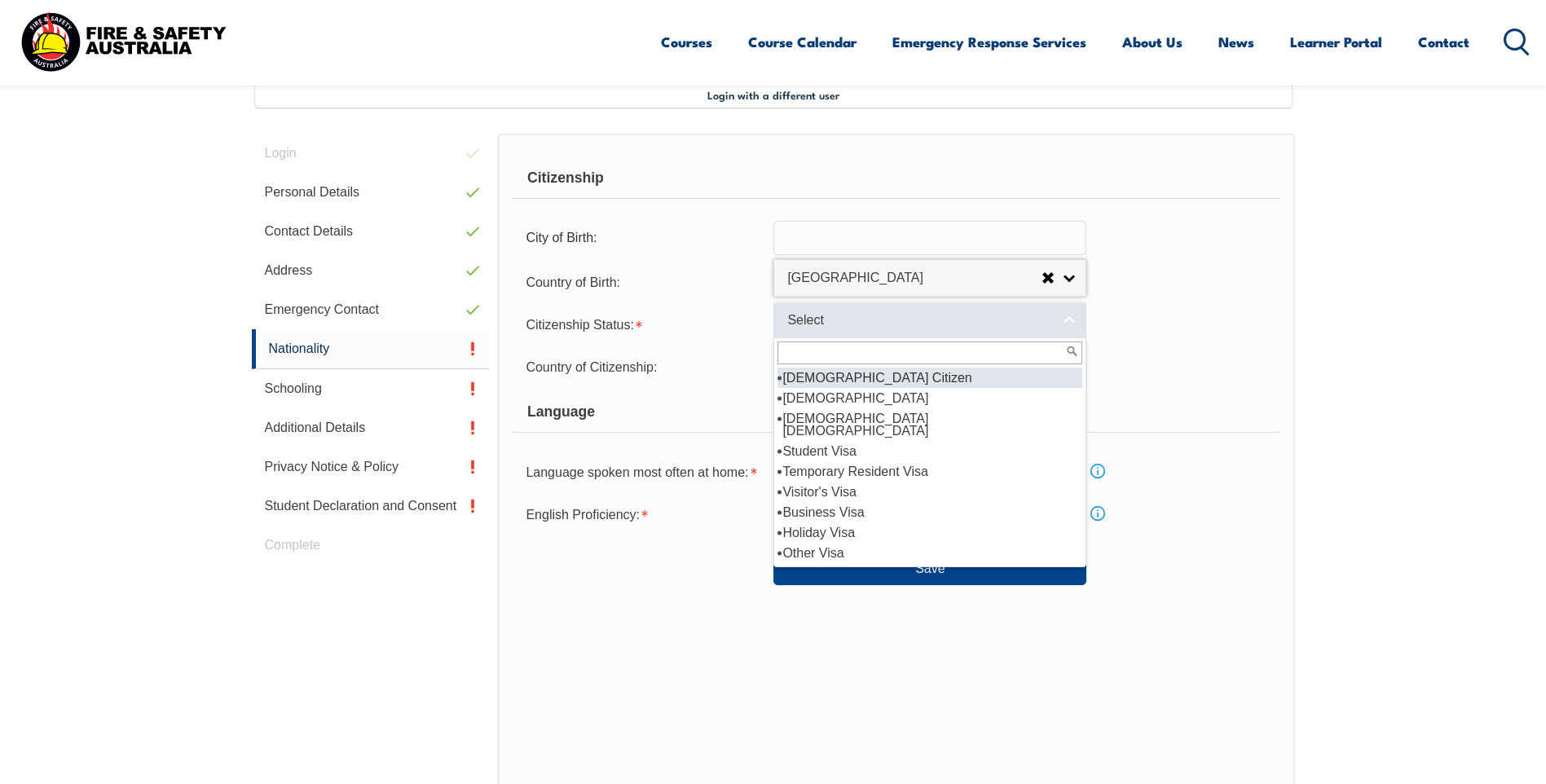
click at [839, 325] on span "Select" at bounding box center [918, 321] width 264 height 17
click at [854, 381] on li "Australian Citizen" at bounding box center [930, 377] width 305 height 20
select select "1"
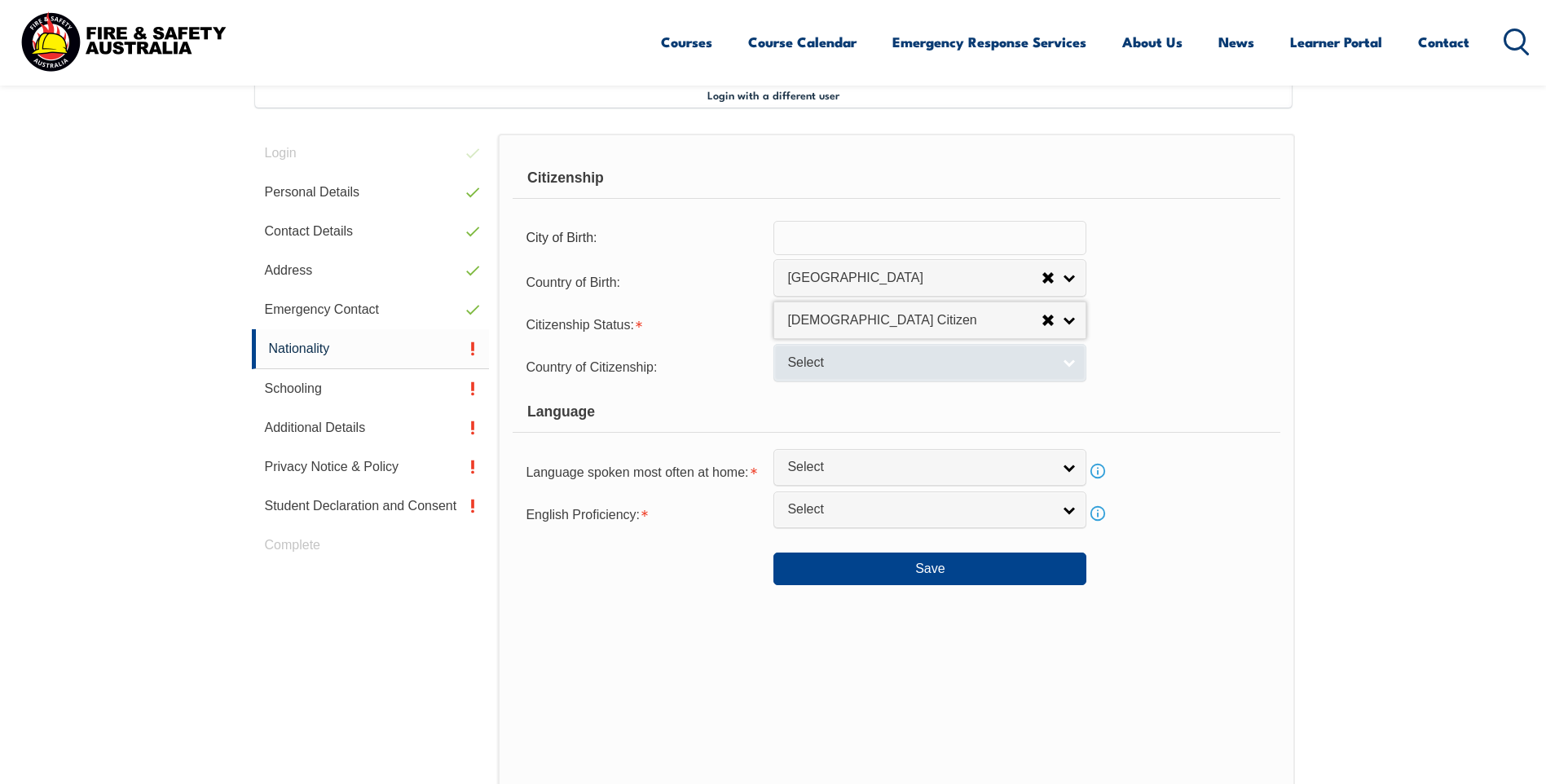
click at [844, 373] on link "Select" at bounding box center [930, 362] width 313 height 36
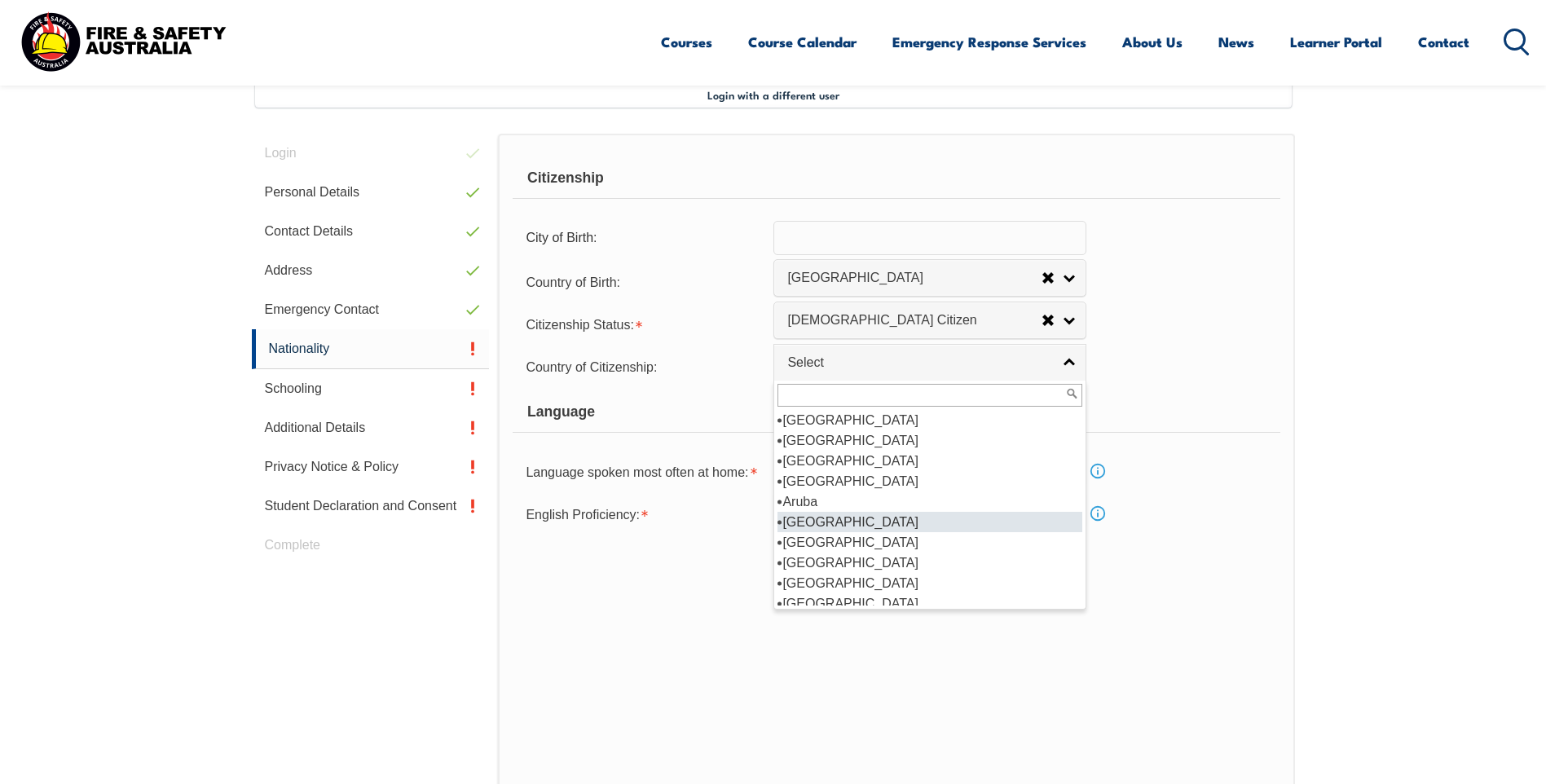
click at [830, 517] on li "Australia" at bounding box center [930, 521] width 305 height 20
select select "1101"
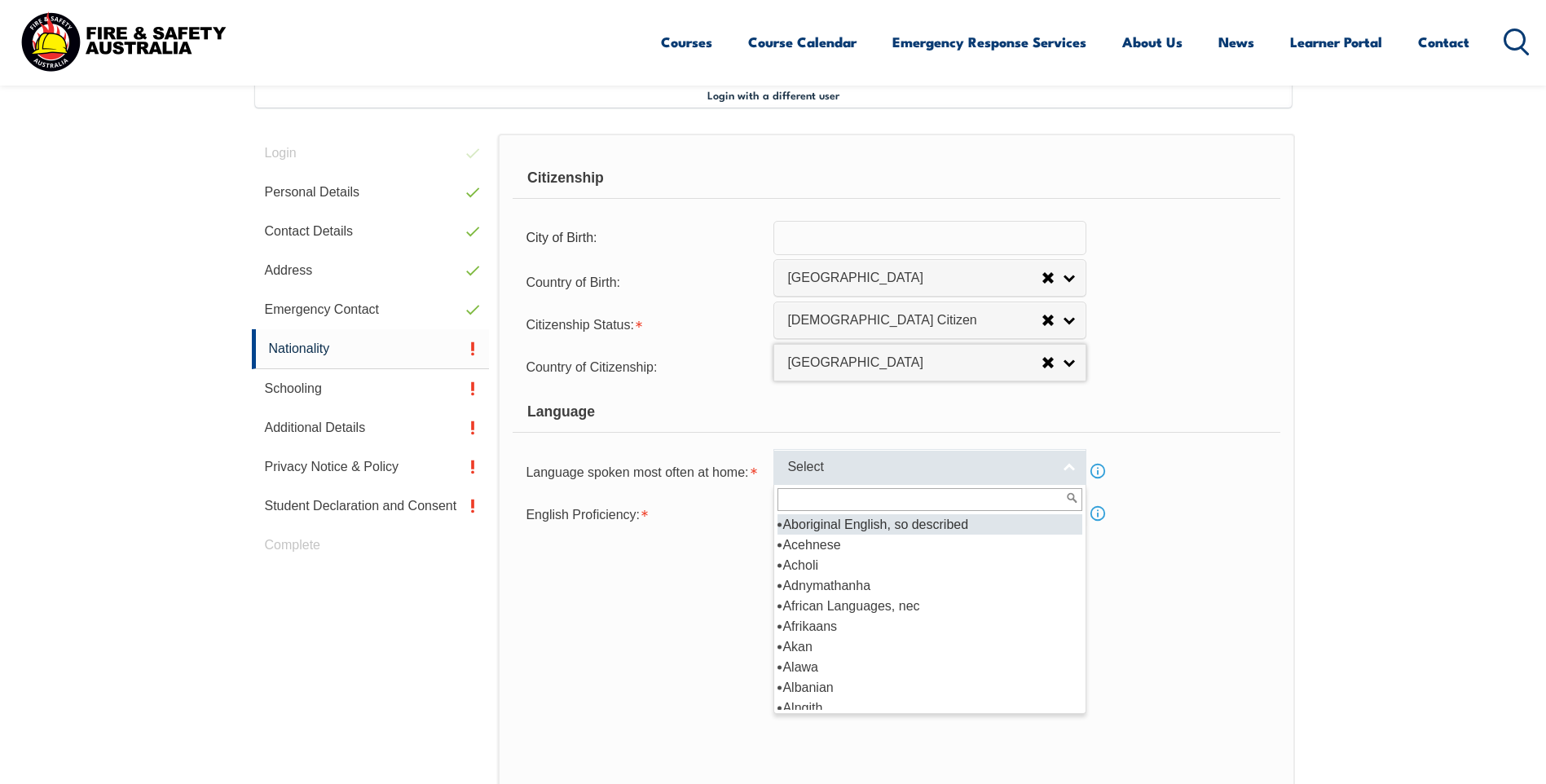
click at [871, 458] on link "Select" at bounding box center [930, 467] width 313 height 36
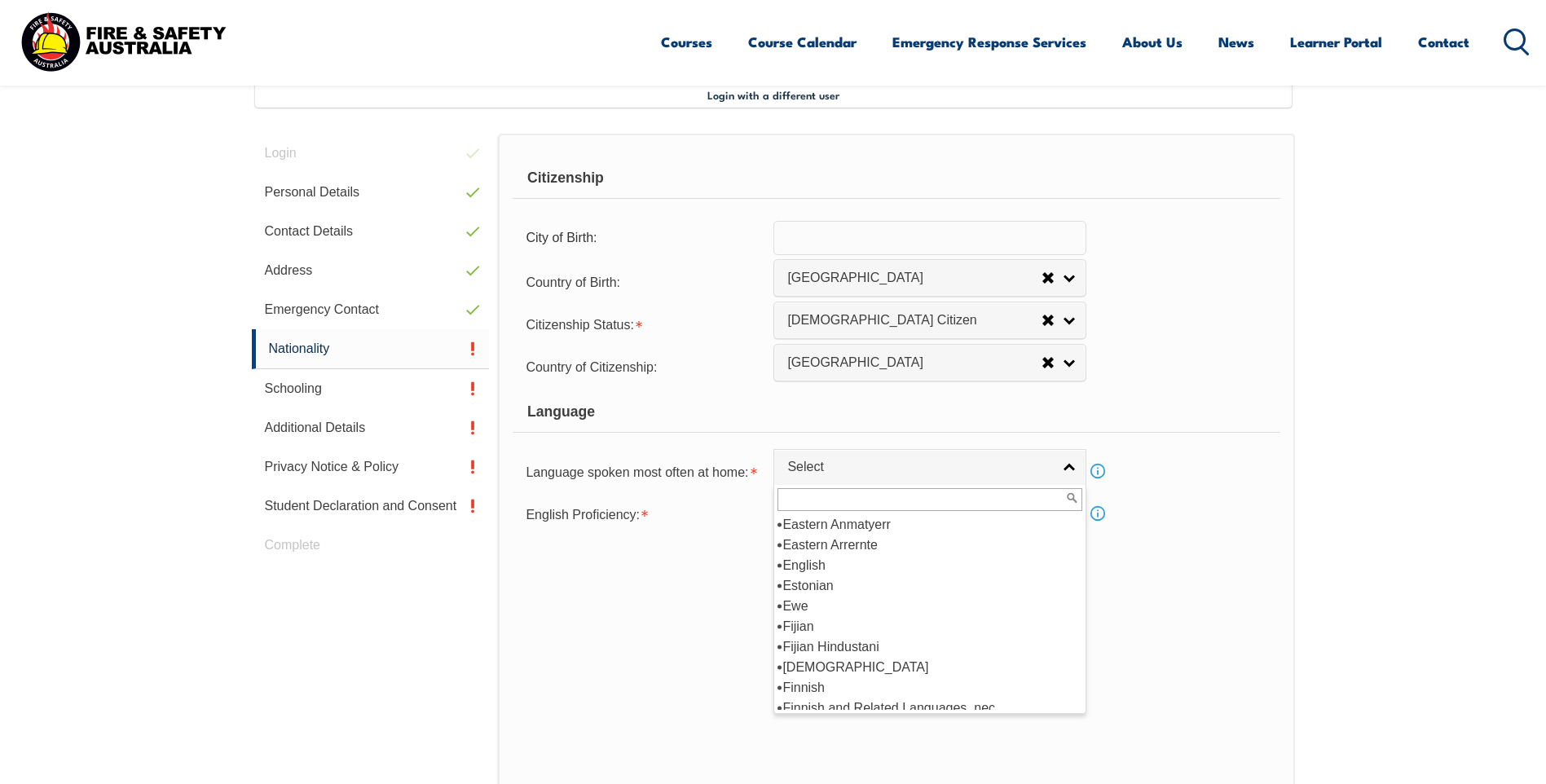
scroll to position [1928, 0]
click at [870, 641] on li "English" at bounding box center [930, 646] width 305 height 20
select select "1201"
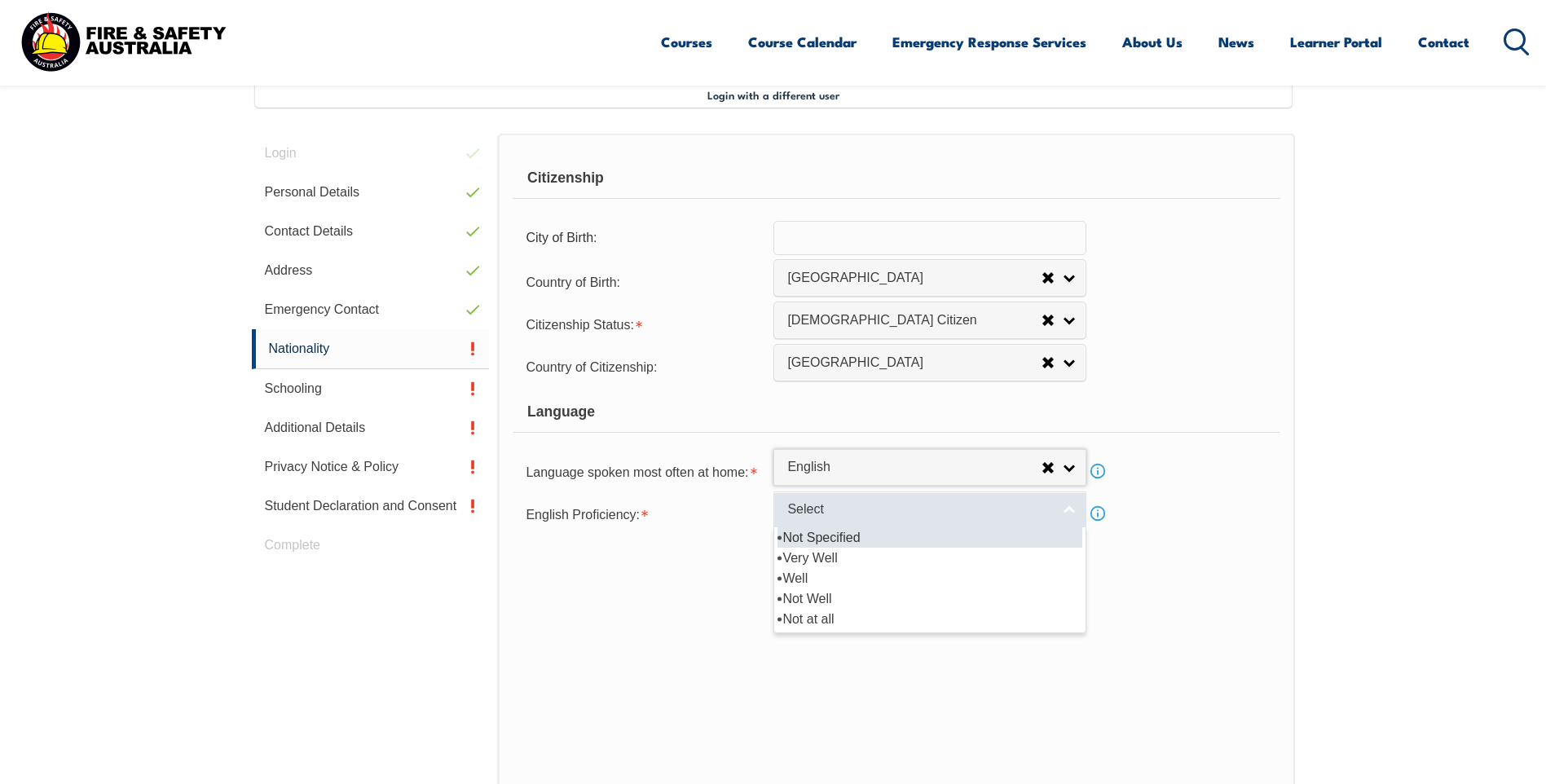
click at [863, 523] on link "Select" at bounding box center [930, 510] width 313 height 36
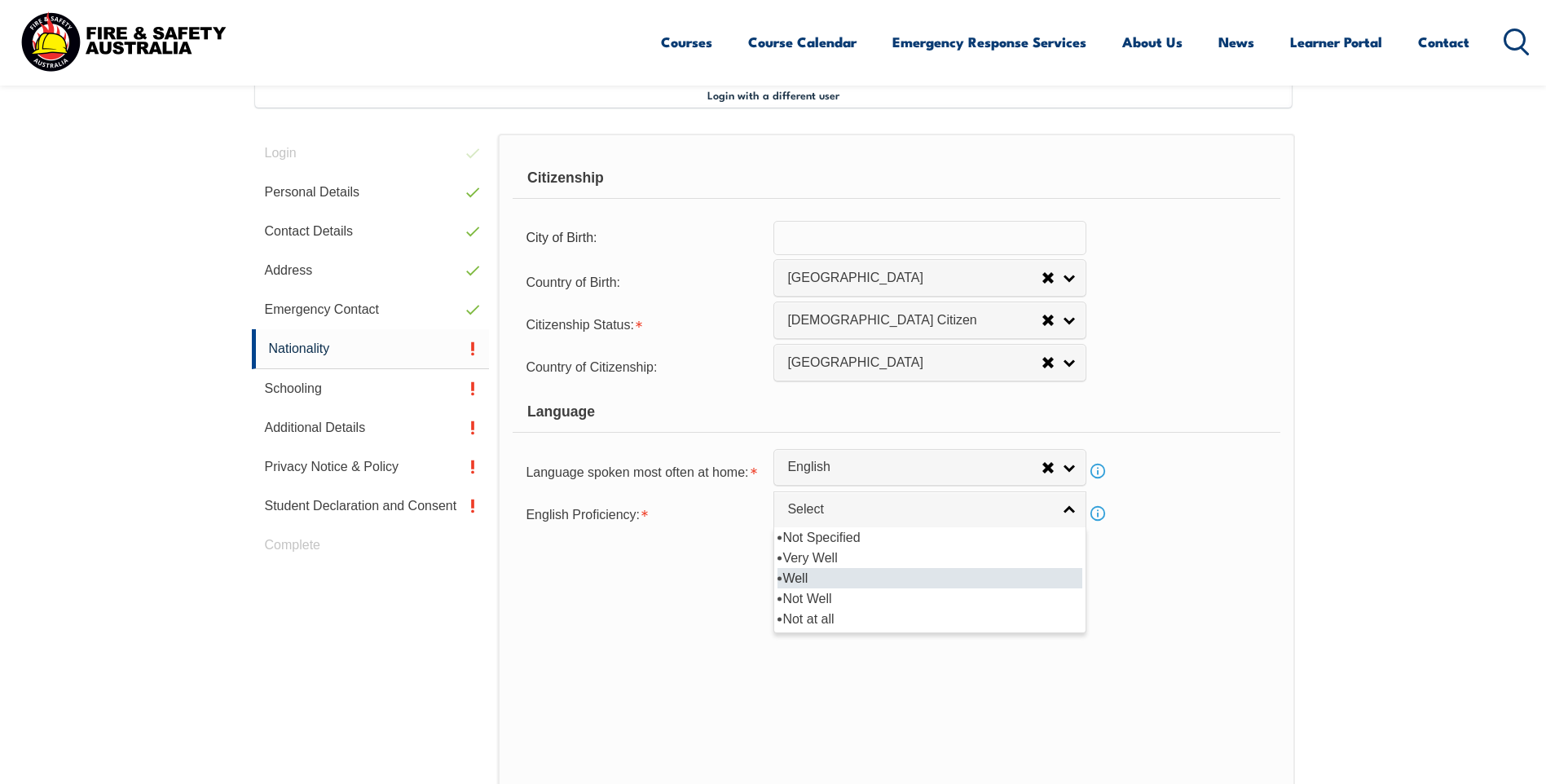
click at [864, 576] on li "Well" at bounding box center [930, 578] width 305 height 20
select select "2"
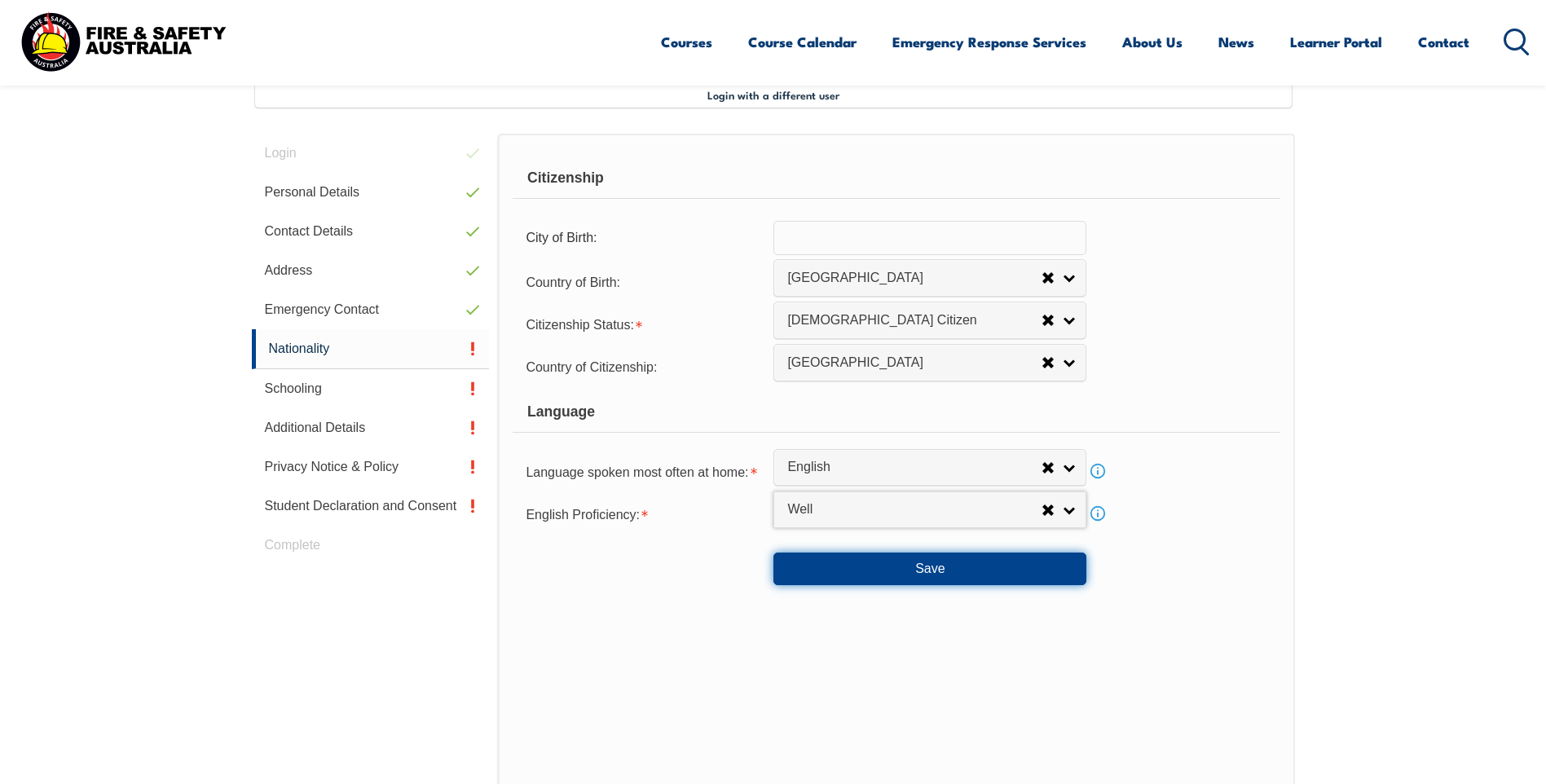
click at [880, 578] on button "Save" at bounding box center [930, 569] width 313 height 33
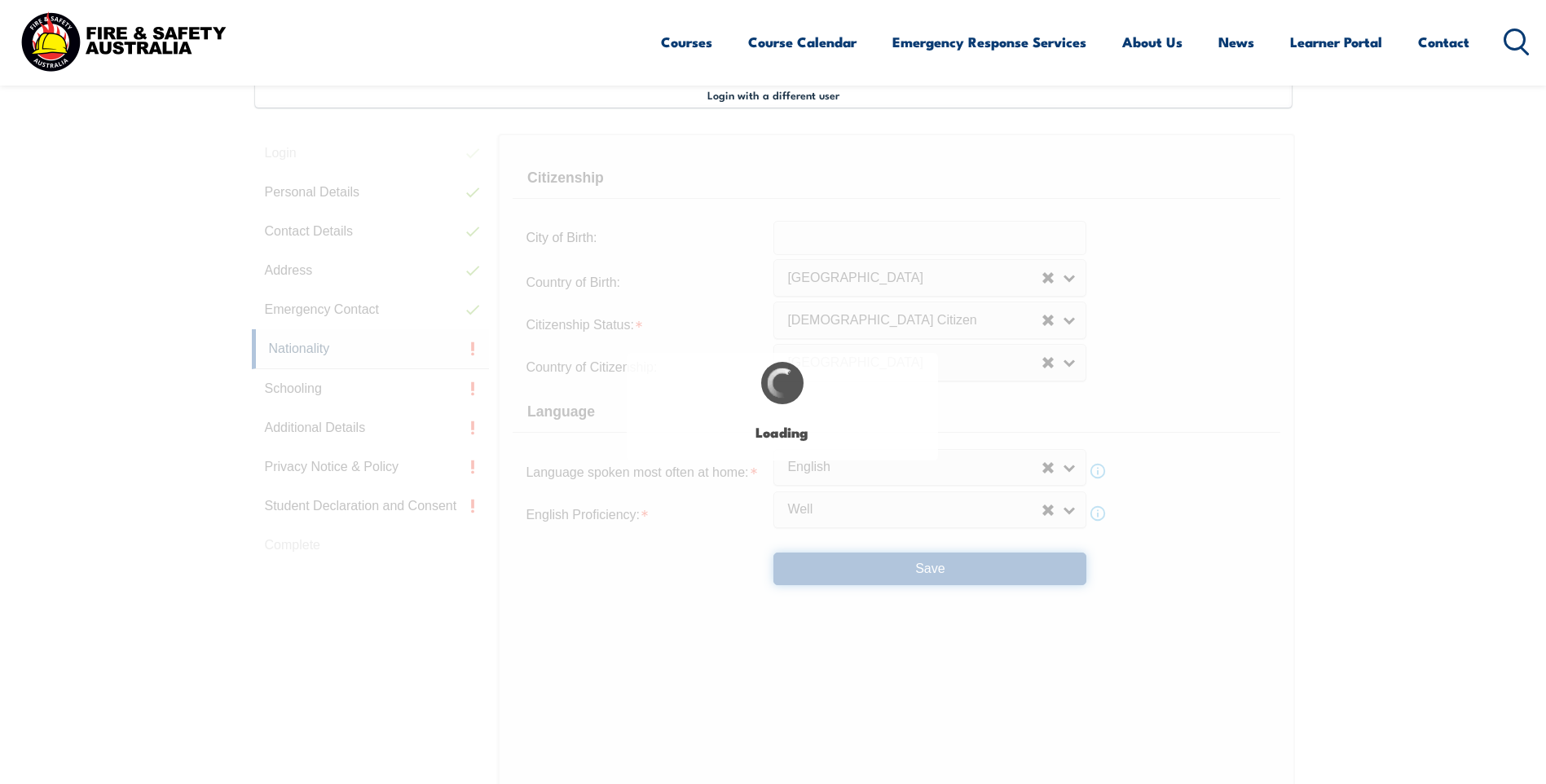
scroll to position [0, 0]
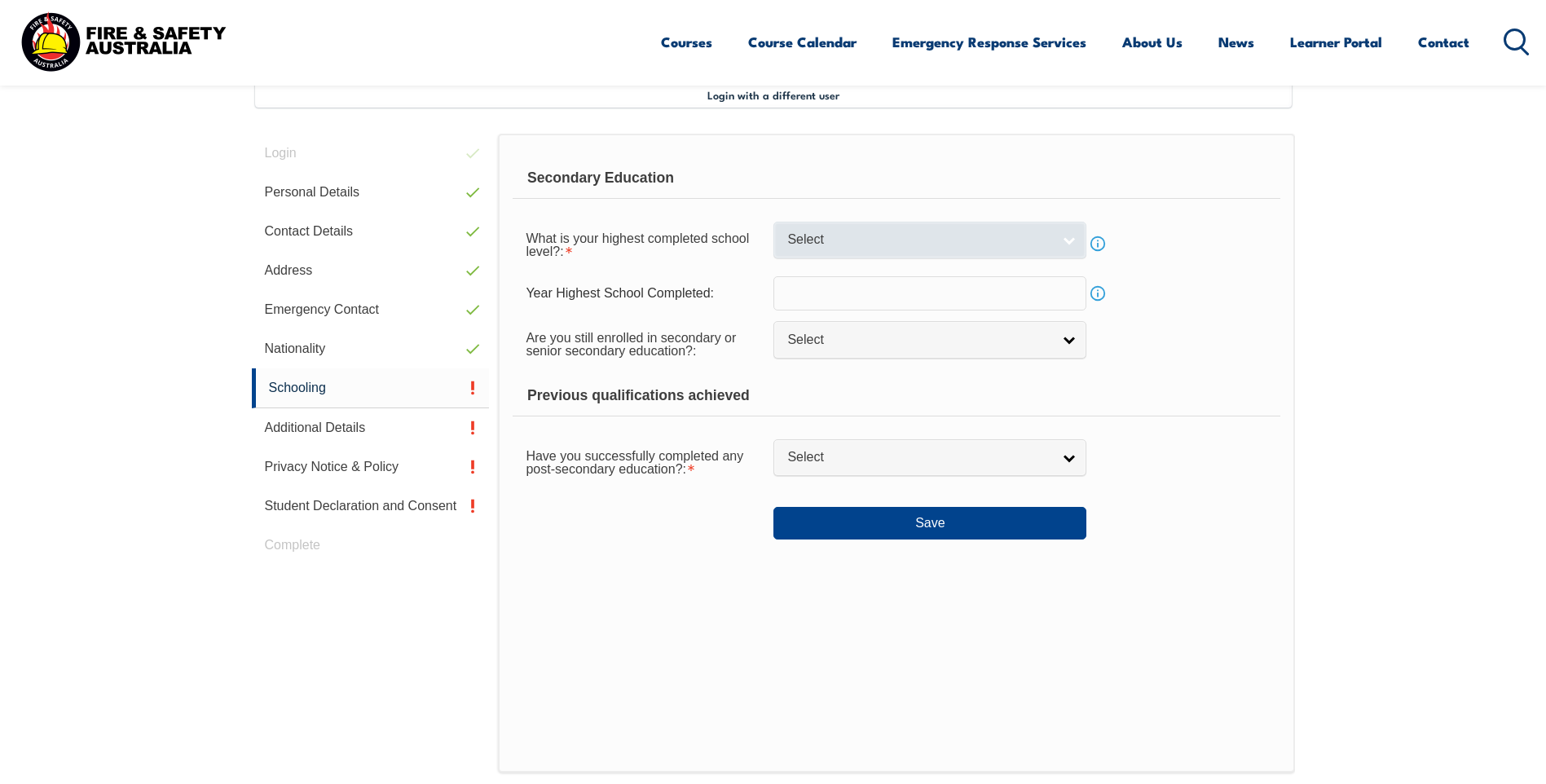
click at [866, 241] on span "Select" at bounding box center [918, 240] width 264 height 17
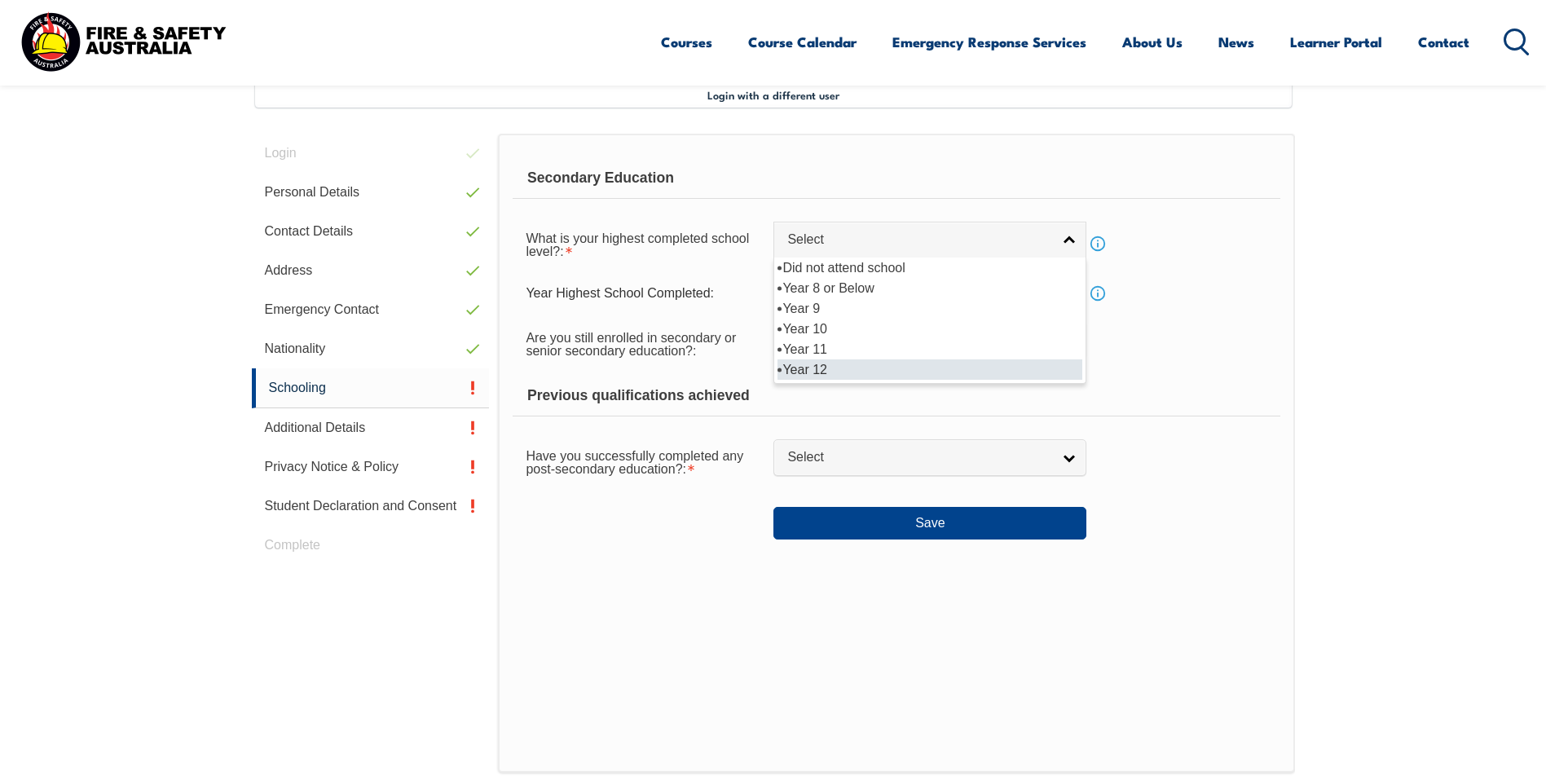
click at [860, 376] on li "Year 12" at bounding box center [930, 369] width 305 height 20
select select "12"
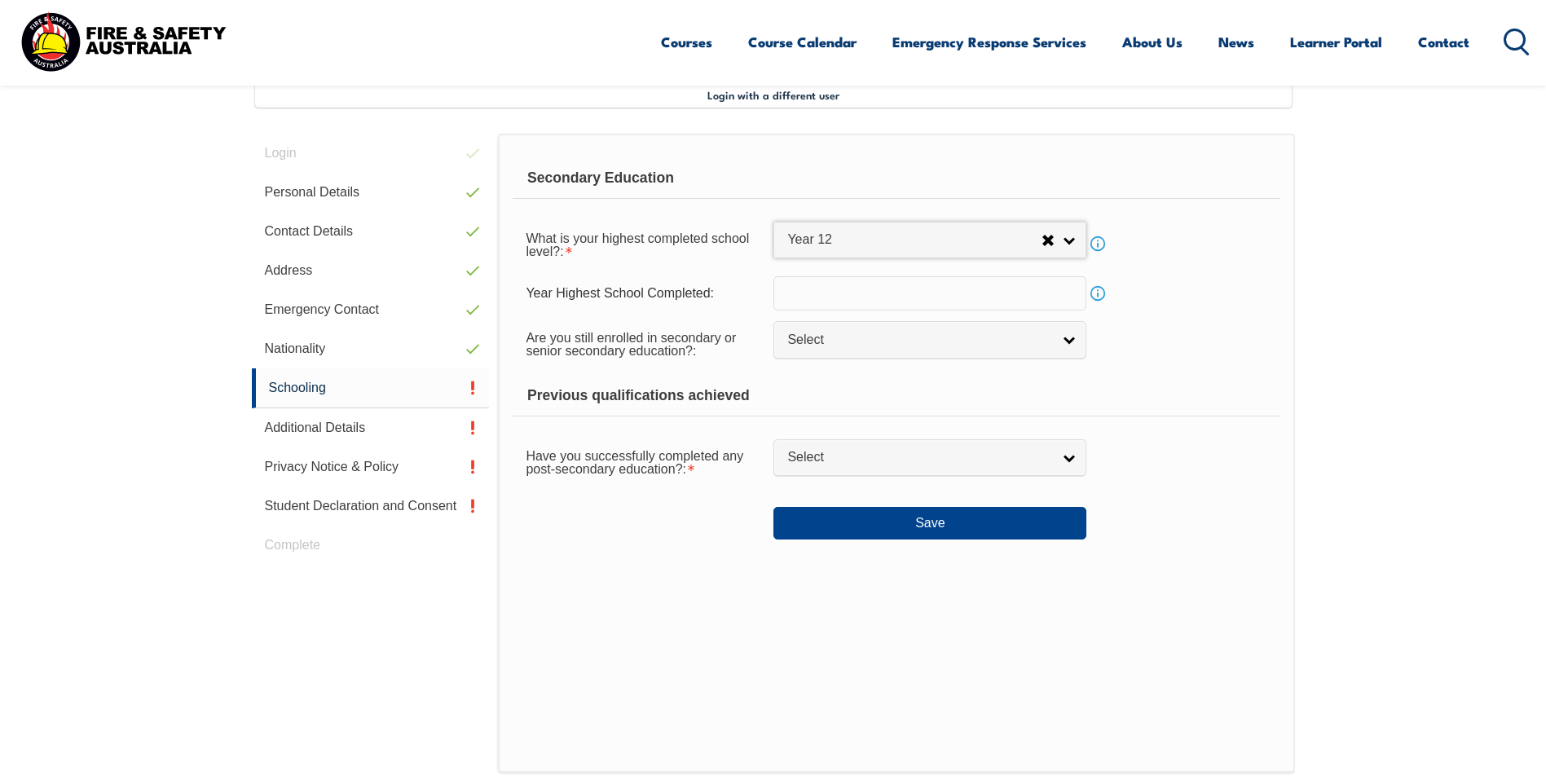
click at [859, 297] on input "text" at bounding box center [930, 294] width 313 height 35
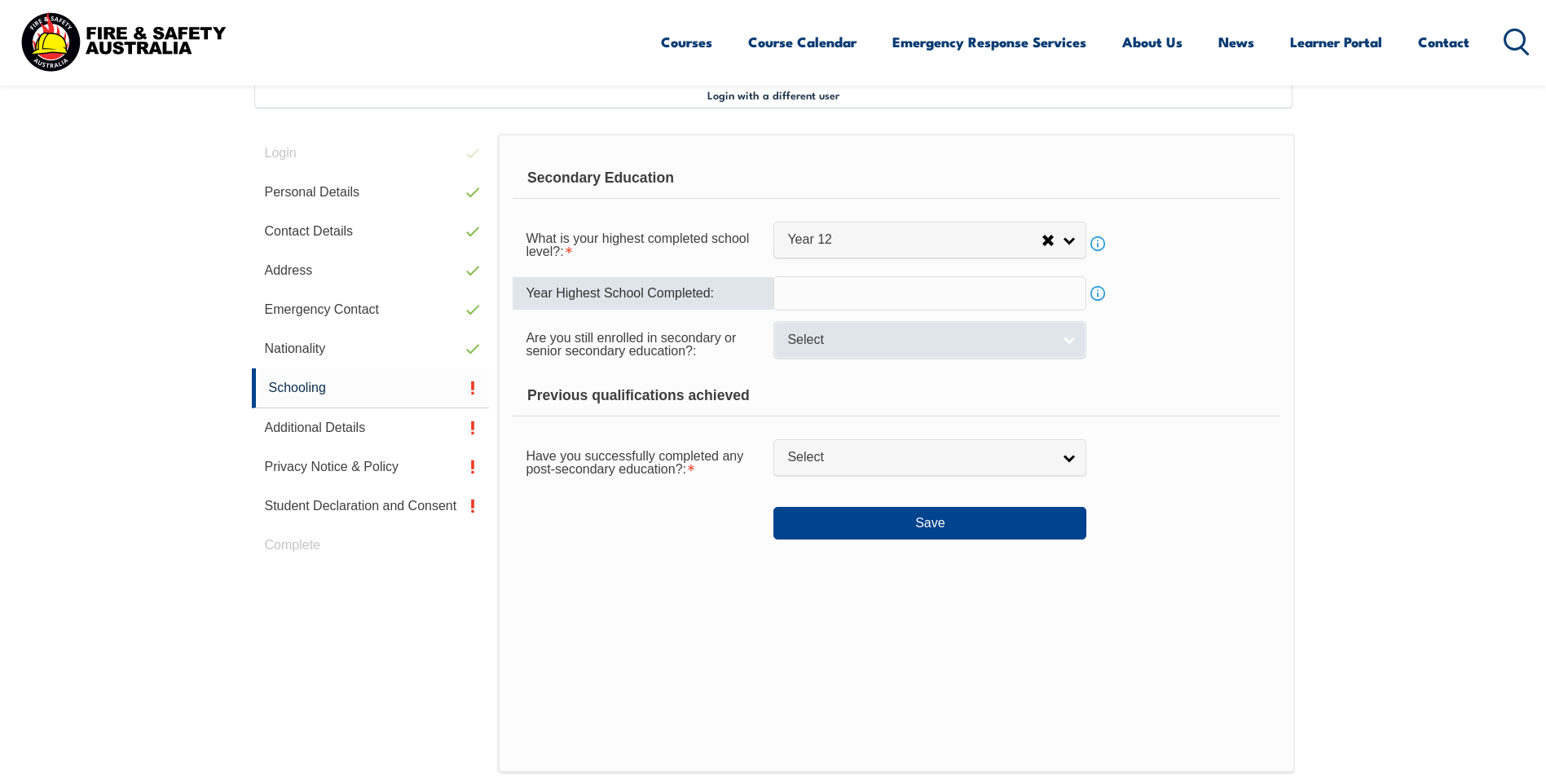
click at [873, 336] on span "Select" at bounding box center [918, 341] width 264 height 17
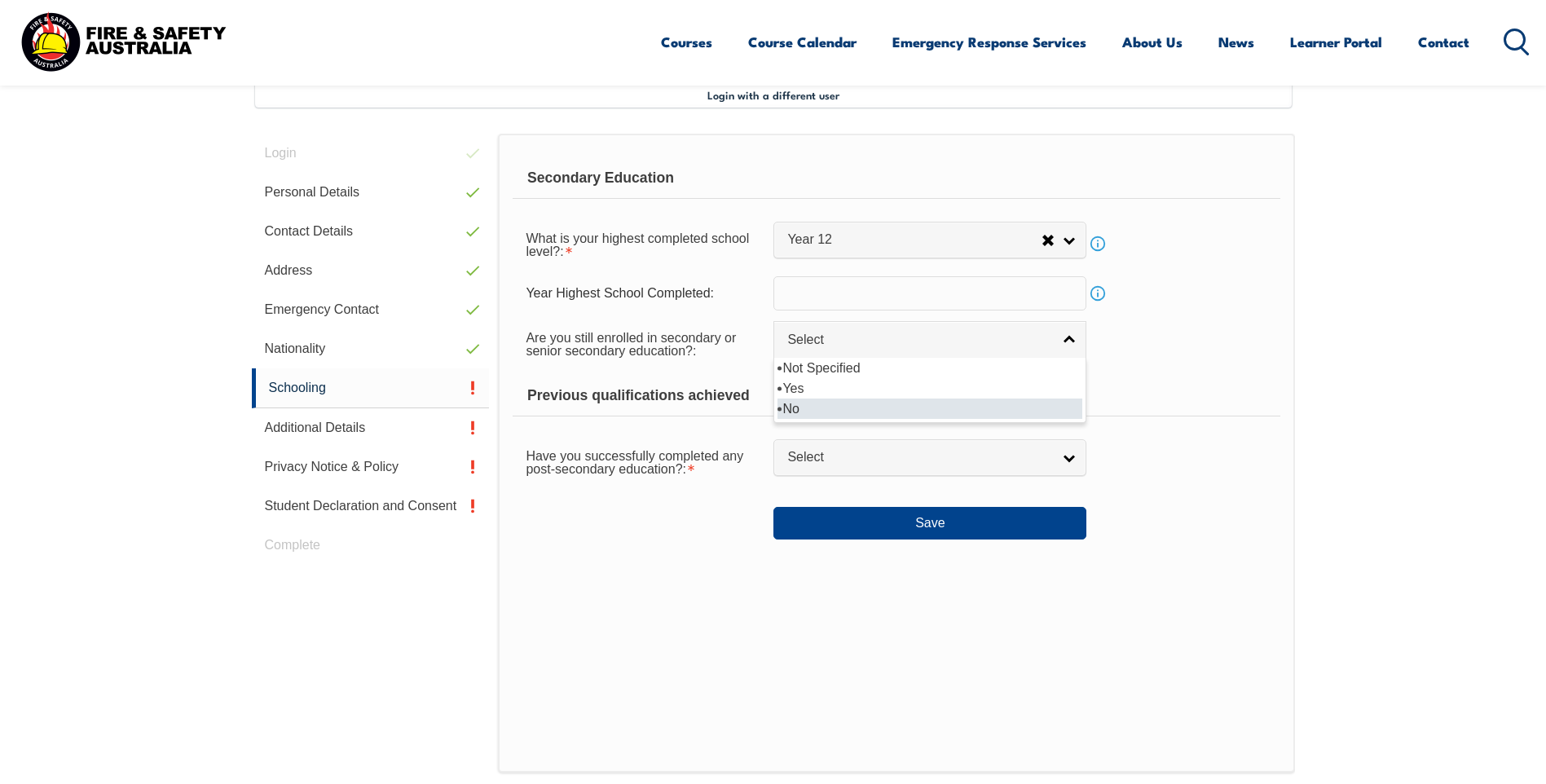
click at [863, 403] on li "No" at bounding box center [930, 408] width 305 height 20
select select "false"
click at [816, 295] on input "text" at bounding box center [930, 294] width 313 height 35
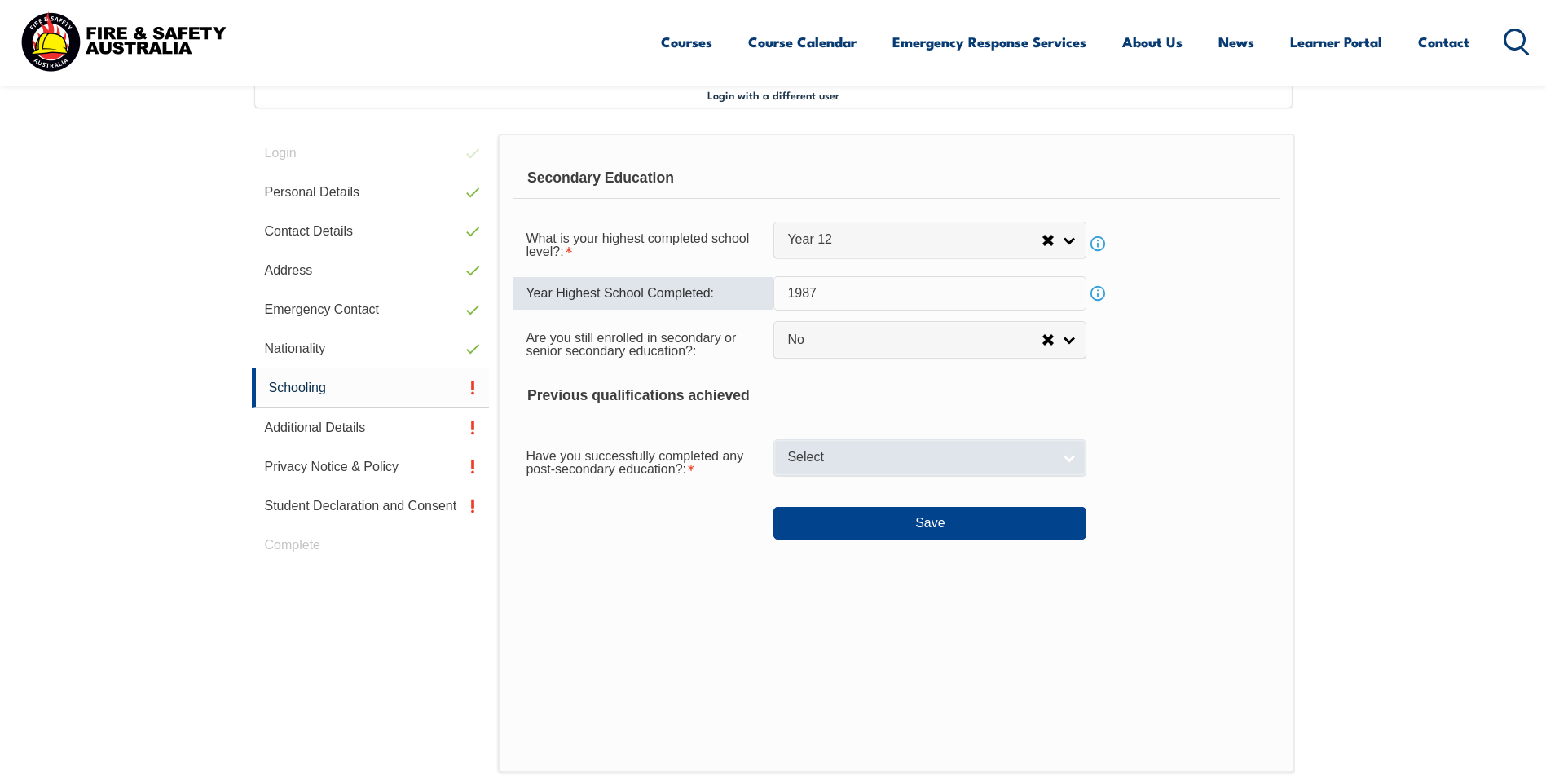
type input "1987"
click at [836, 467] on link "Select" at bounding box center [930, 458] width 313 height 36
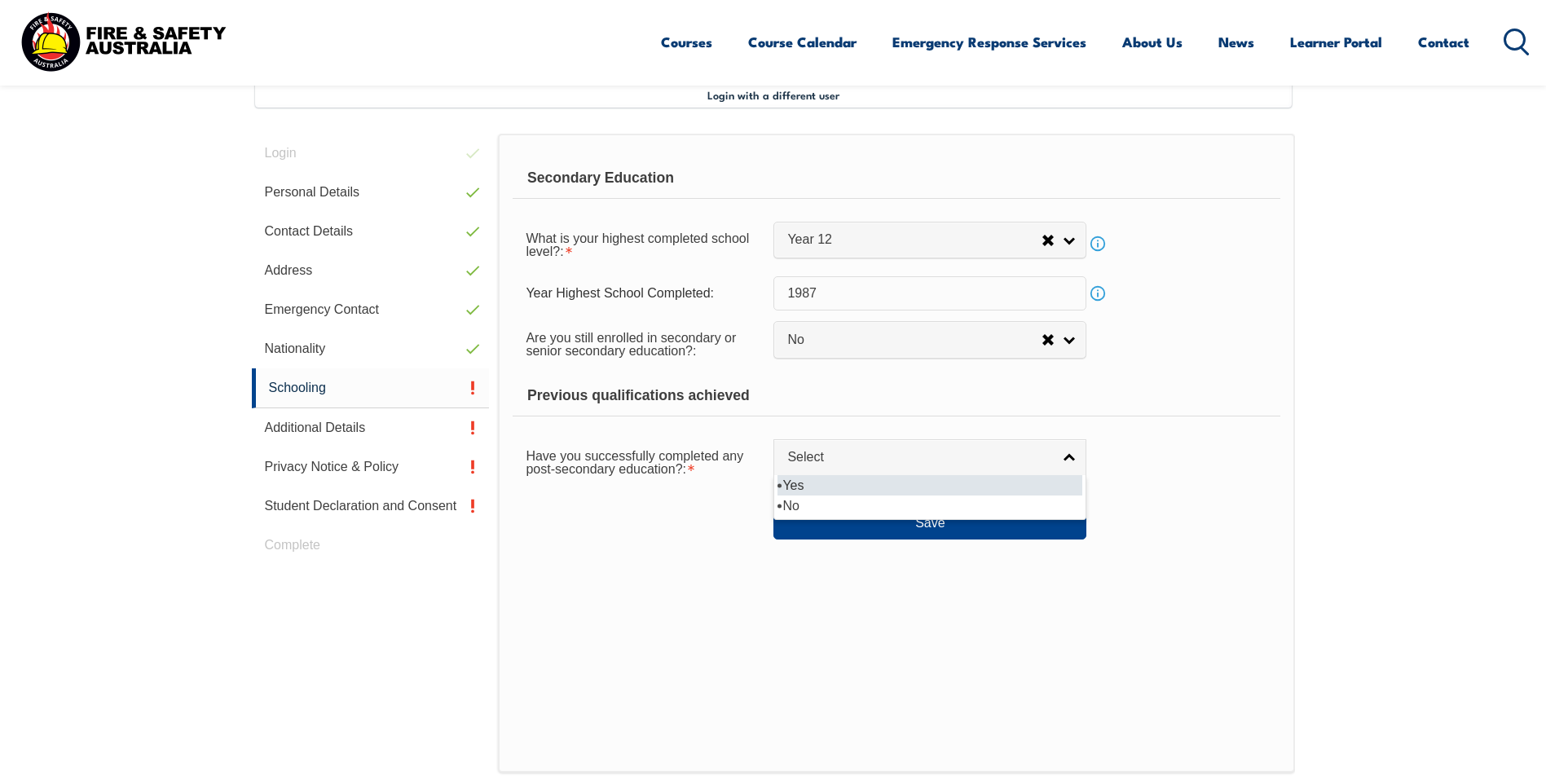
click at [838, 482] on li "Yes" at bounding box center [930, 485] width 305 height 20
select select "true"
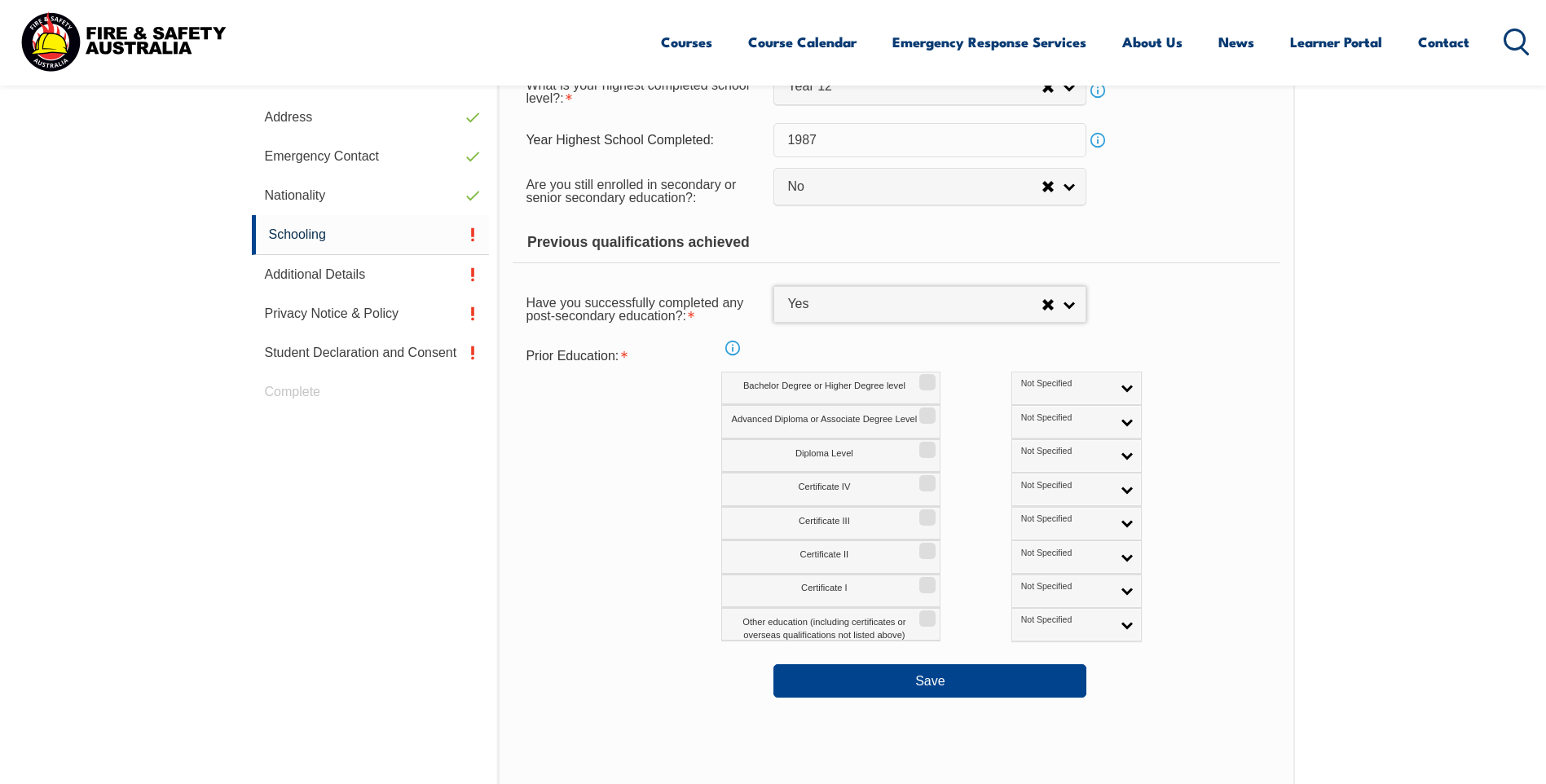
scroll to position [607, 0]
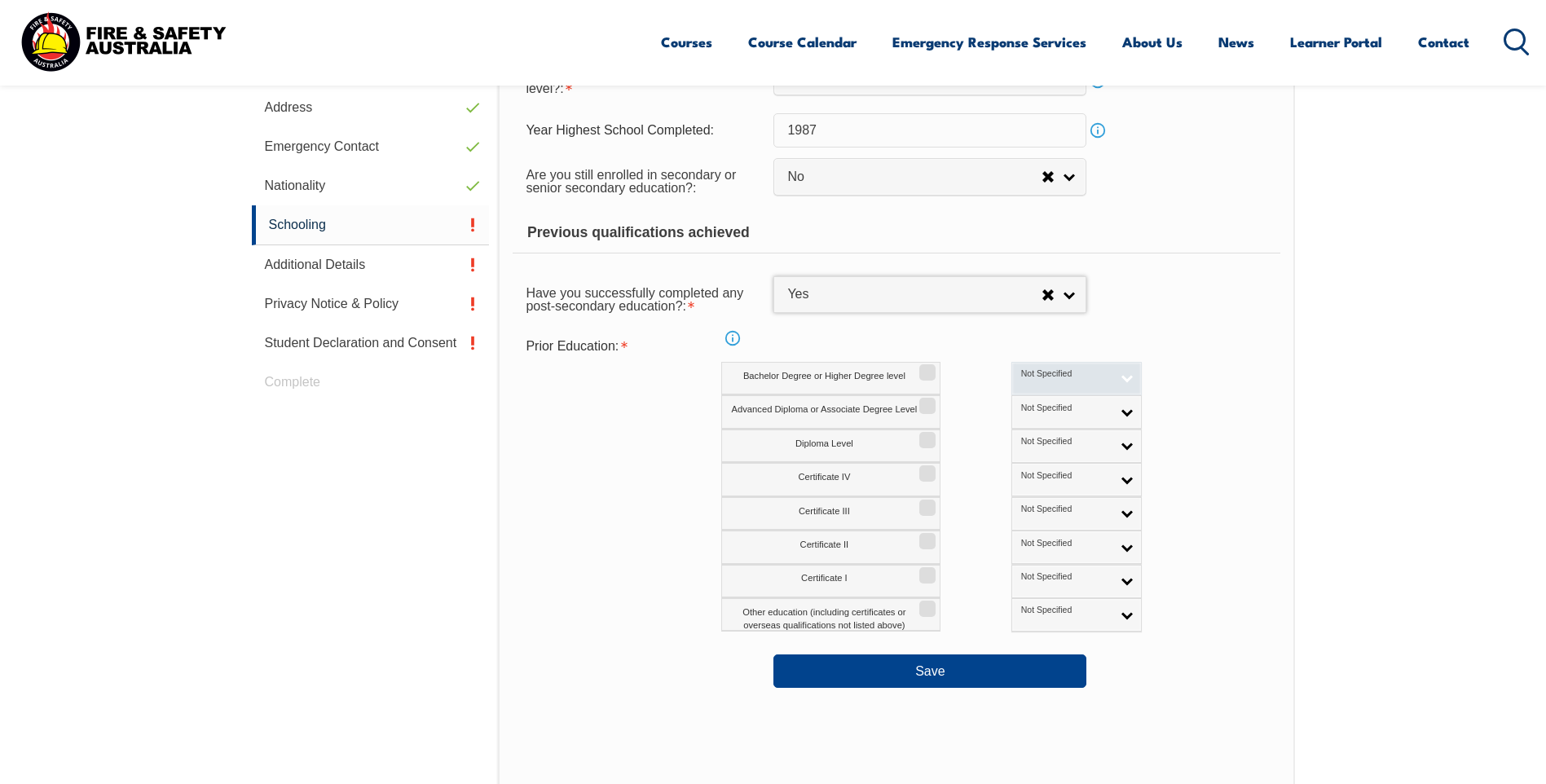
click at [1021, 371] on span "Not Specified" at bounding box center [1066, 374] width 90 height 12
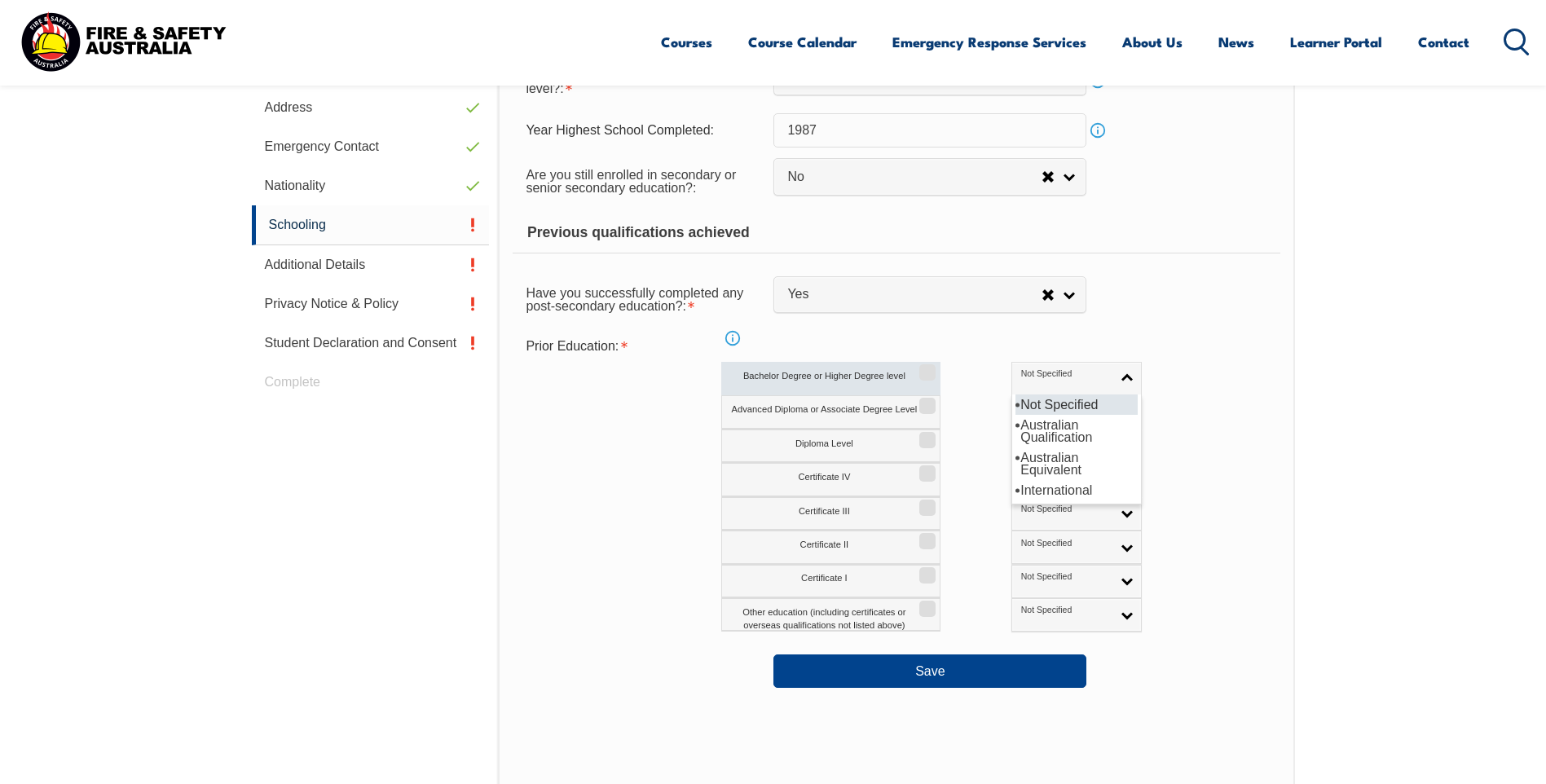
click at [923, 368] on input "Bachelor Degree or Higher Degree level" at bounding box center [925, 367] width 10 height 2
checkbox input "true"
click at [1021, 374] on span "Not Specified" at bounding box center [1066, 374] width 90 height 12
click at [1015, 425] on li "Australian Qualification" at bounding box center [1076, 431] width 122 height 33
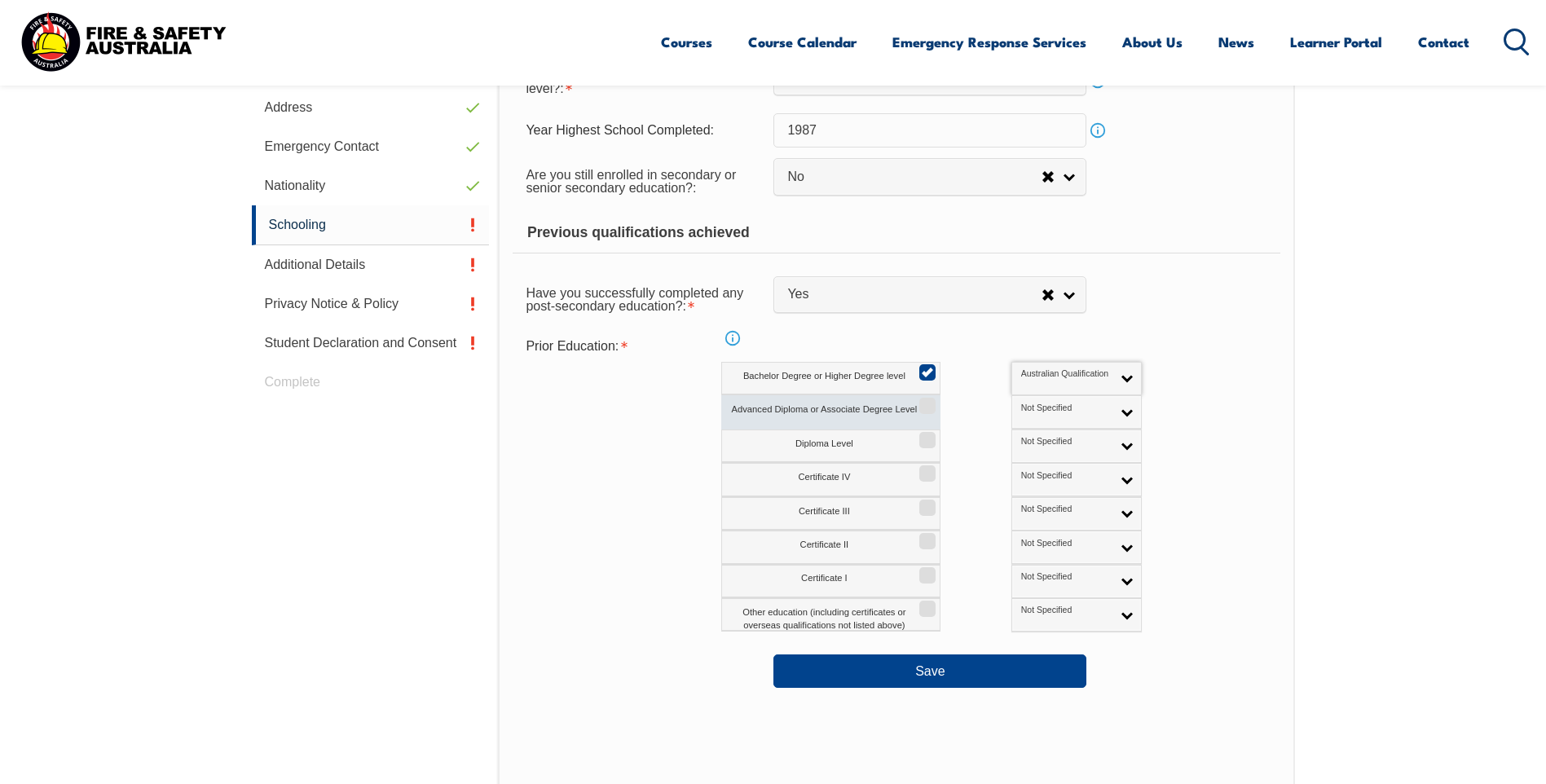
click at [930, 401] on input "Advanced Diploma or Associate Degree Level" at bounding box center [925, 400] width 10 height 2
checkbox input "true"
click at [1021, 408] on span "Not Specified" at bounding box center [1066, 409] width 90 height 12
click at [1015, 461] on li "Australian Qualification" at bounding box center [1076, 464] width 122 height 33
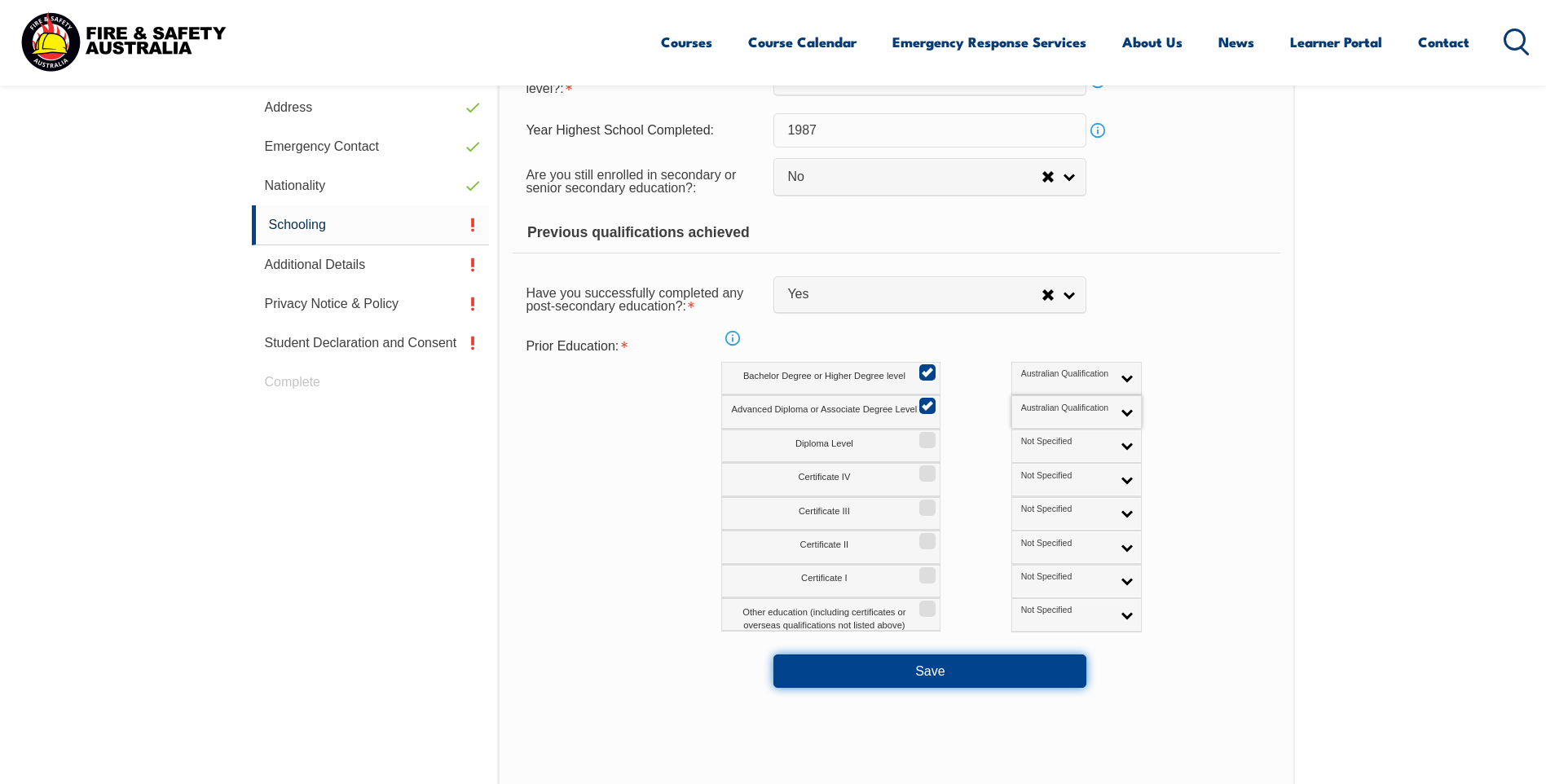
click at [922, 674] on button "Save" at bounding box center [930, 671] width 313 height 33
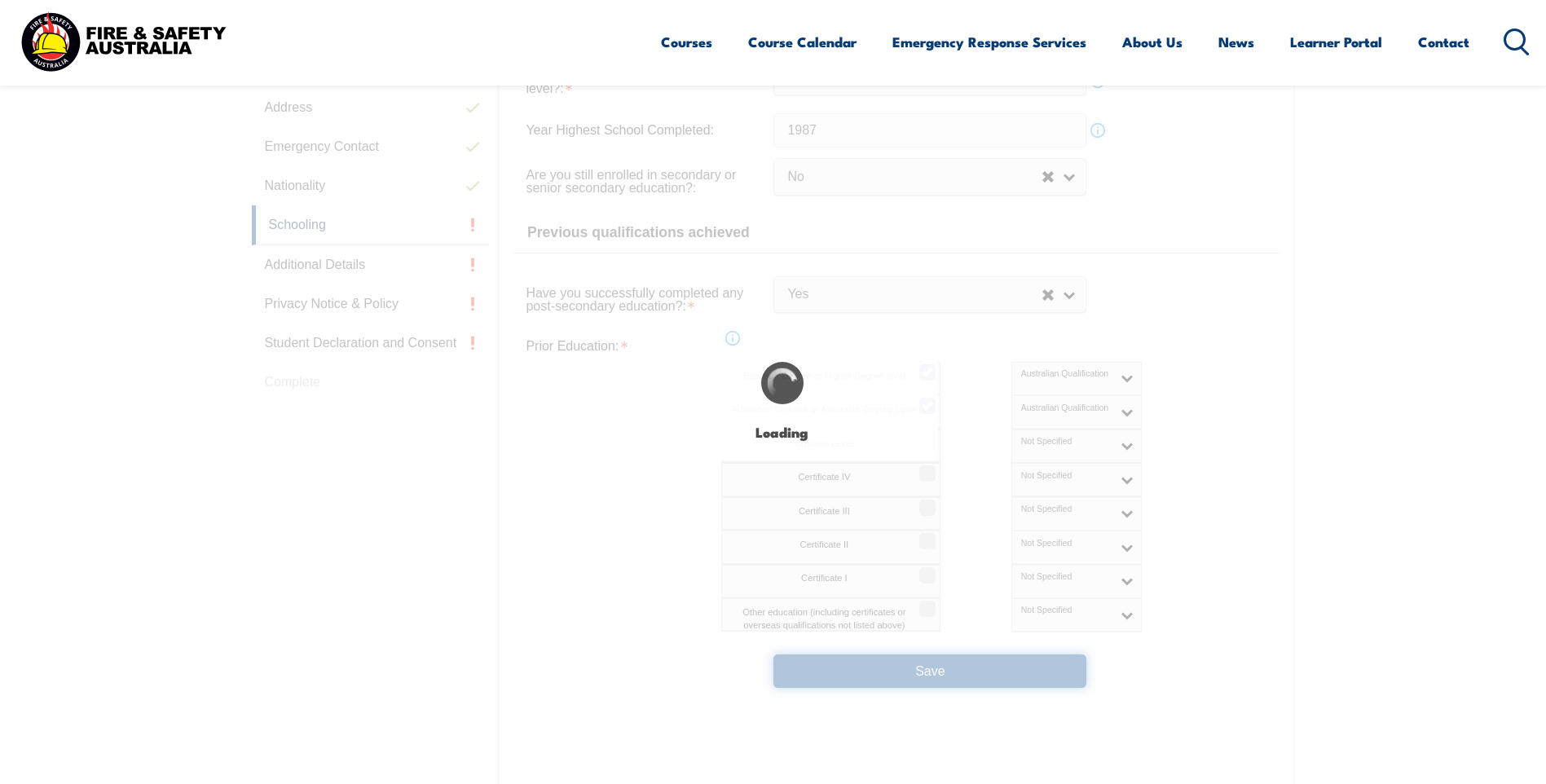
select select
select select "false"
select select "true"
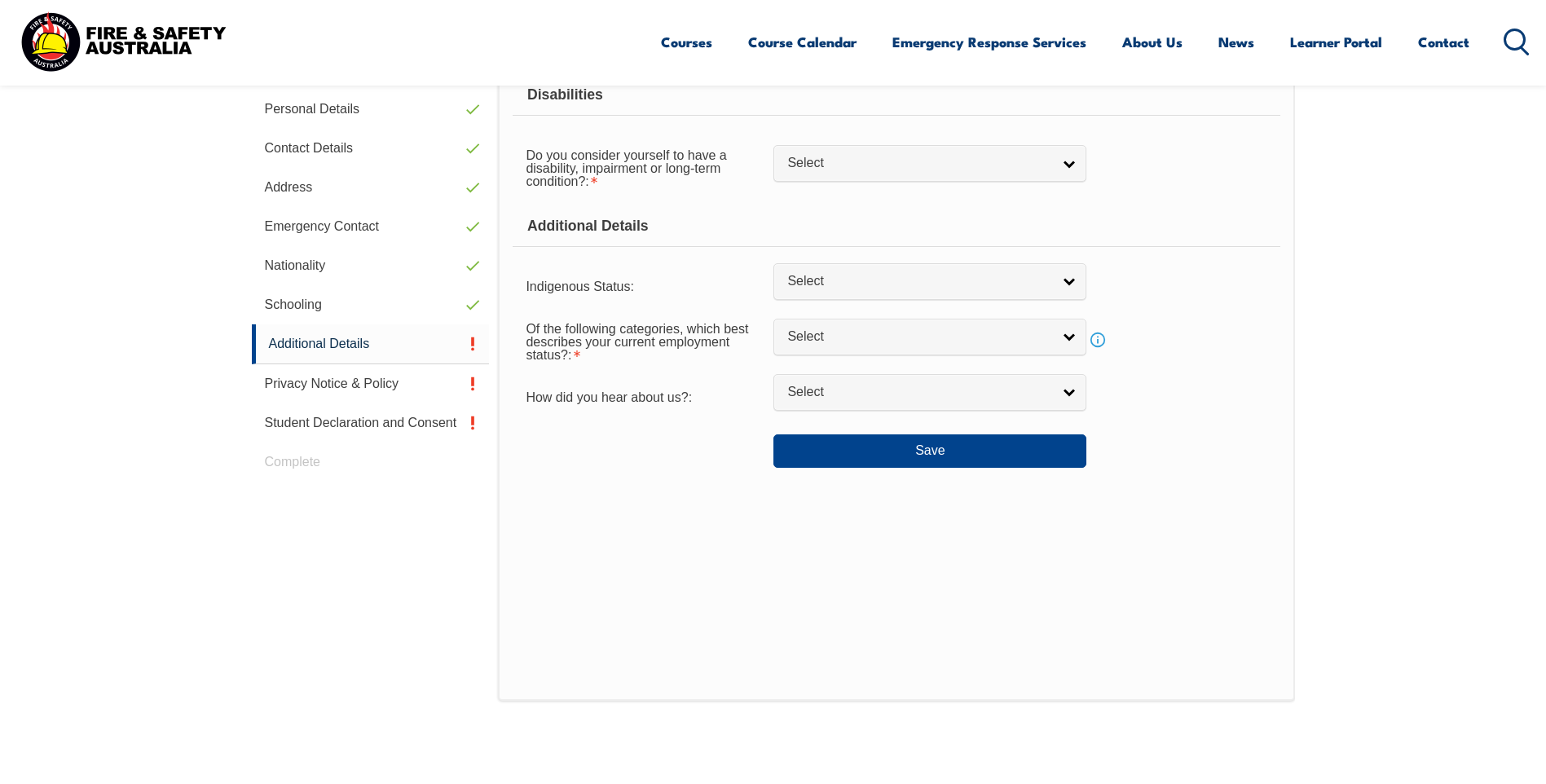
scroll to position [444, 0]
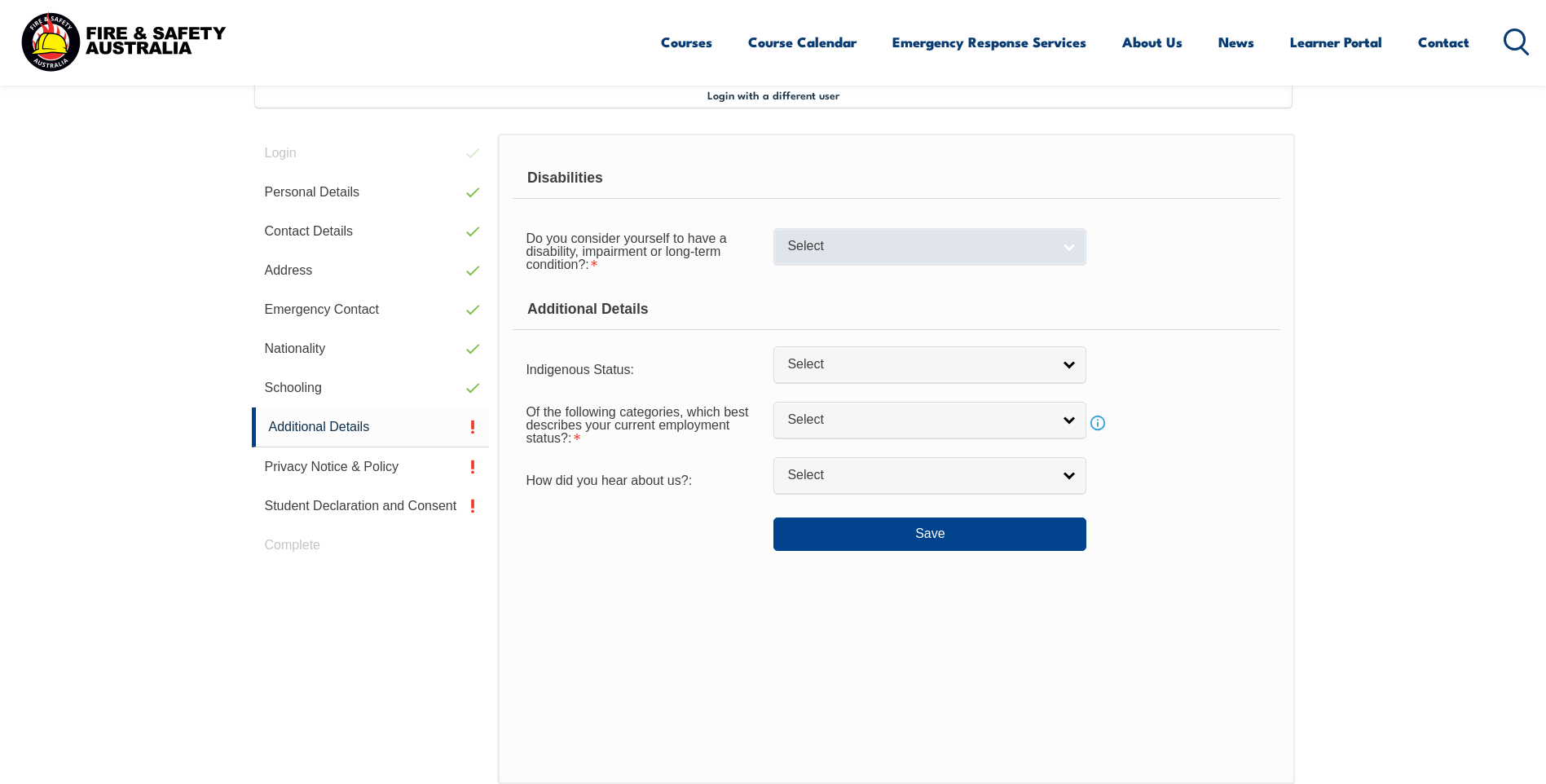
click at [966, 255] on span "Select" at bounding box center [918, 247] width 264 height 17
click at [935, 275] on li "No" at bounding box center [930, 273] width 305 height 20
select select "false"
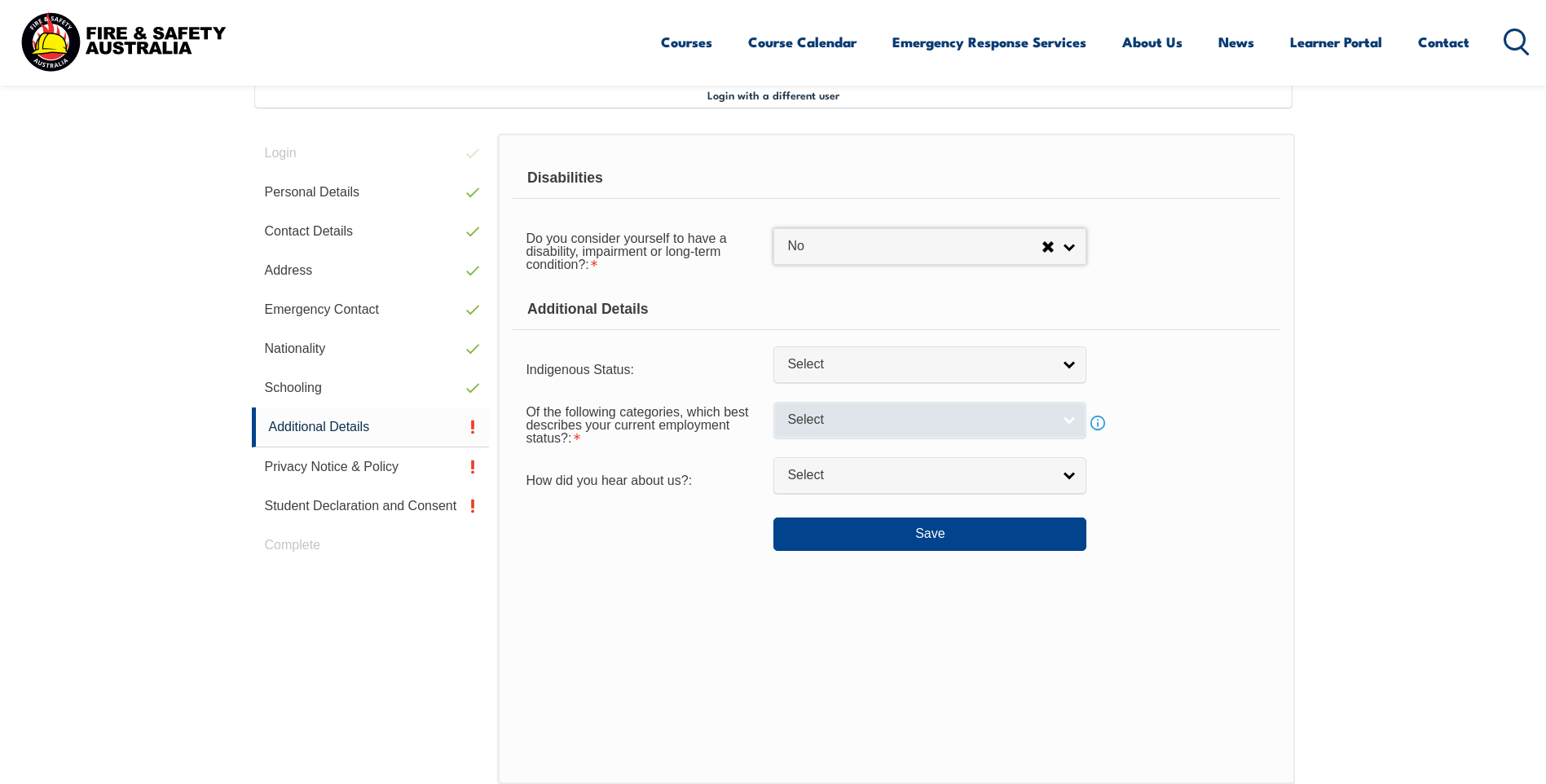
click at [900, 408] on link "Select" at bounding box center [930, 420] width 313 height 36
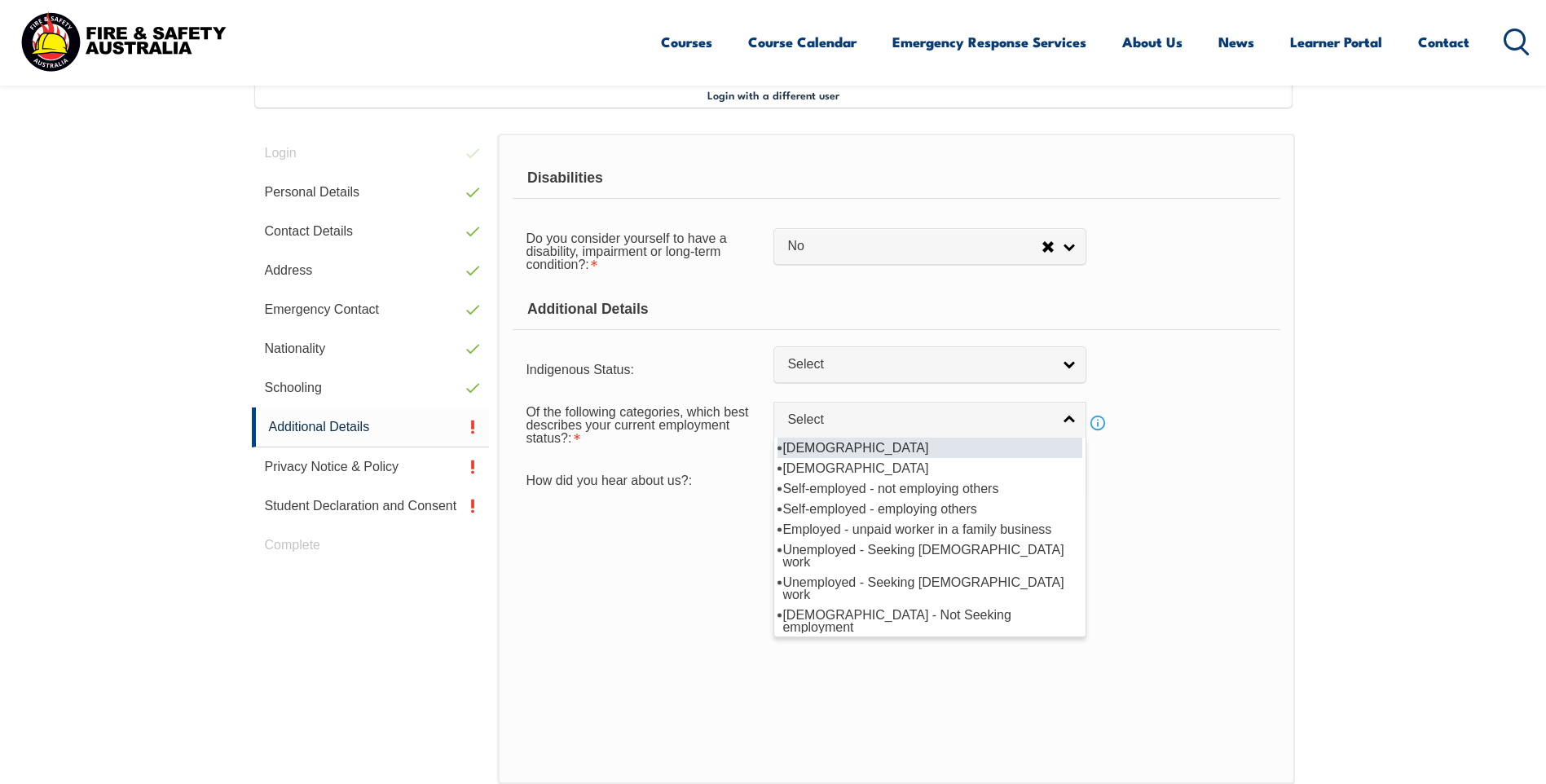
click at [901, 446] on li "Full-time employee" at bounding box center [930, 447] width 305 height 20
select select "1"
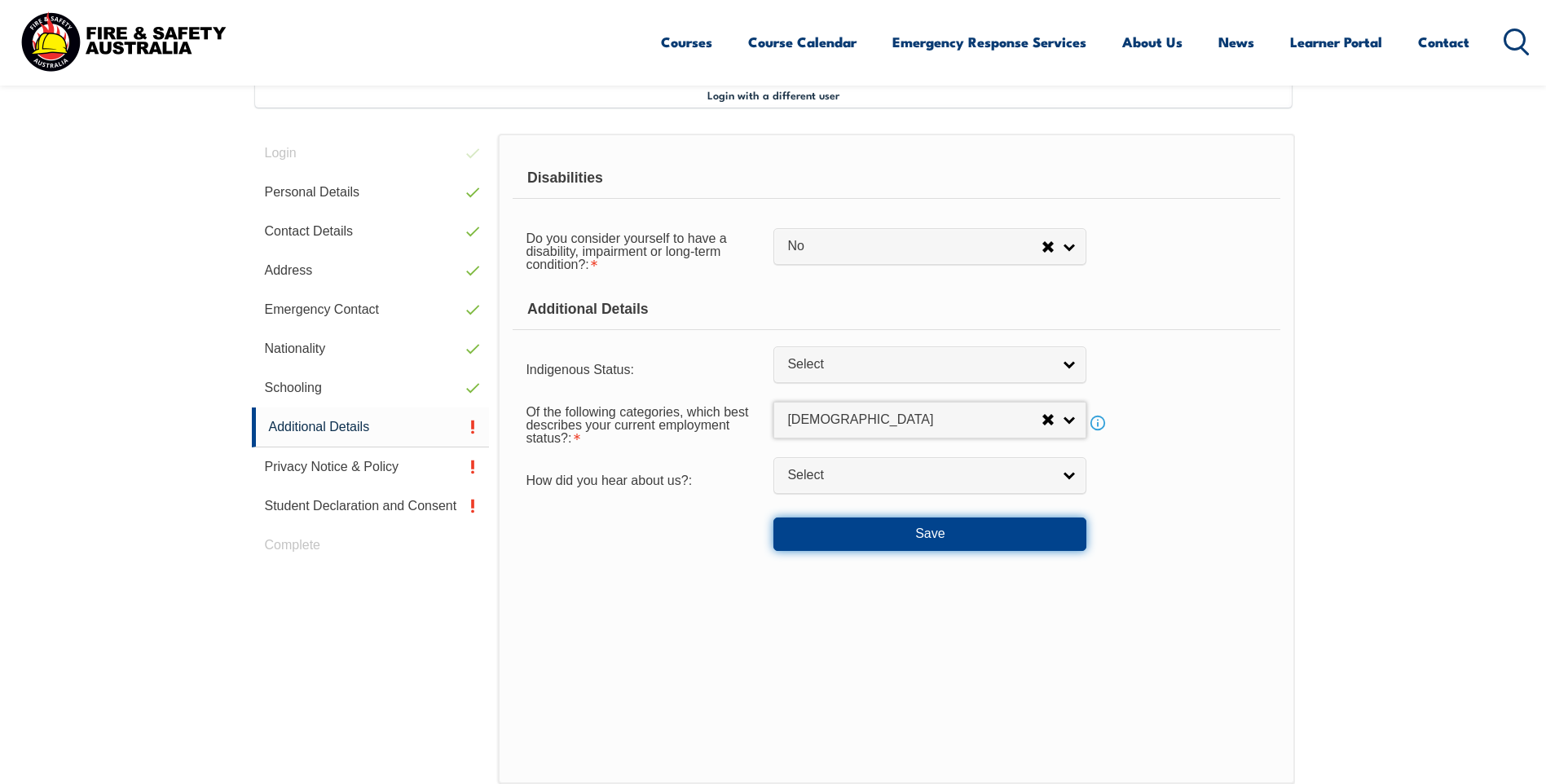
click at [890, 533] on button "Save" at bounding box center [930, 534] width 313 height 33
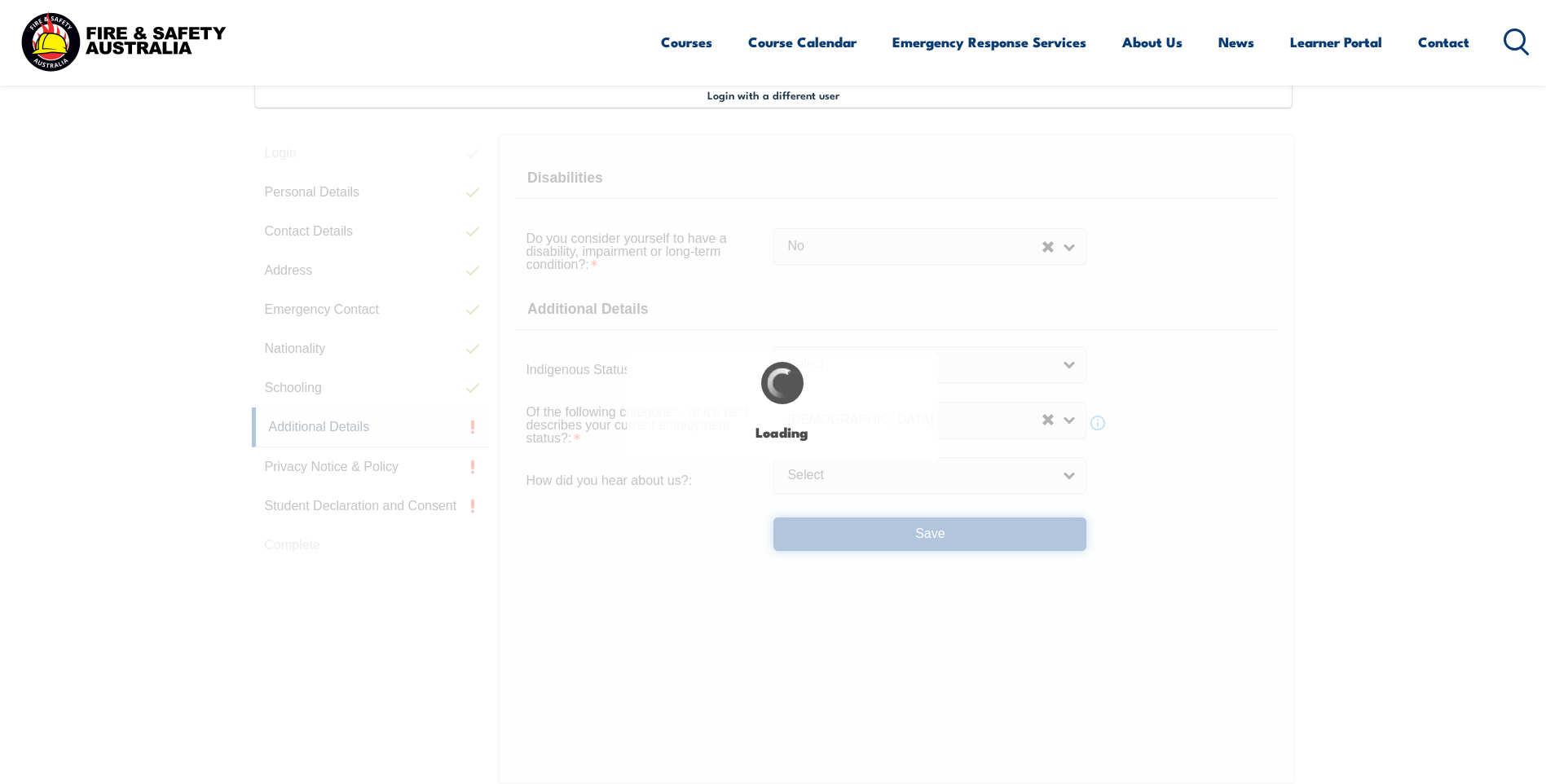
select select "false"
select select
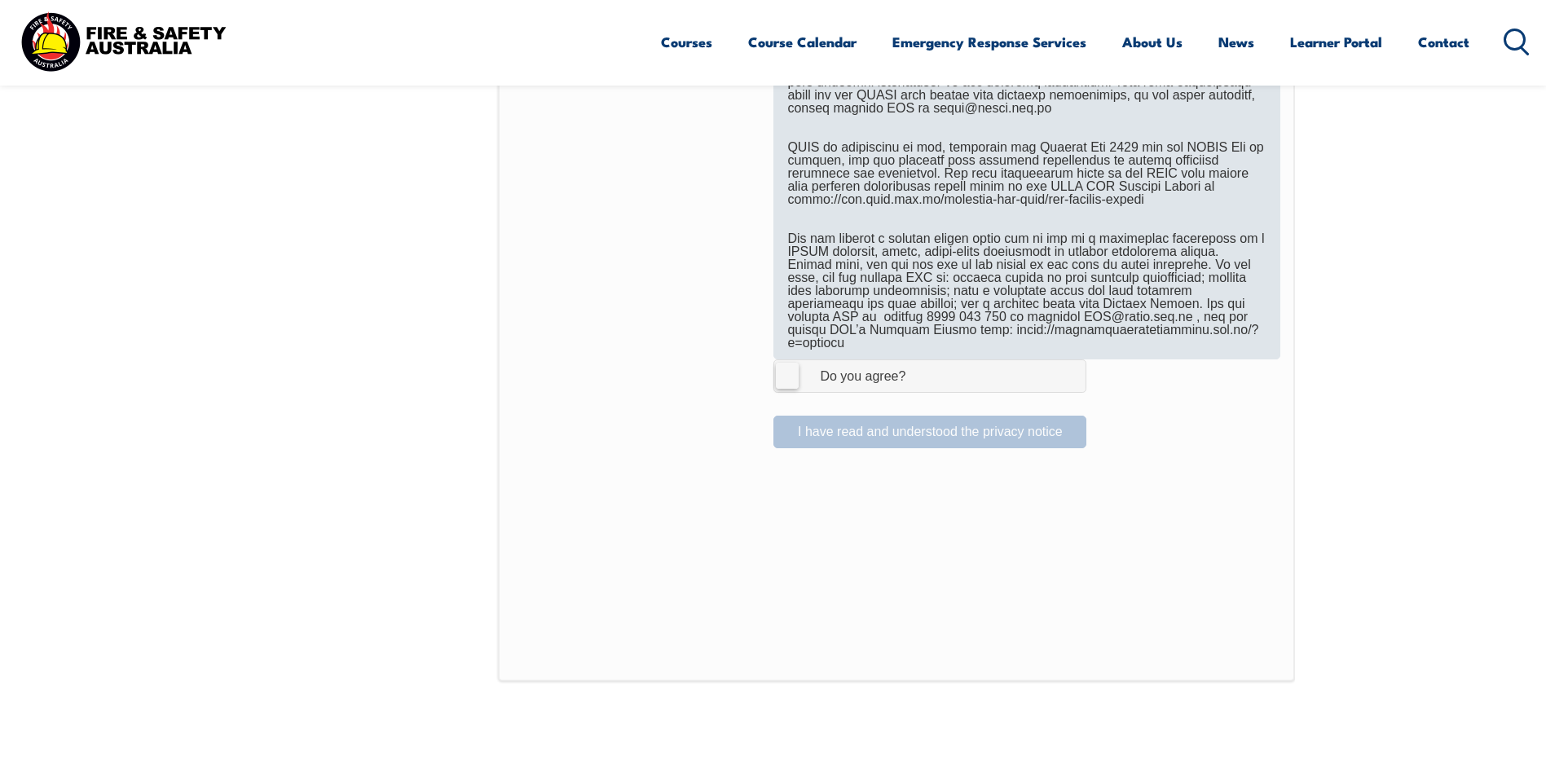
scroll to position [1177, 0]
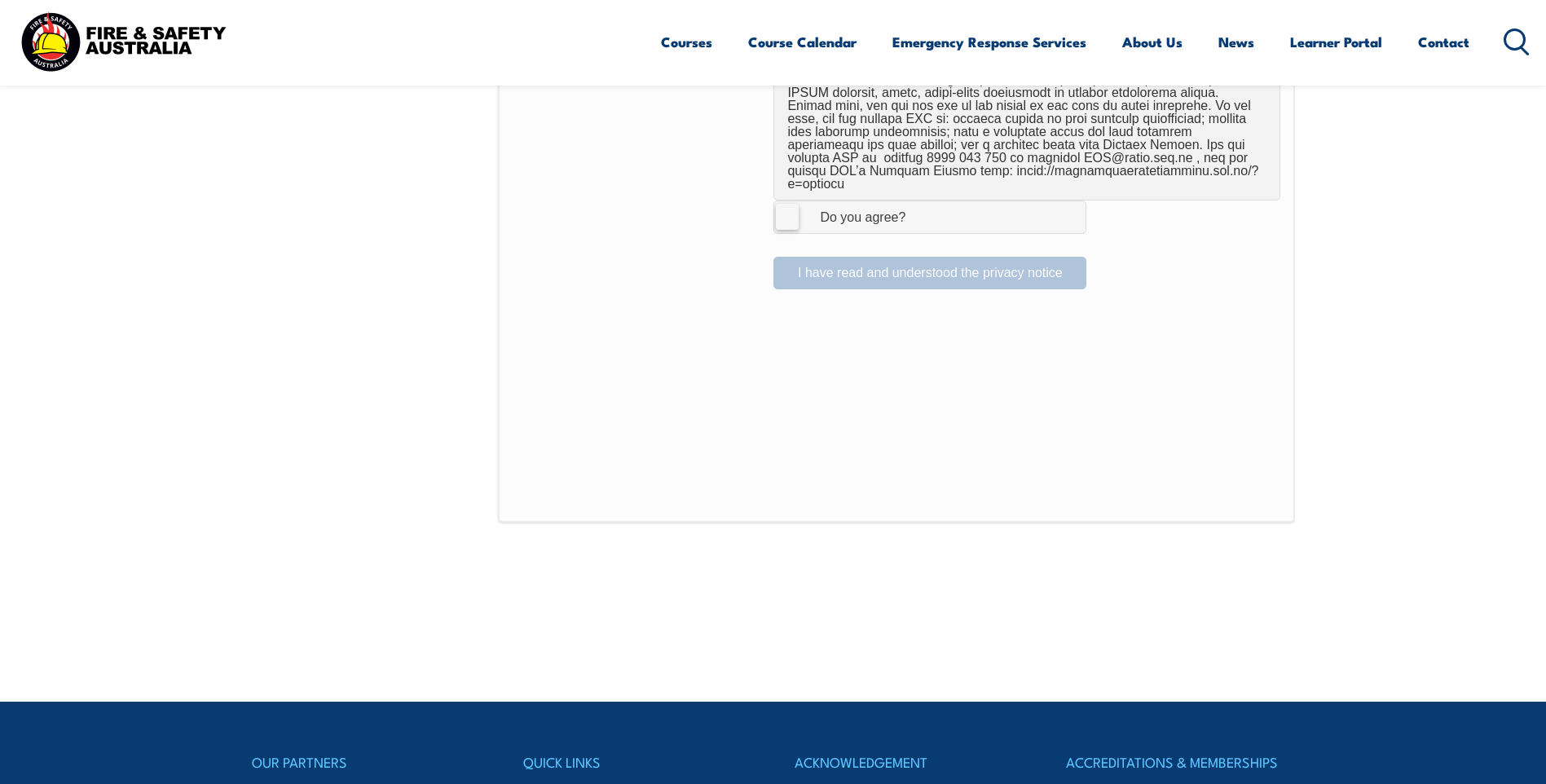
click at [787, 202] on label "I Agree Do you agree?" at bounding box center [930, 217] width 313 height 33
click at [918, 202] on input "I Agree Do you agree?" at bounding box center [932, 217] width 28 height 31
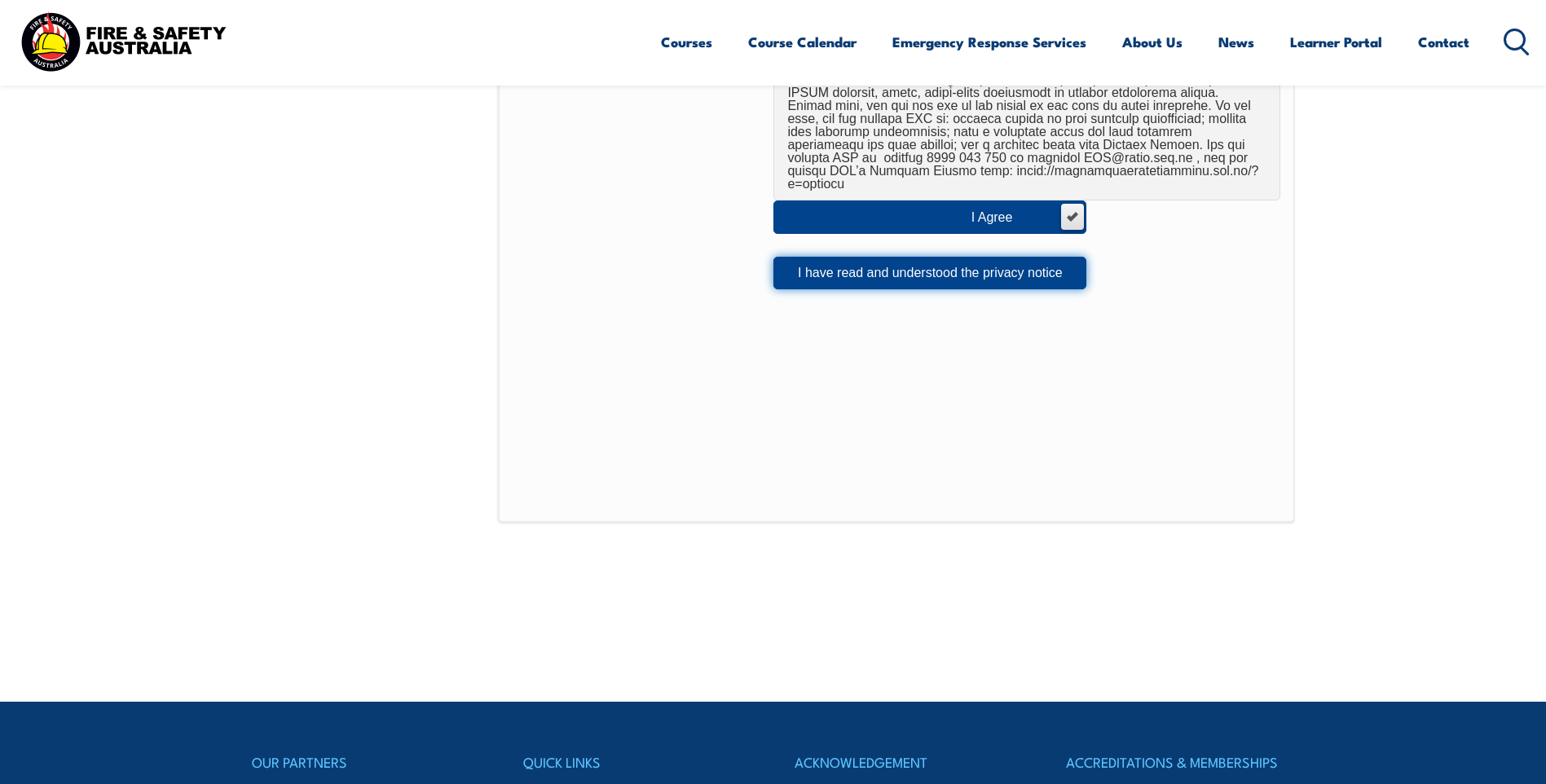
click at [911, 263] on button "I have read and understood the privacy notice" at bounding box center [930, 273] width 313 height 33
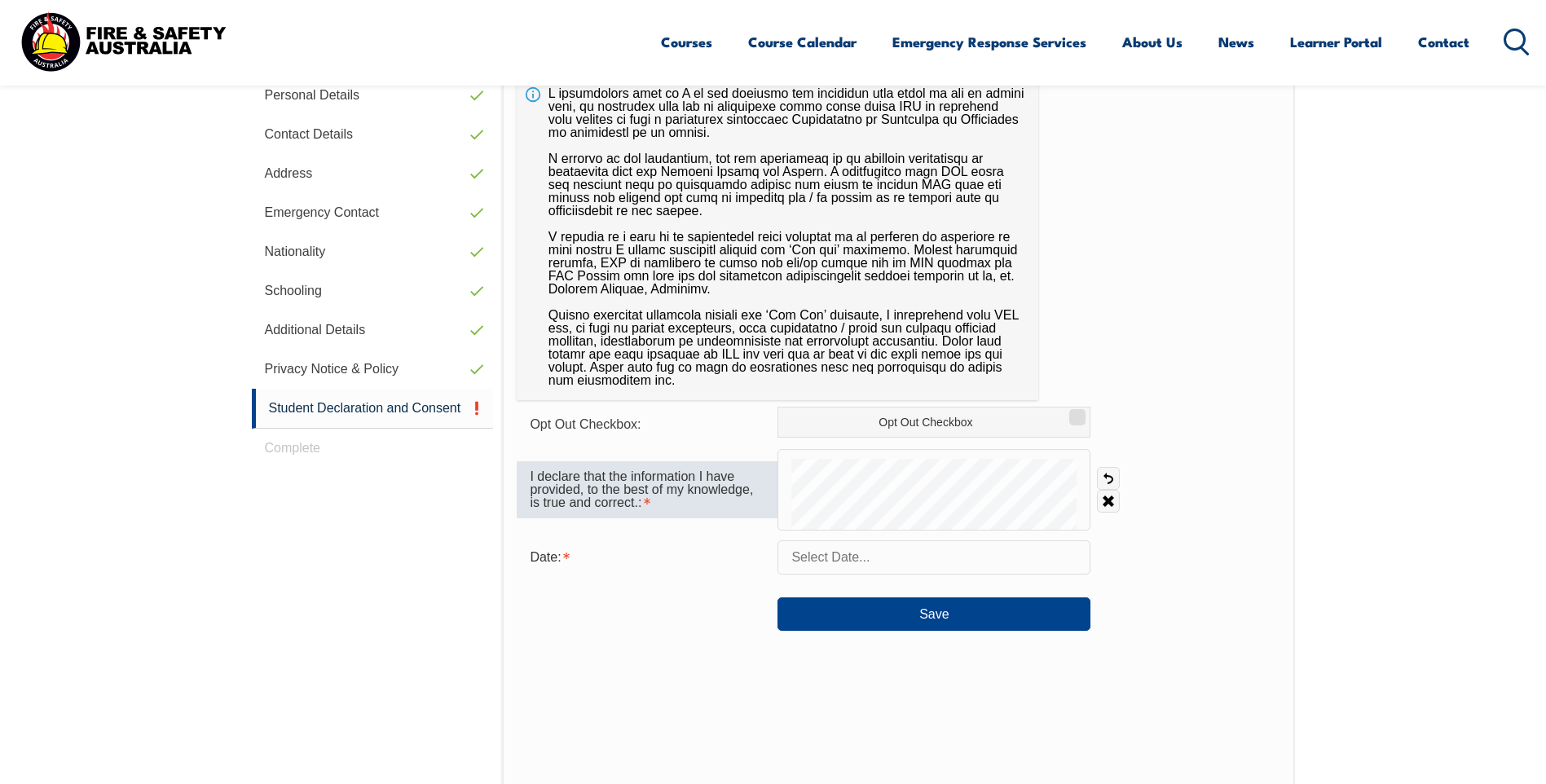
scroll to position [582, 0]
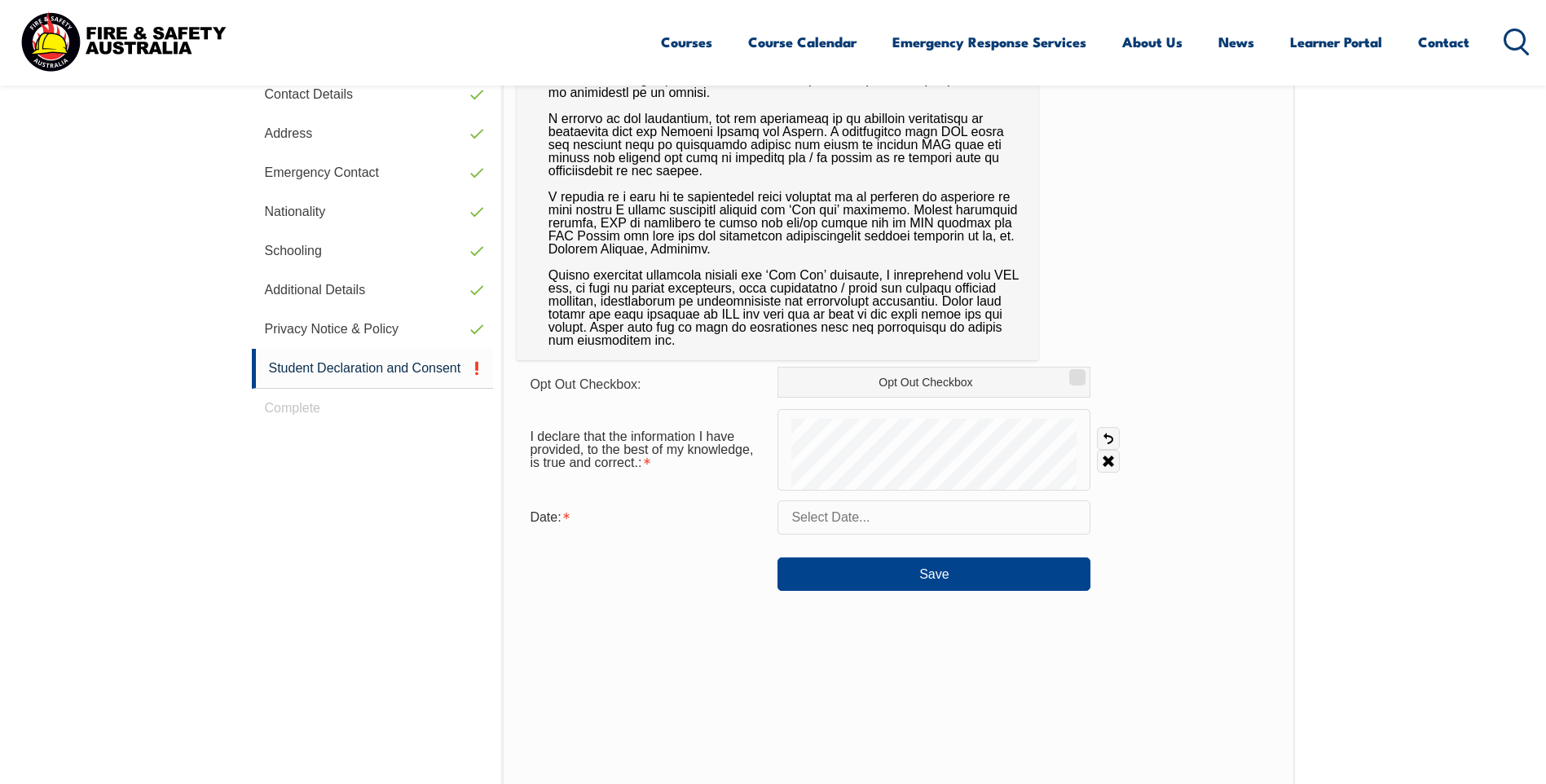
click at [858, 527] on input "text" at bounding box center [934, 517] width 313 height 35
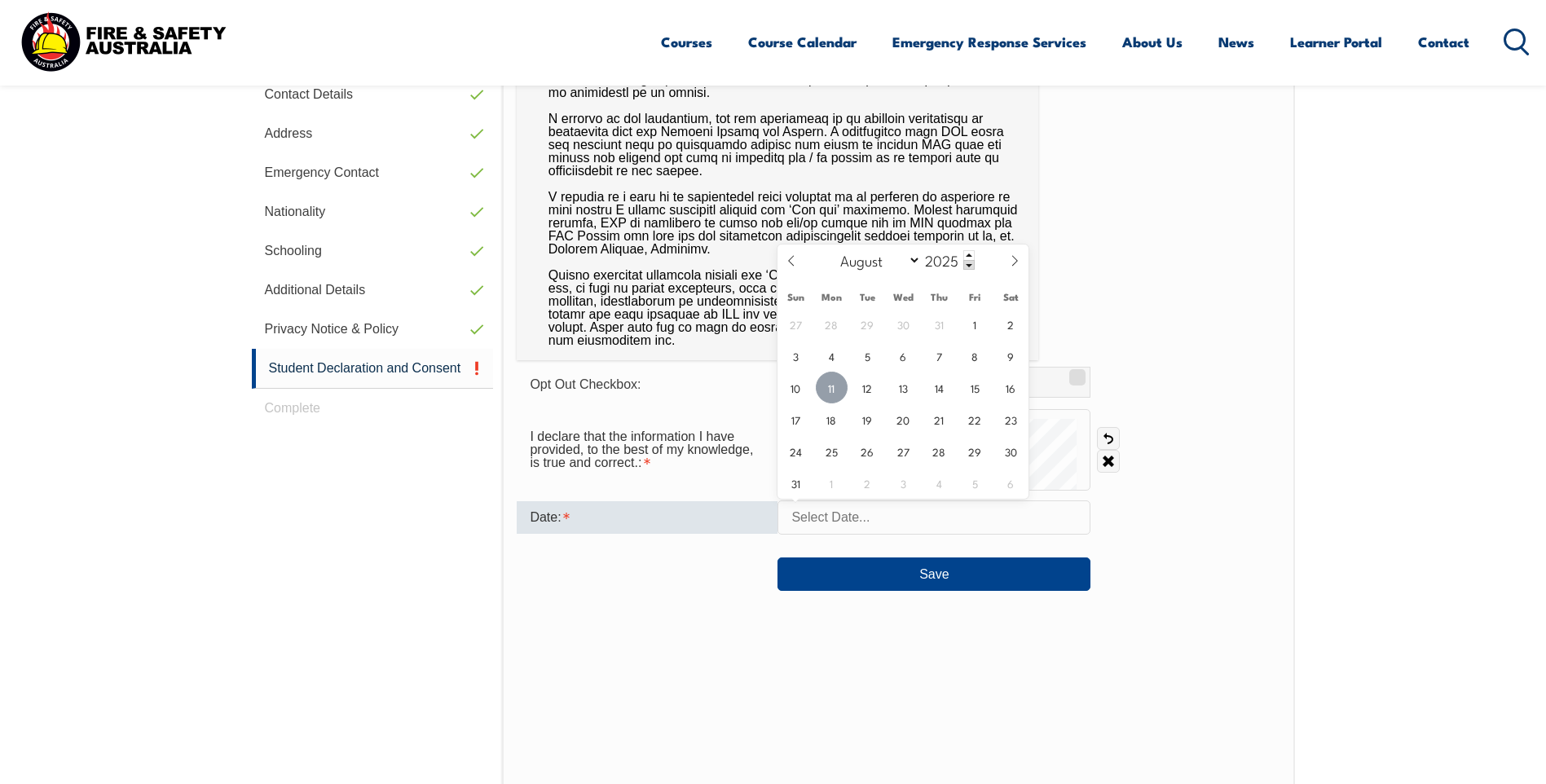
click at [835, 382] on span "11" at bounding box center [831, 387] width 32 height 32
type input "August 11, 2025"
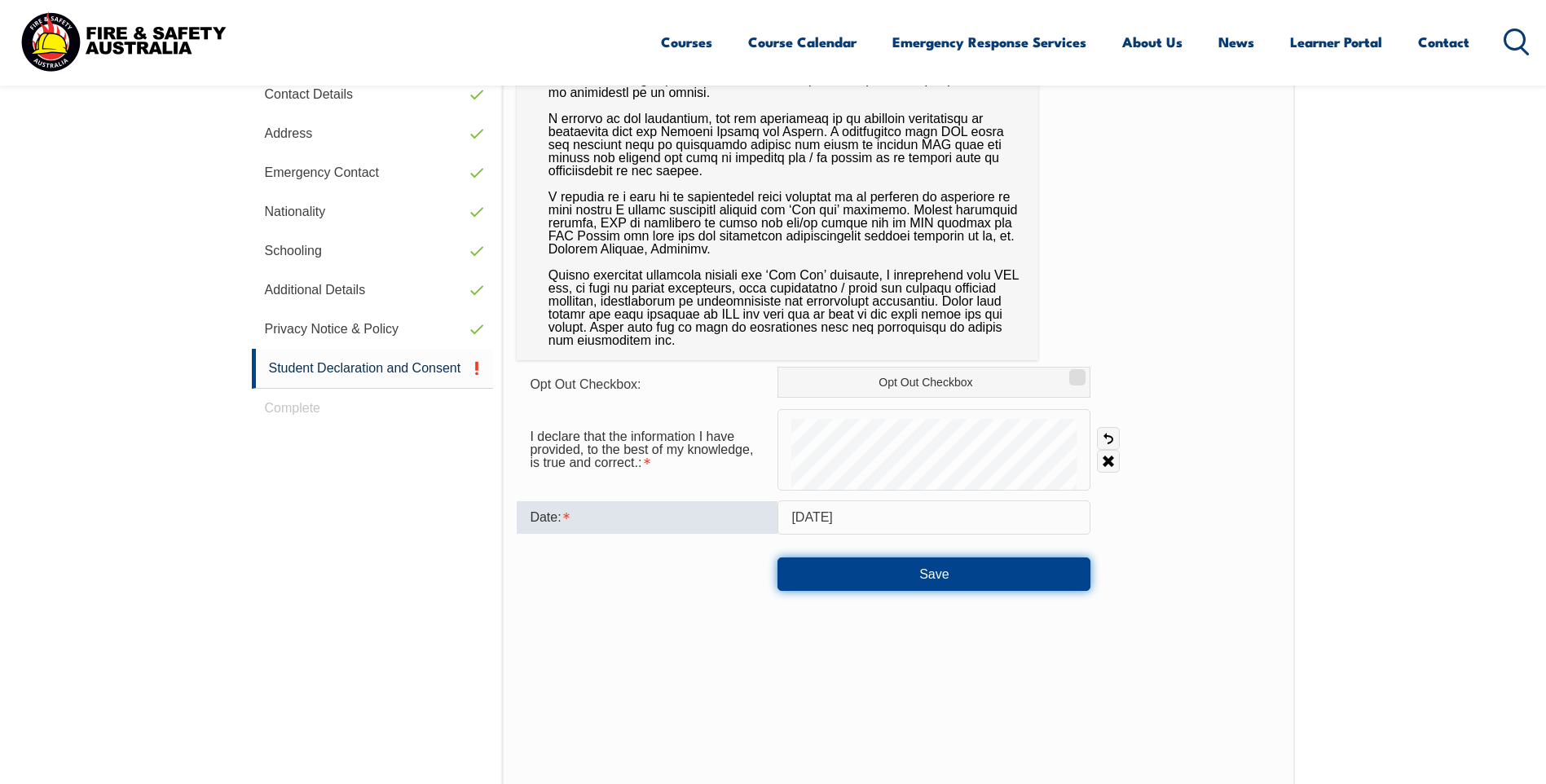
click at [905, 580] on button "Save" at bounding box center [934, 574] width 313 height 33
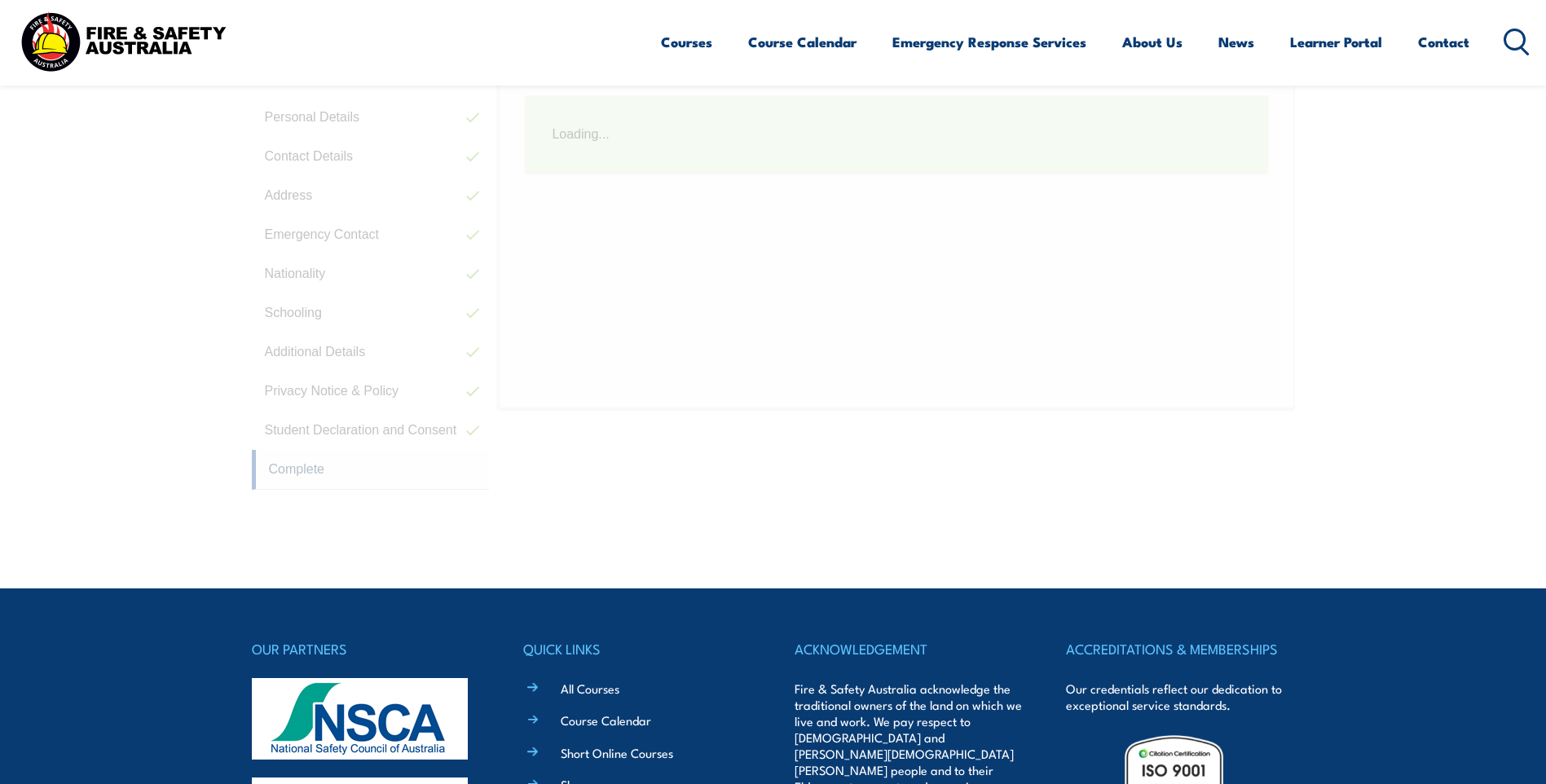
scroll to position [444, 0]
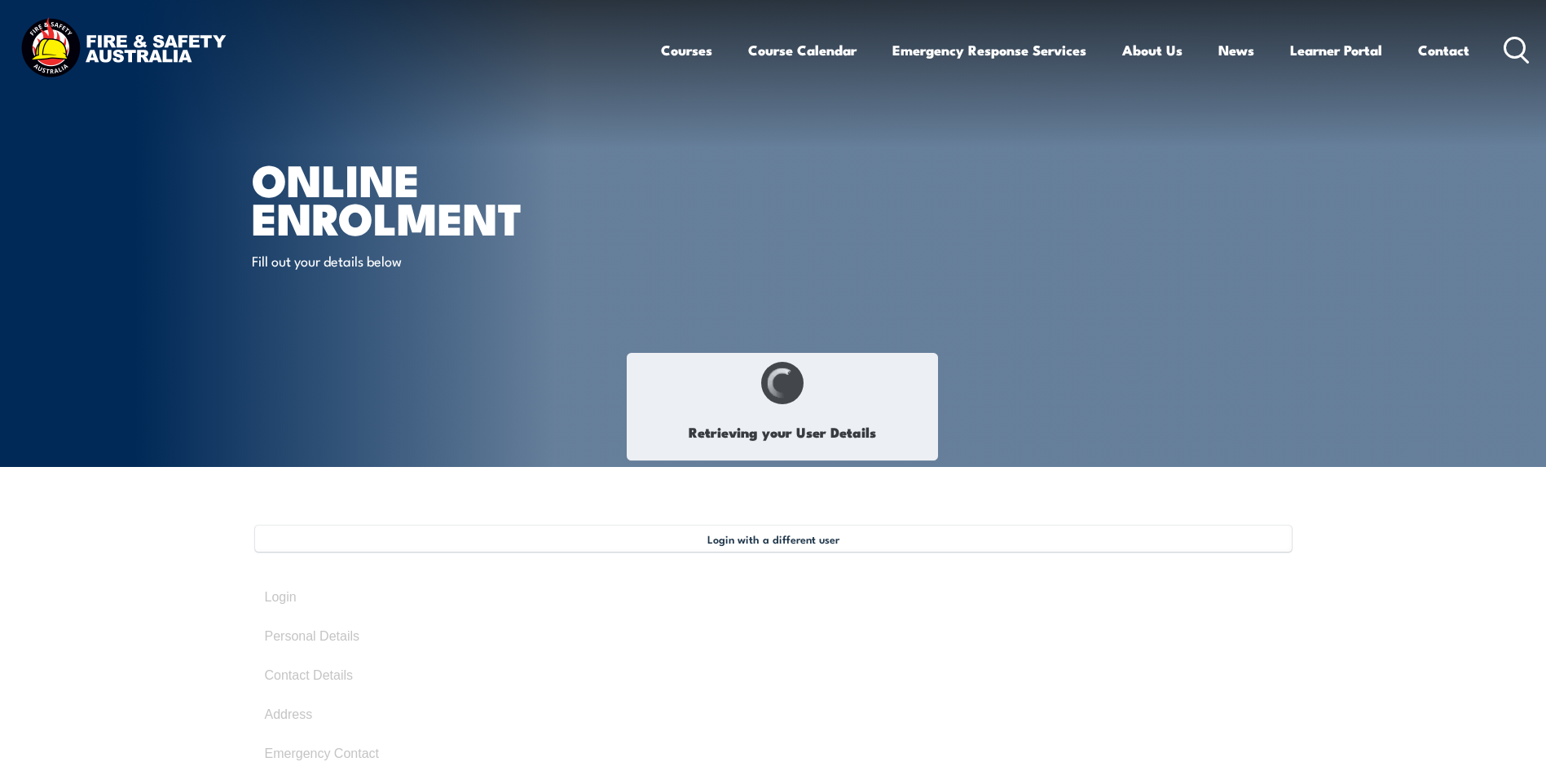
select select "Mr"
type input "David"
type input "Mullins"
type input "July 10, 1970"
type input "KT8UE5YDQG"
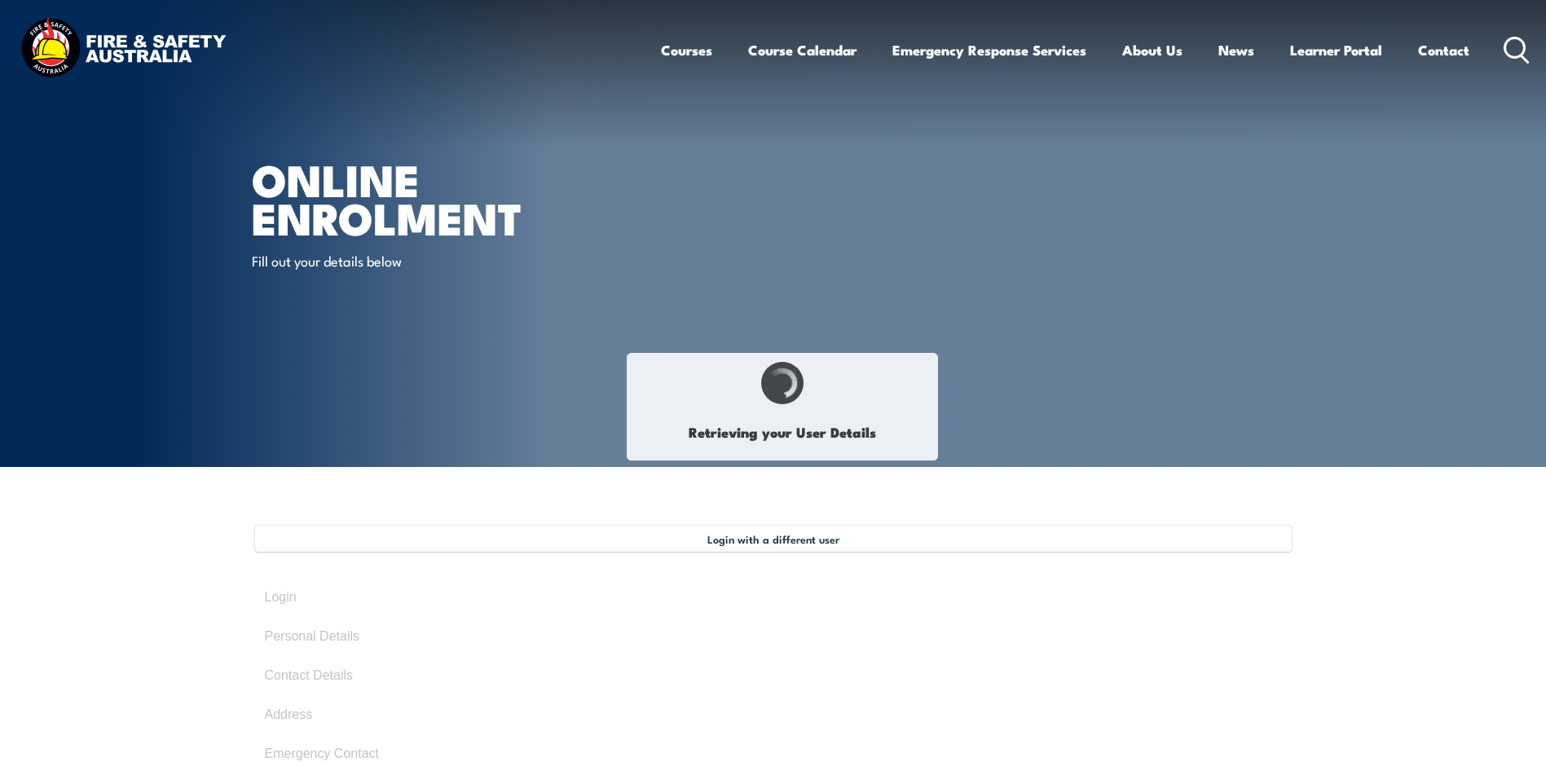
select select "M"
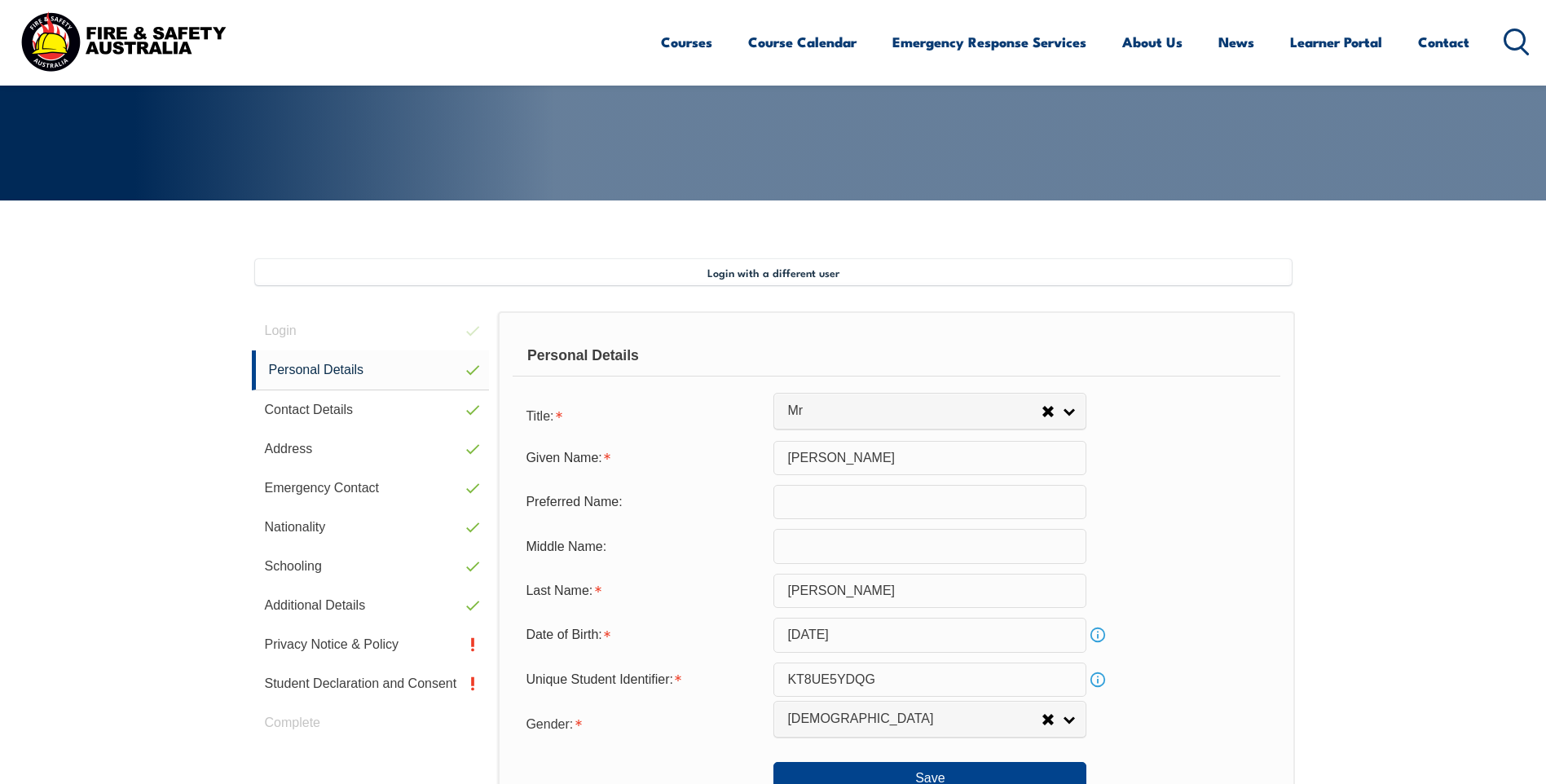
scroll to position [444, 0]
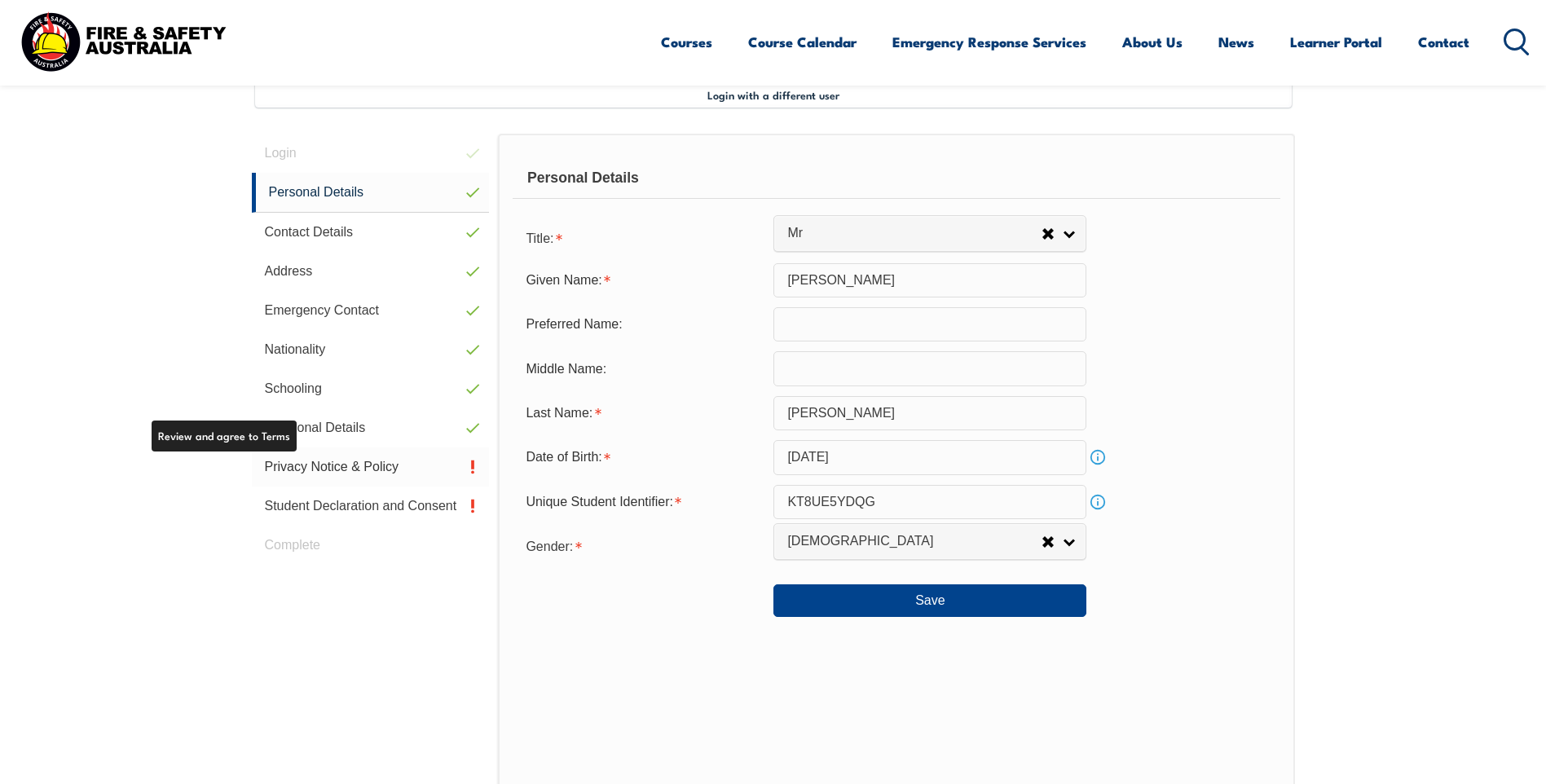
click at [404, 463] on link "Privacy Notice & Policy" at bounding box center [370, 466] width 238 height 39
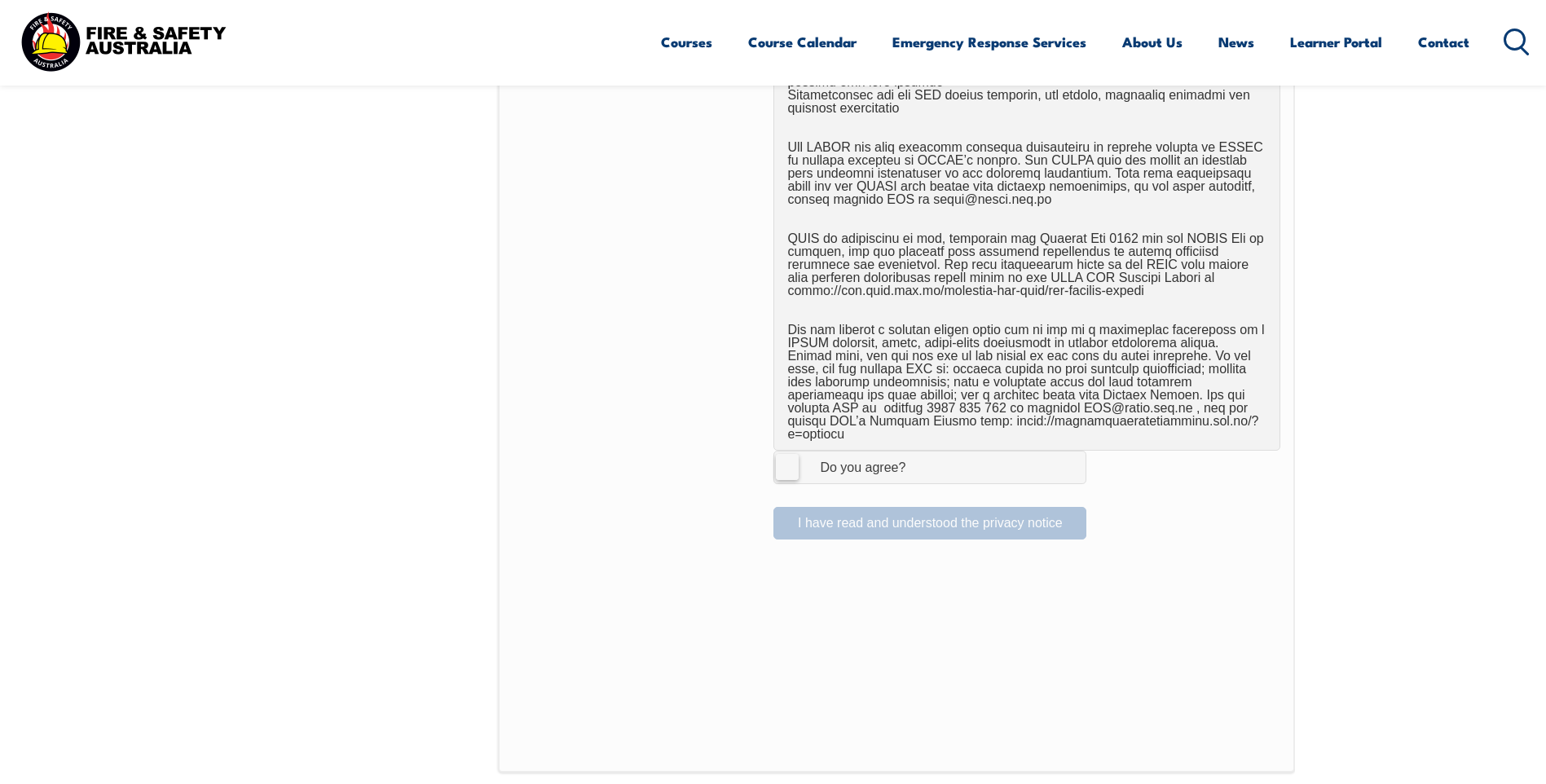
scroll to position [933, 0]
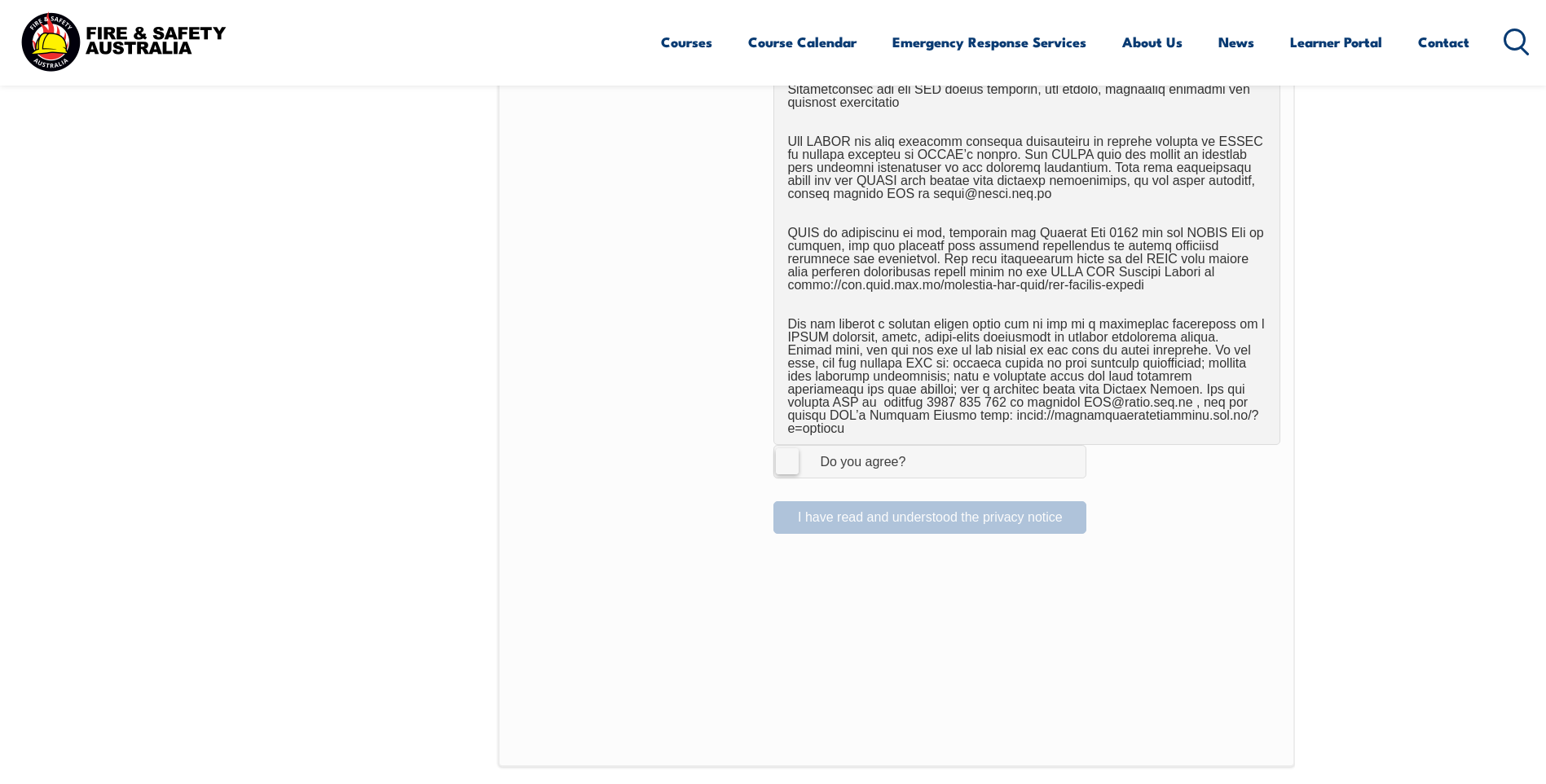
click at [786, 445] on label "I Agree Do you agree?" at bounding box center [930, 462] width 313 height 33
click at [918, 446] on input "I Agree Do you agree?" at bounding box center [932, 462] width 28 height 31
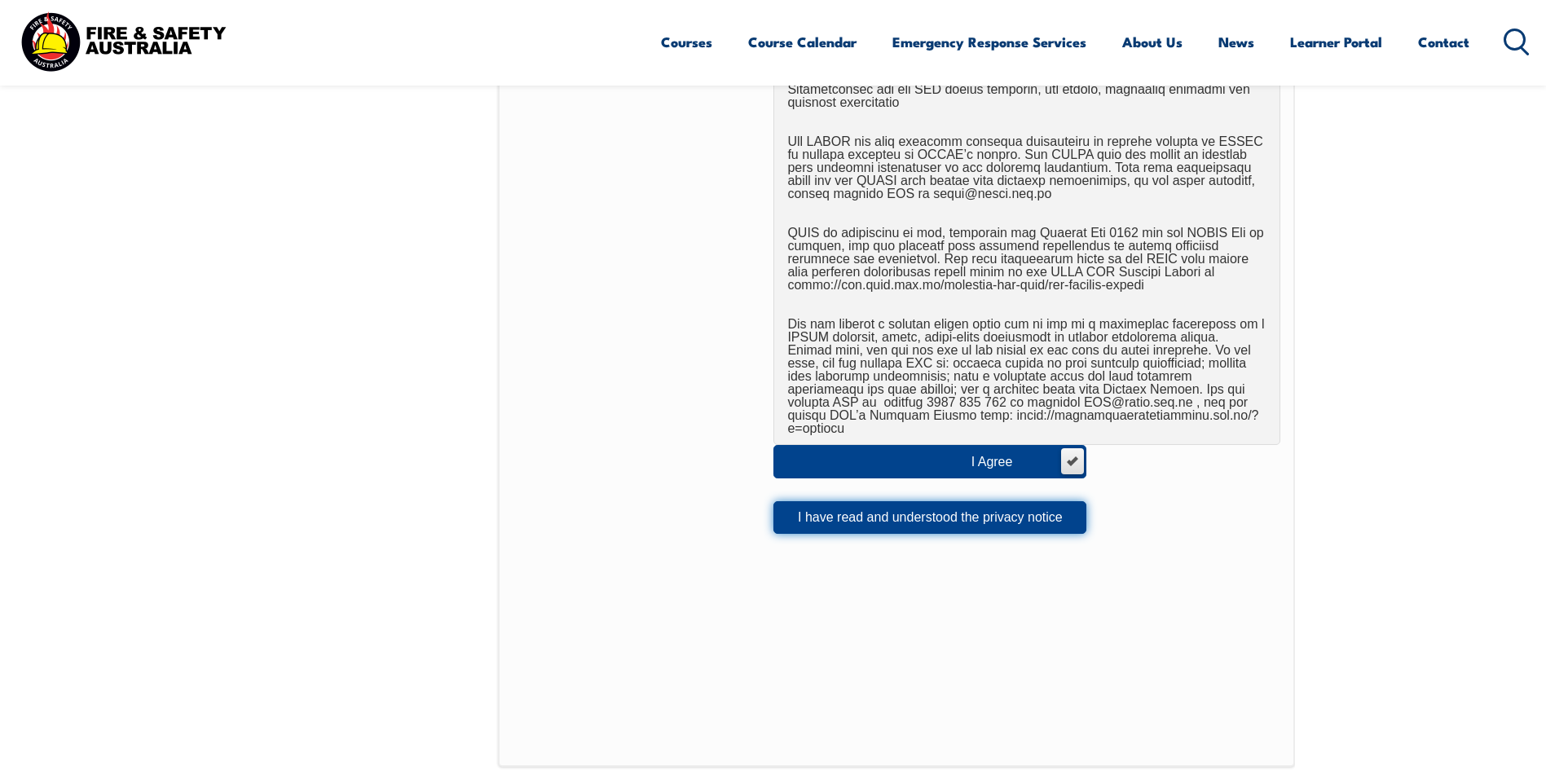
click at [897, 501] on button "I have read and understood the privacy notice" at bounding box center [930, 517] width 313 height 33
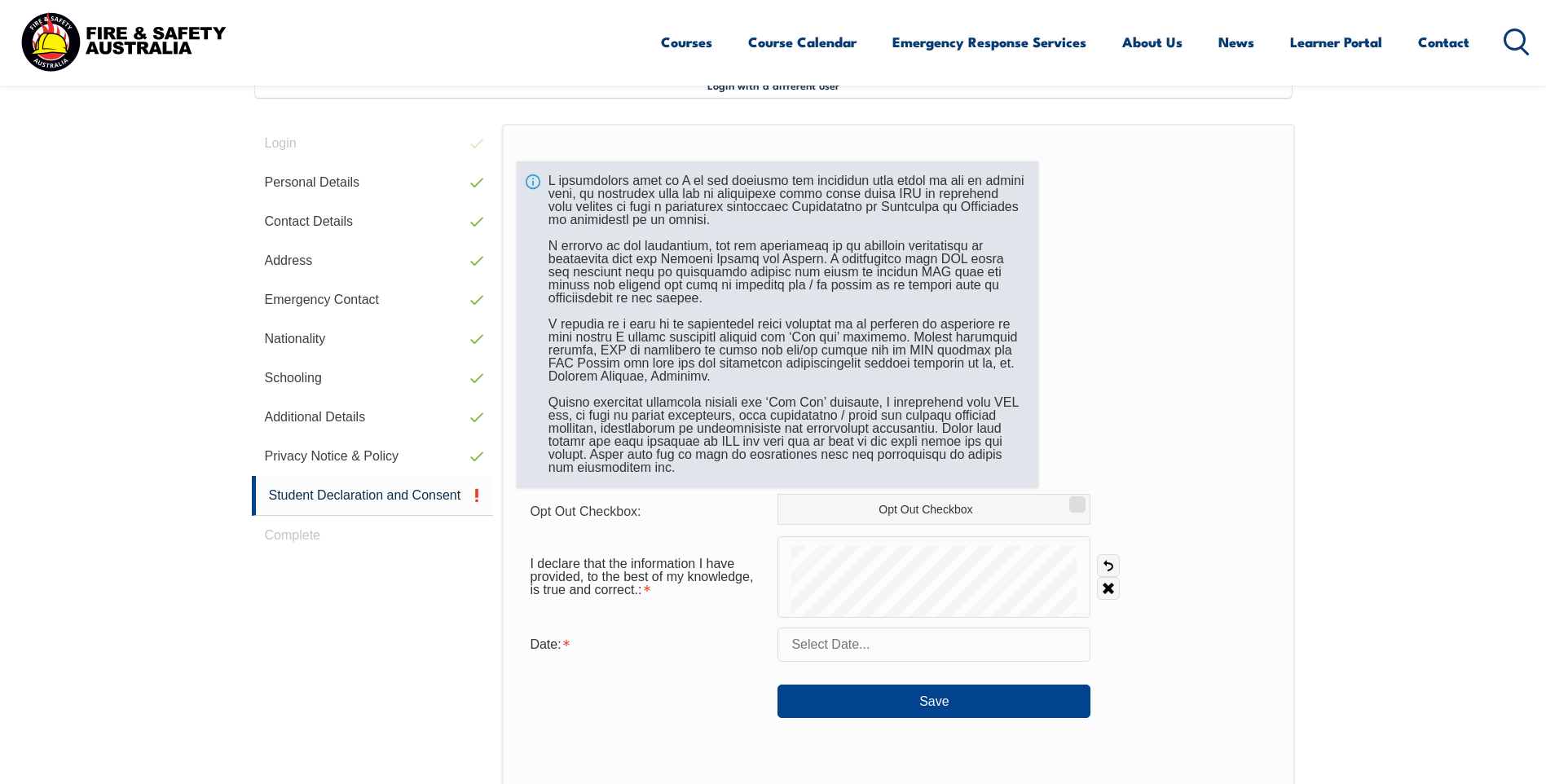
scroll to position [444, 0]
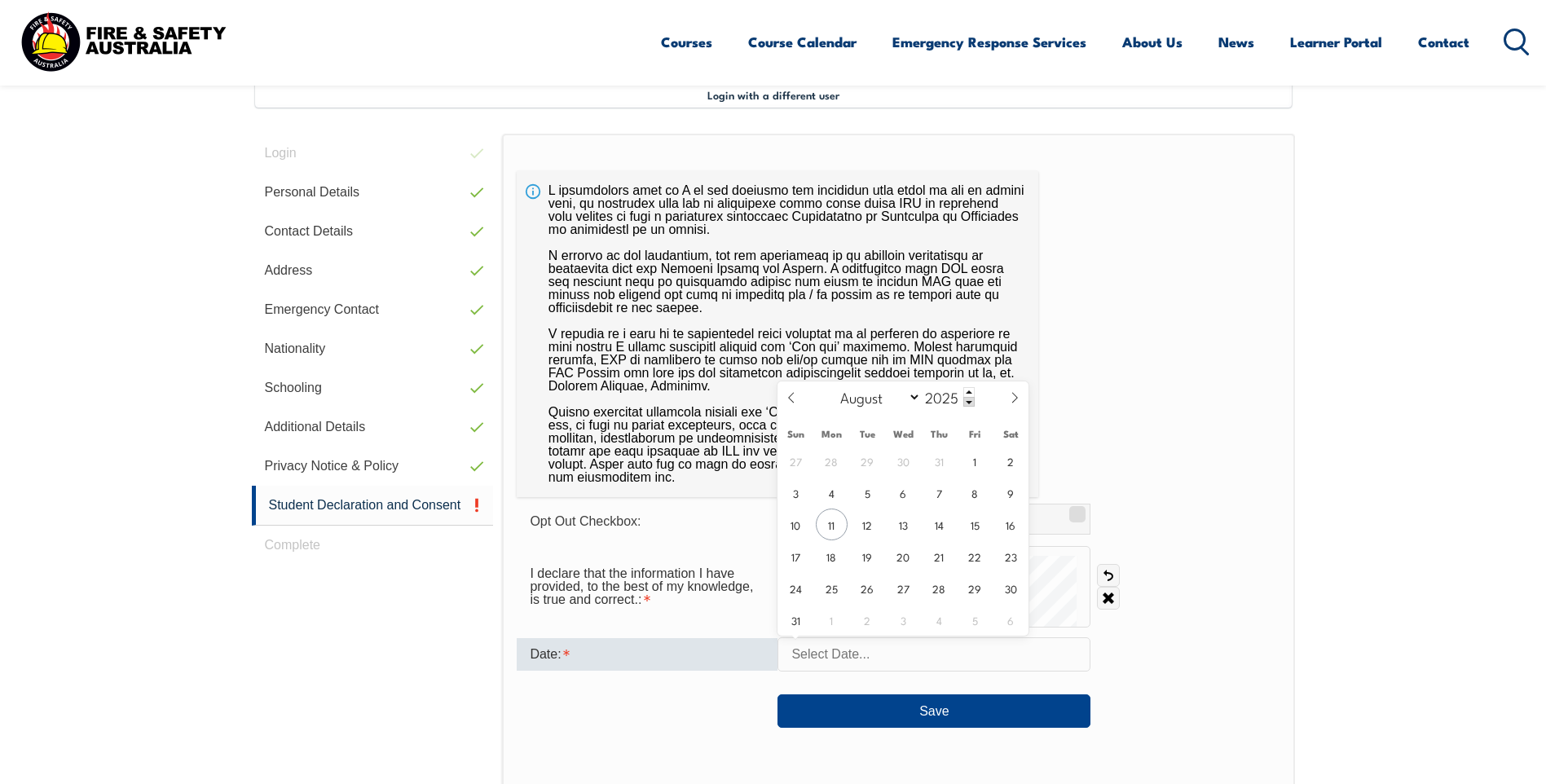
click at [900, 662] on input "text" at bounding box center [934, 654] width 313 height 35
click at [820, 510] on div "27 28 29 30 31 1 2 3 4 5 6 7 8 9 10 11 12 13 14 15 16 17 18 19 20 21 22 23 24 2…" at bounding box center [903, 540] width 251 height 191
click at [826, 517] on span "11" at bounding box center [831, 524] width 32 height 32
type input "August 11, 2025"
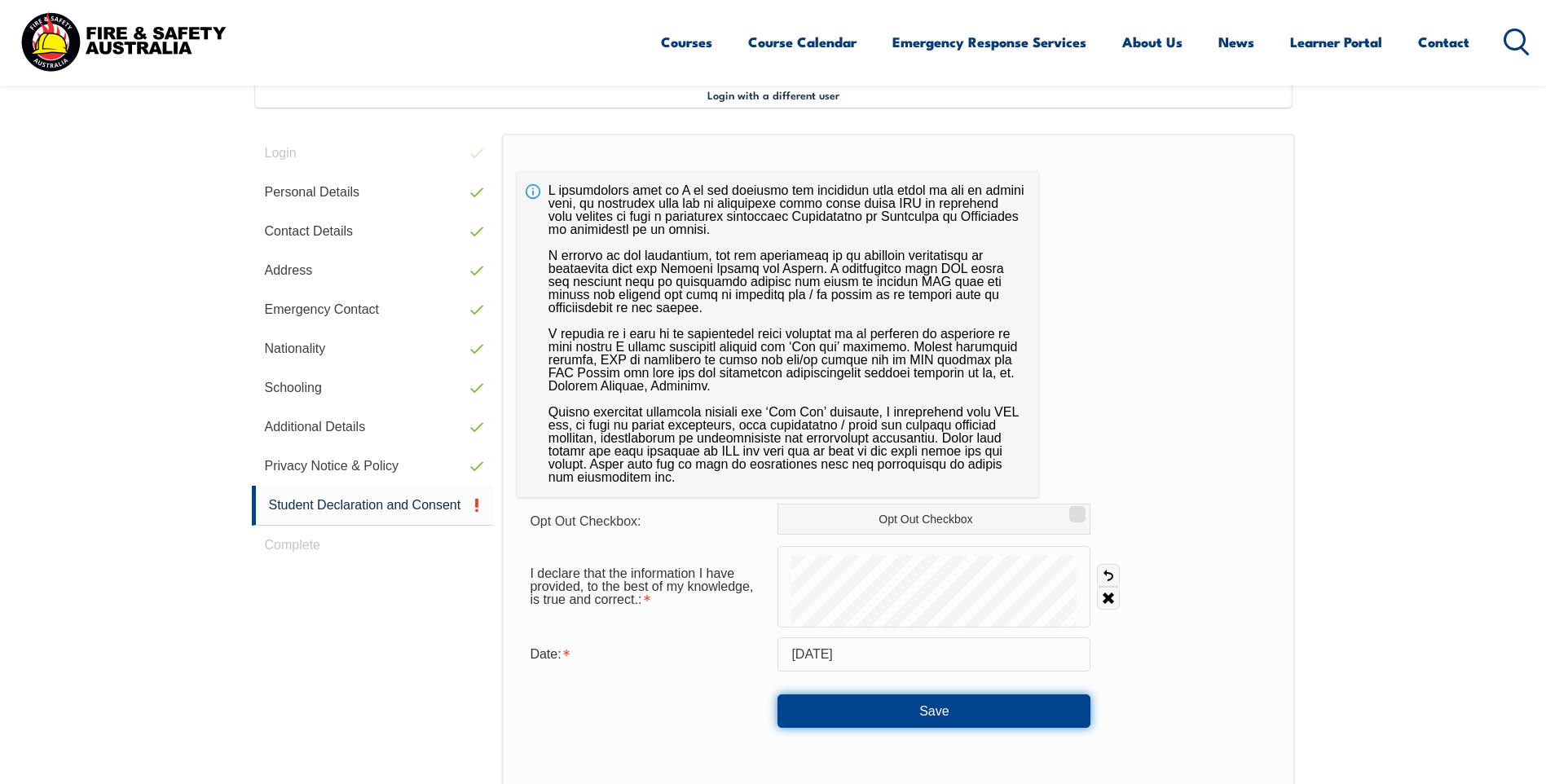
click at [922, 717] on button "Save" at bounding box center [934, 711] width 313 height 33
